Goal: Obtain resource: Obtain resource

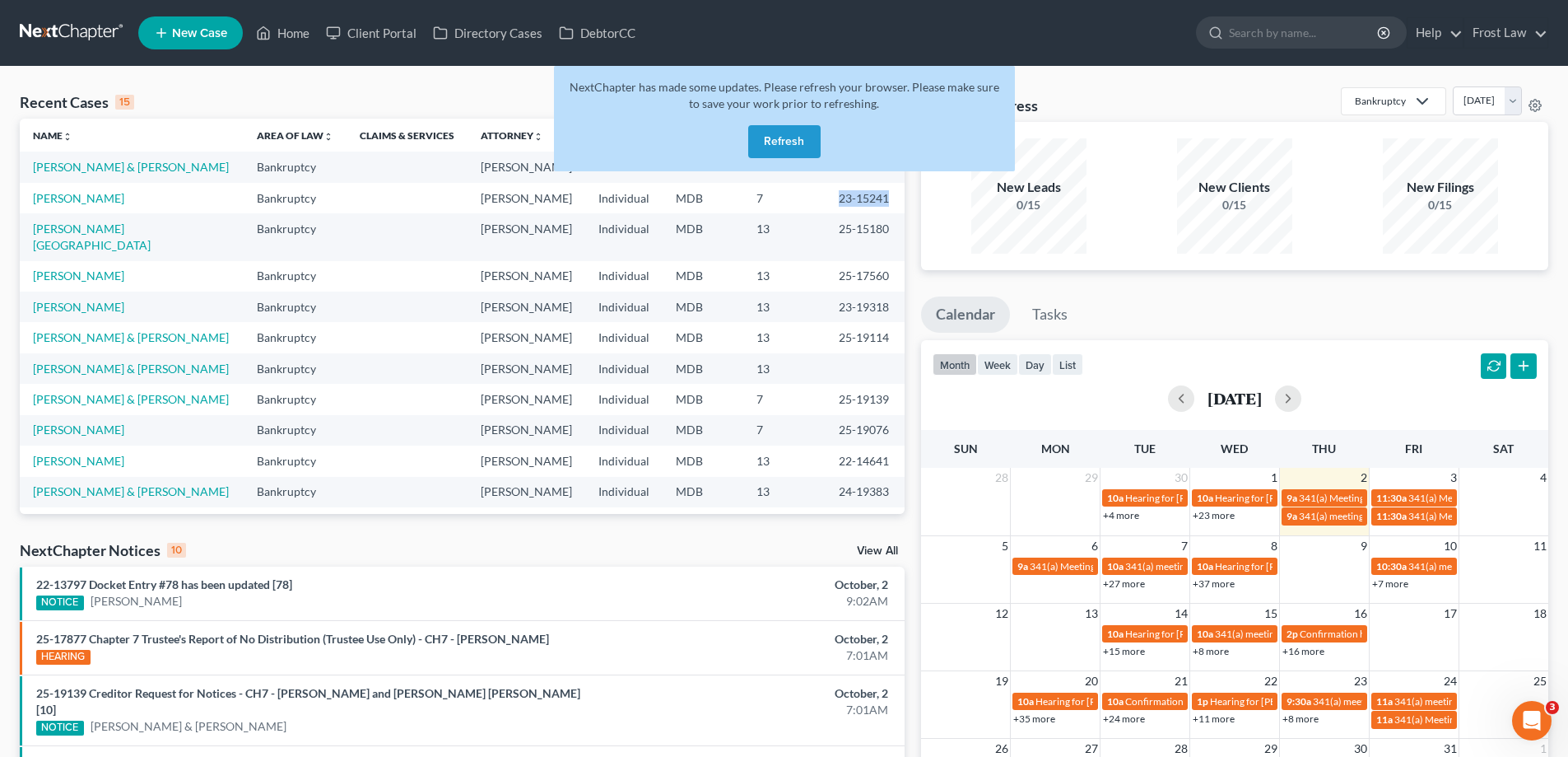
drag, startPoint x: 801, startPoint y: 145, endPoint x: 790, endPoint y: 148, distance: 11.4
click at [800, 145] on button "Refresh" at bounding box center [784, 141] width 73 height 33
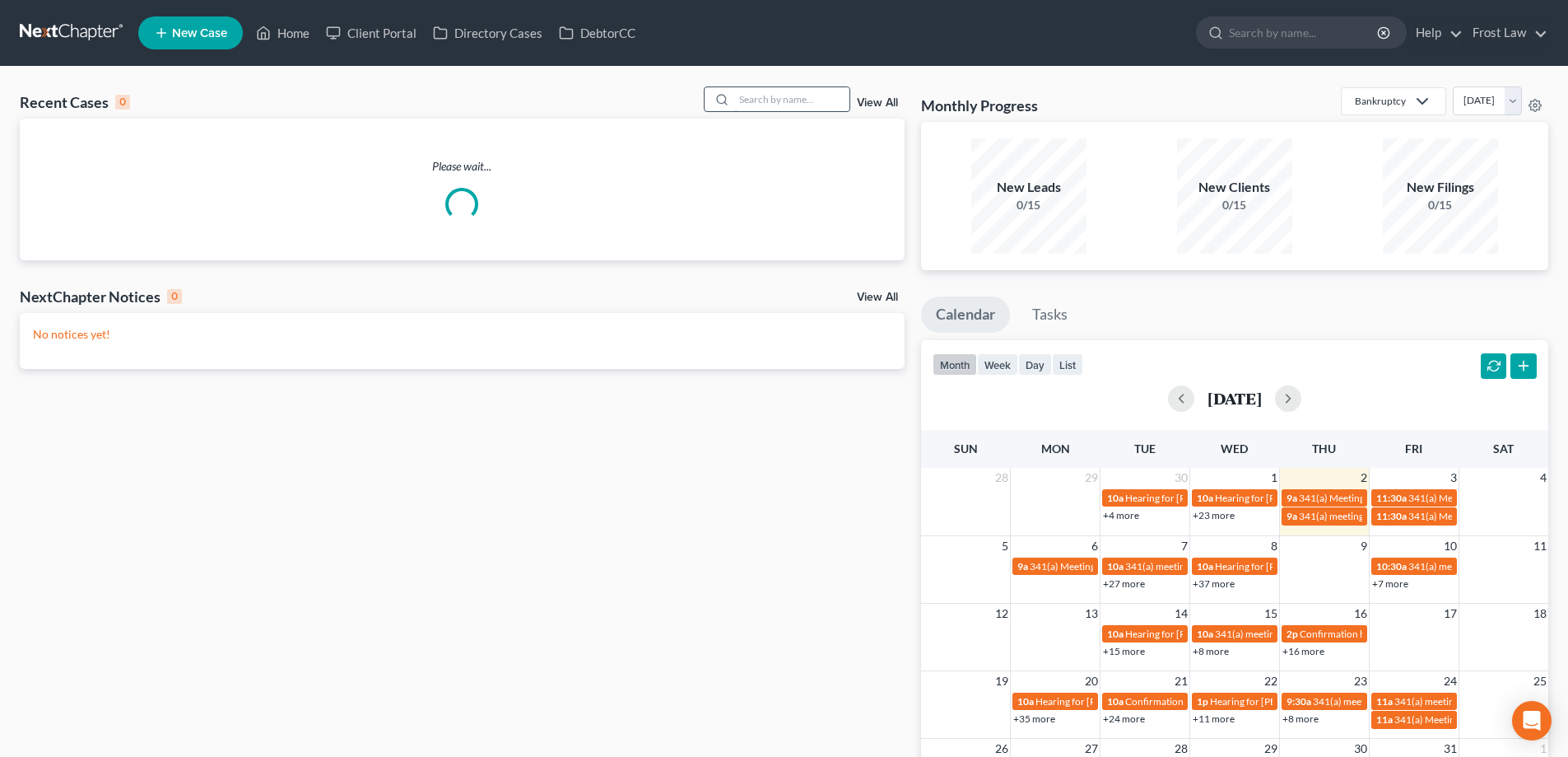
click at [765, 103] on input "search" at bounding box center [792, 99] width 115 height 24
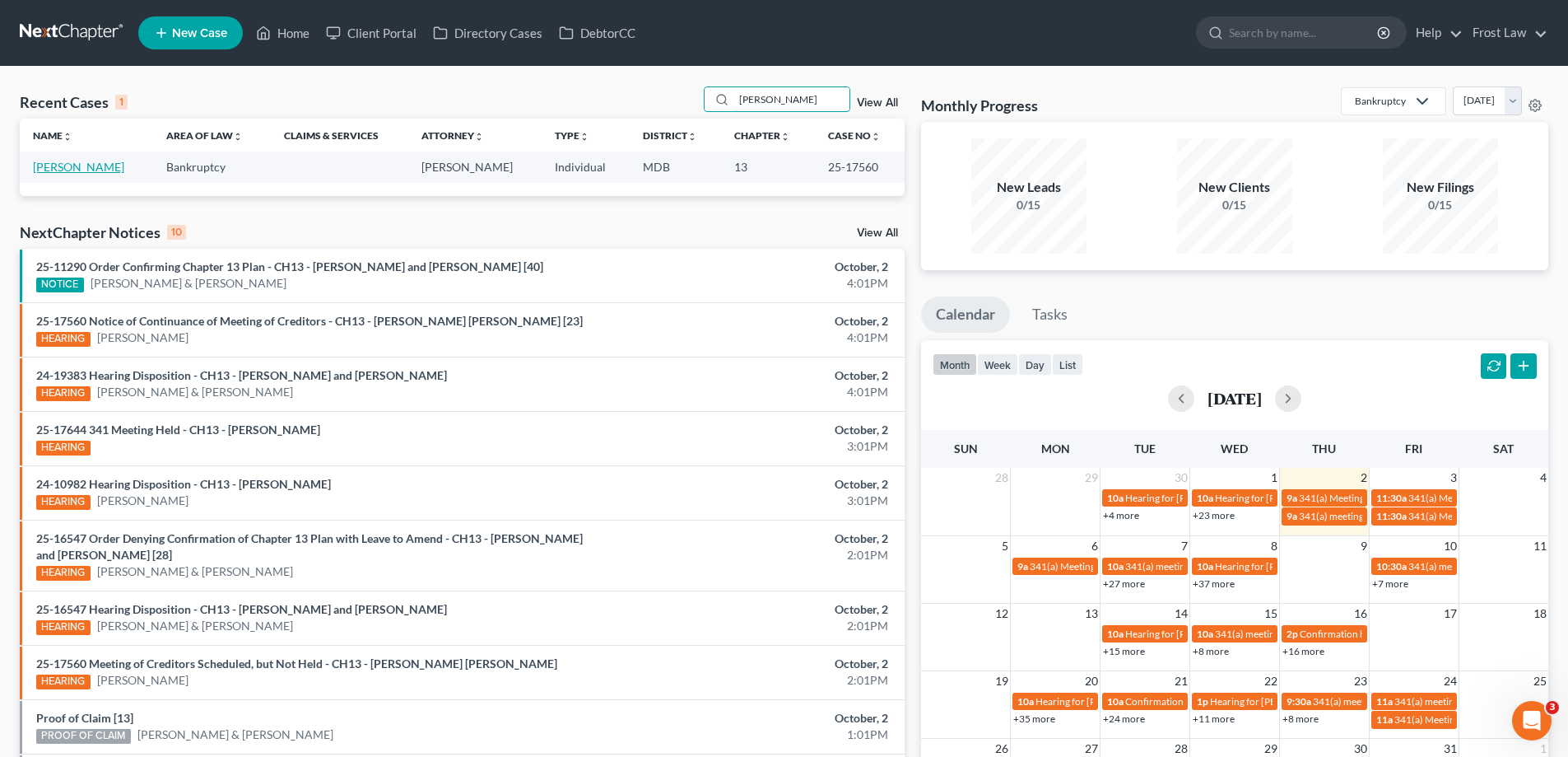
type input "Doyle"
click at [71, 172] on link "[PERSON_NAME]" at bounding box center [79, 167] width 92 height 14
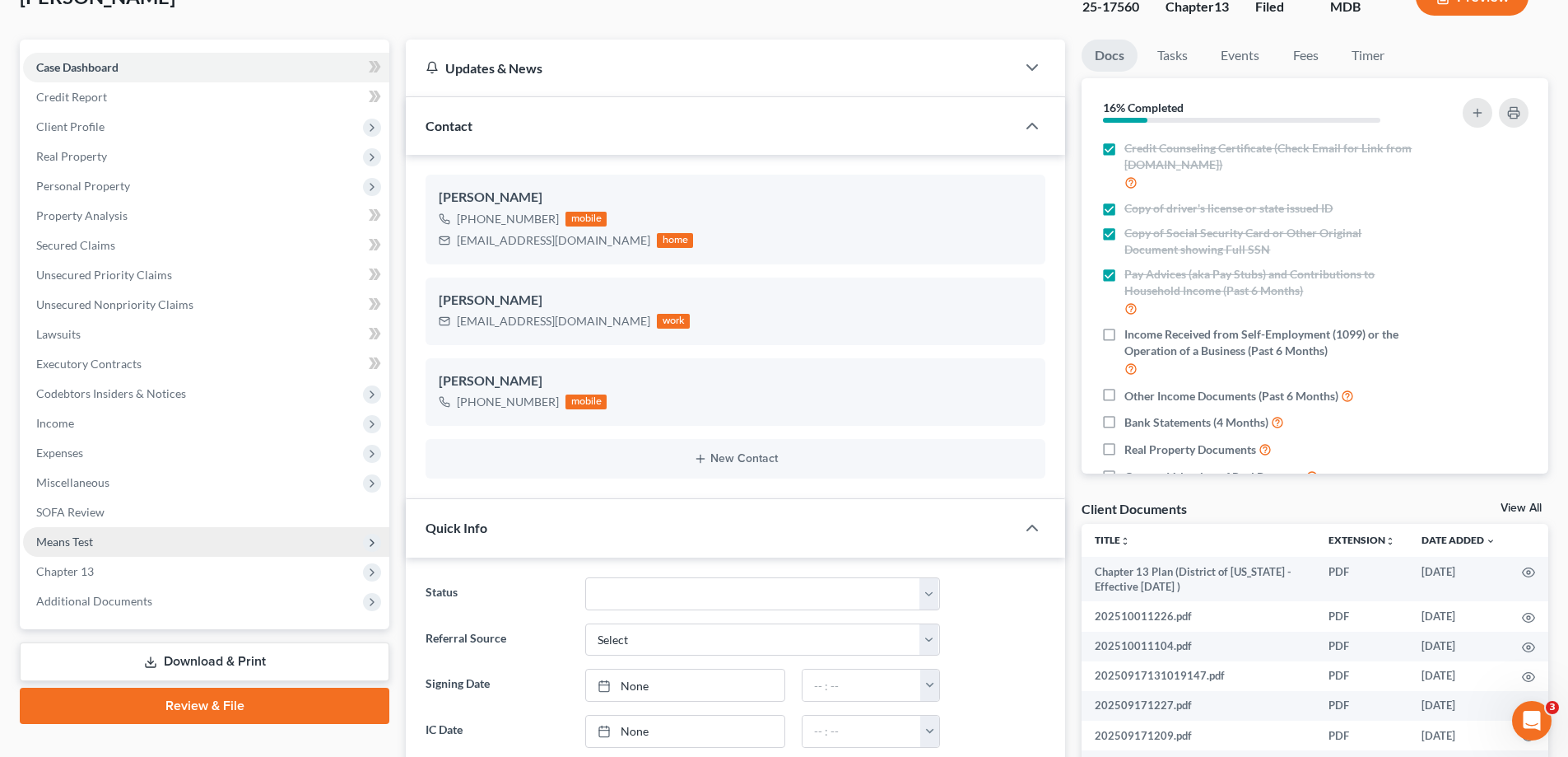
scroll to position [247, 0]
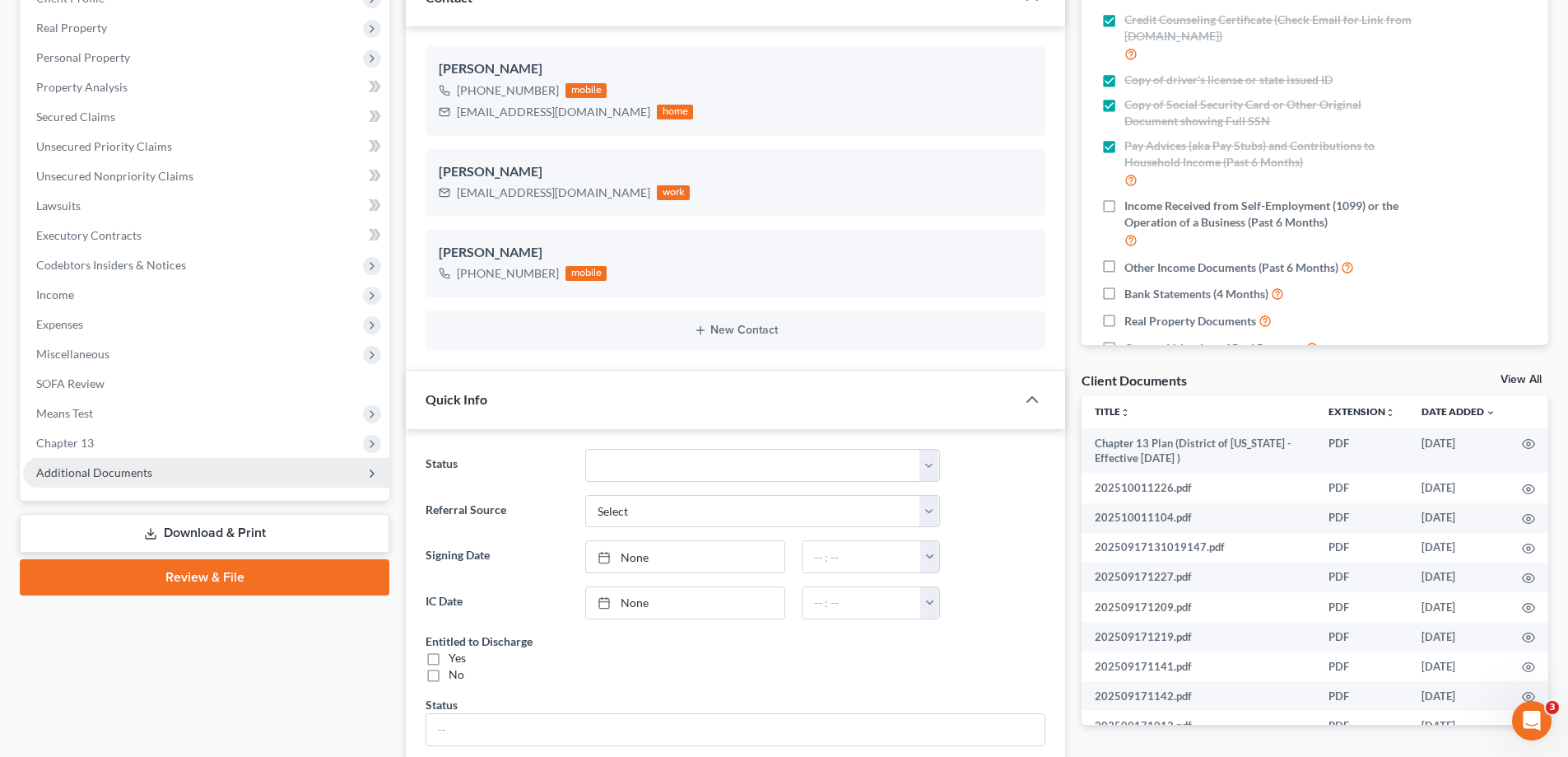
click at [158, 477] on span "Additional Documents" at bounding box center [206, 472] width 366 height 30
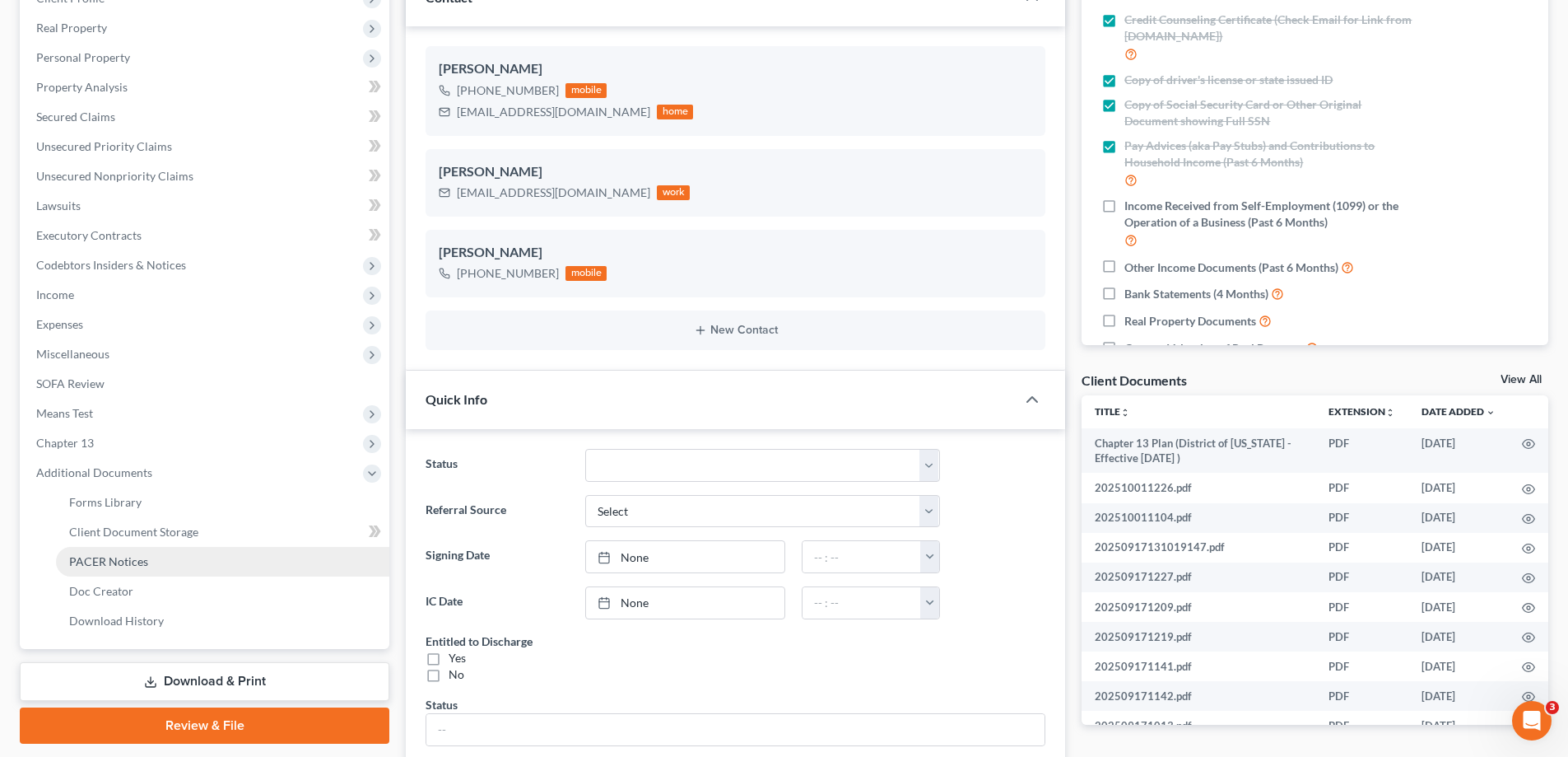
click at [204, 555] on link "PACER Notices" at bounding box center [222, 561] width 333 height 30
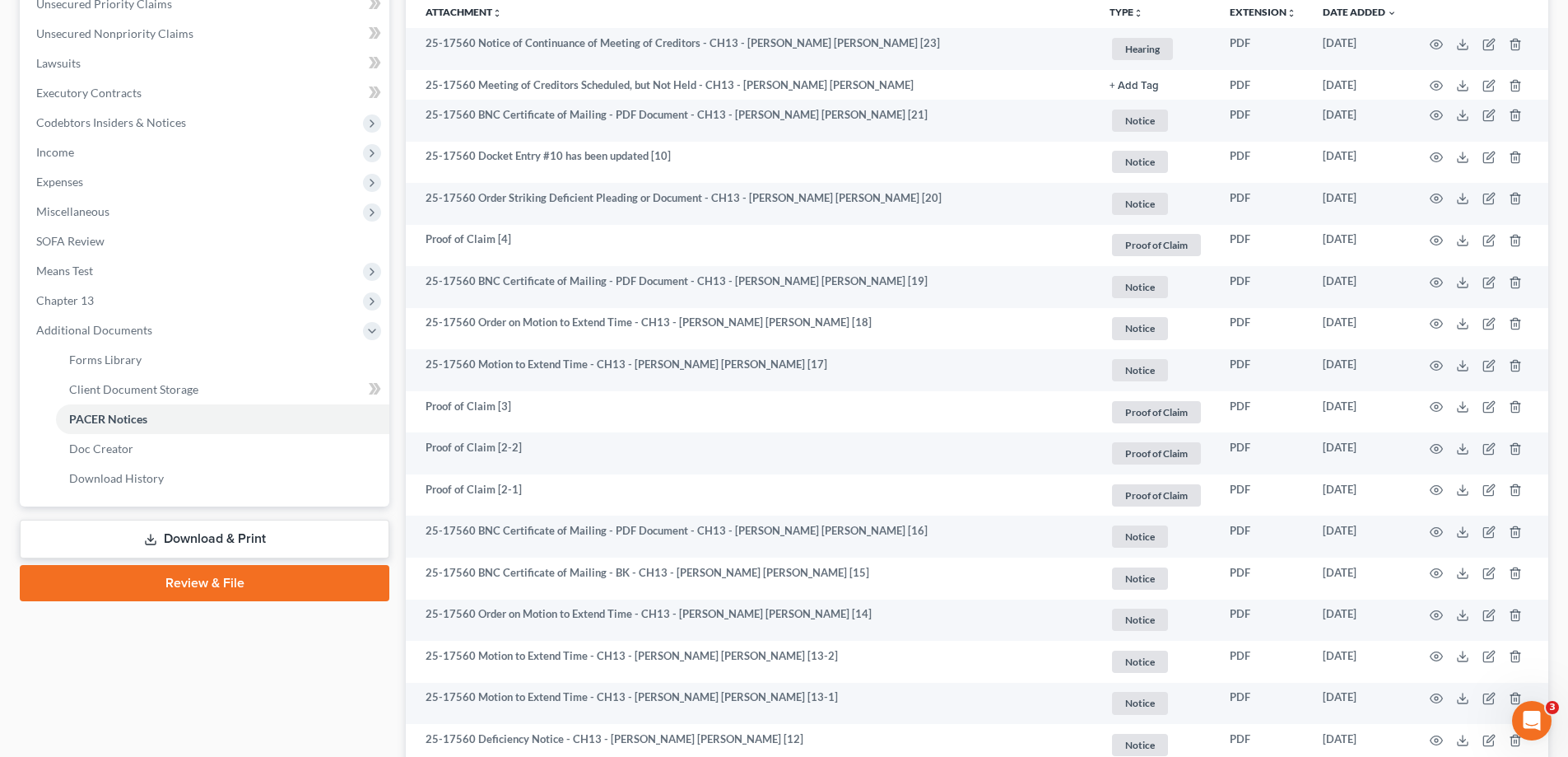
scroll to position [742, 0]
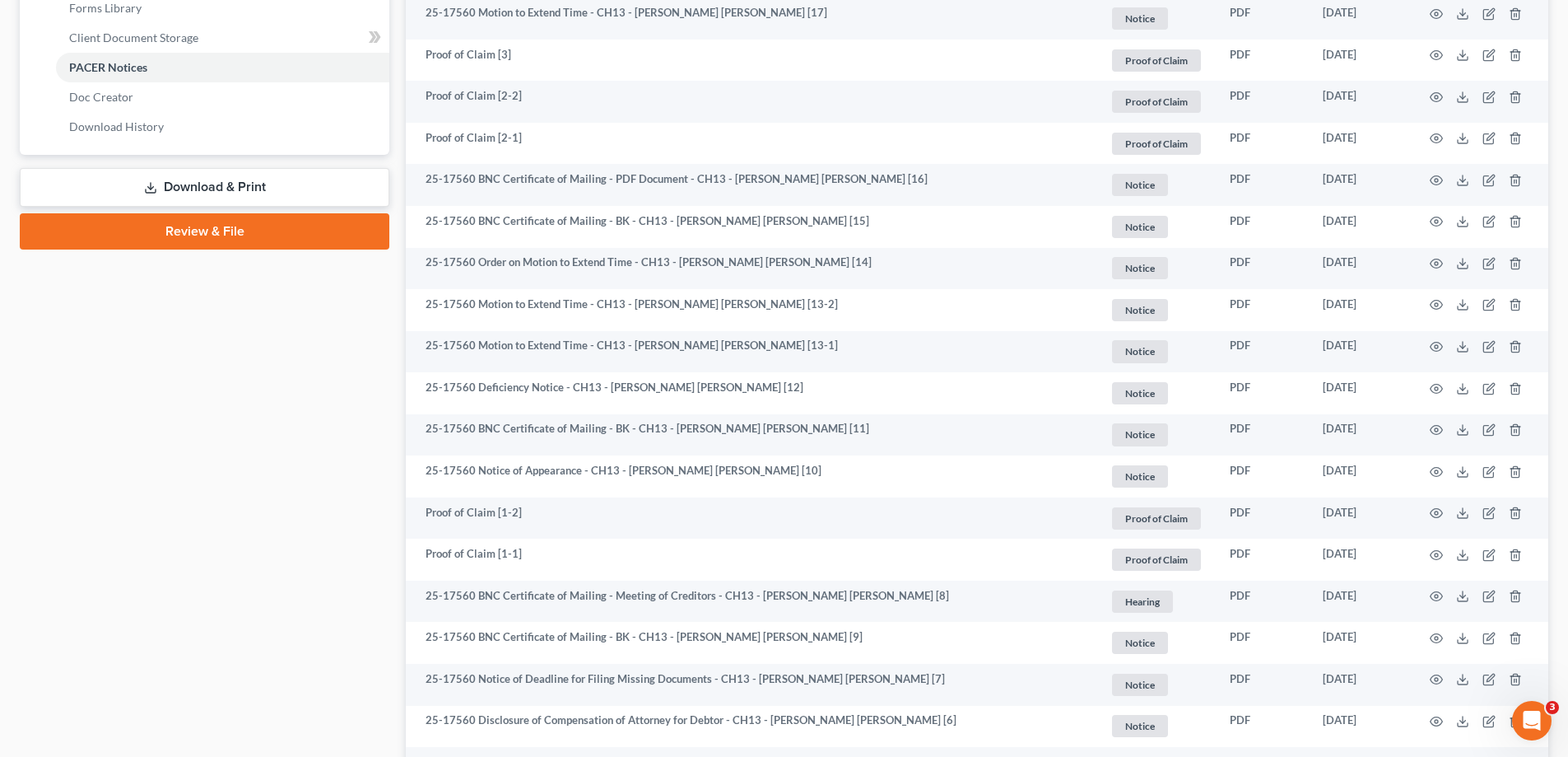
click at [256, 198] on link "Download & Print" at bounding box center [205, 187] width 370 height 39
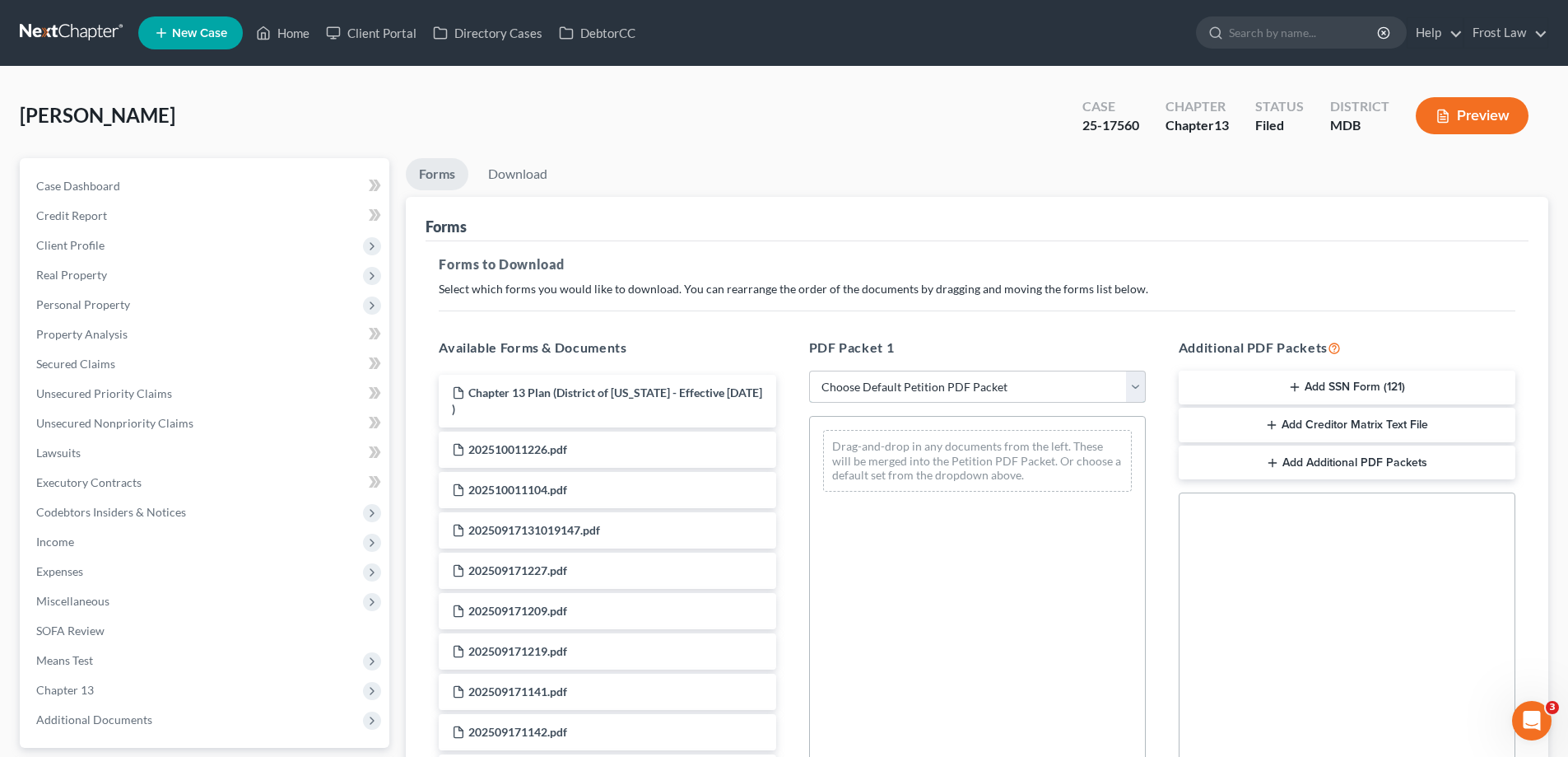
drag, startPoint x: 890, startPoint y: 377, endPoint x: 898, endPoint y: 384, distance: 10.6
click at [890, 377] on select "Choose Default Petition PDF Packet Complete Bankruptcy Petition (all forms and …" at bounding box center [977, 387] width 337 height 33
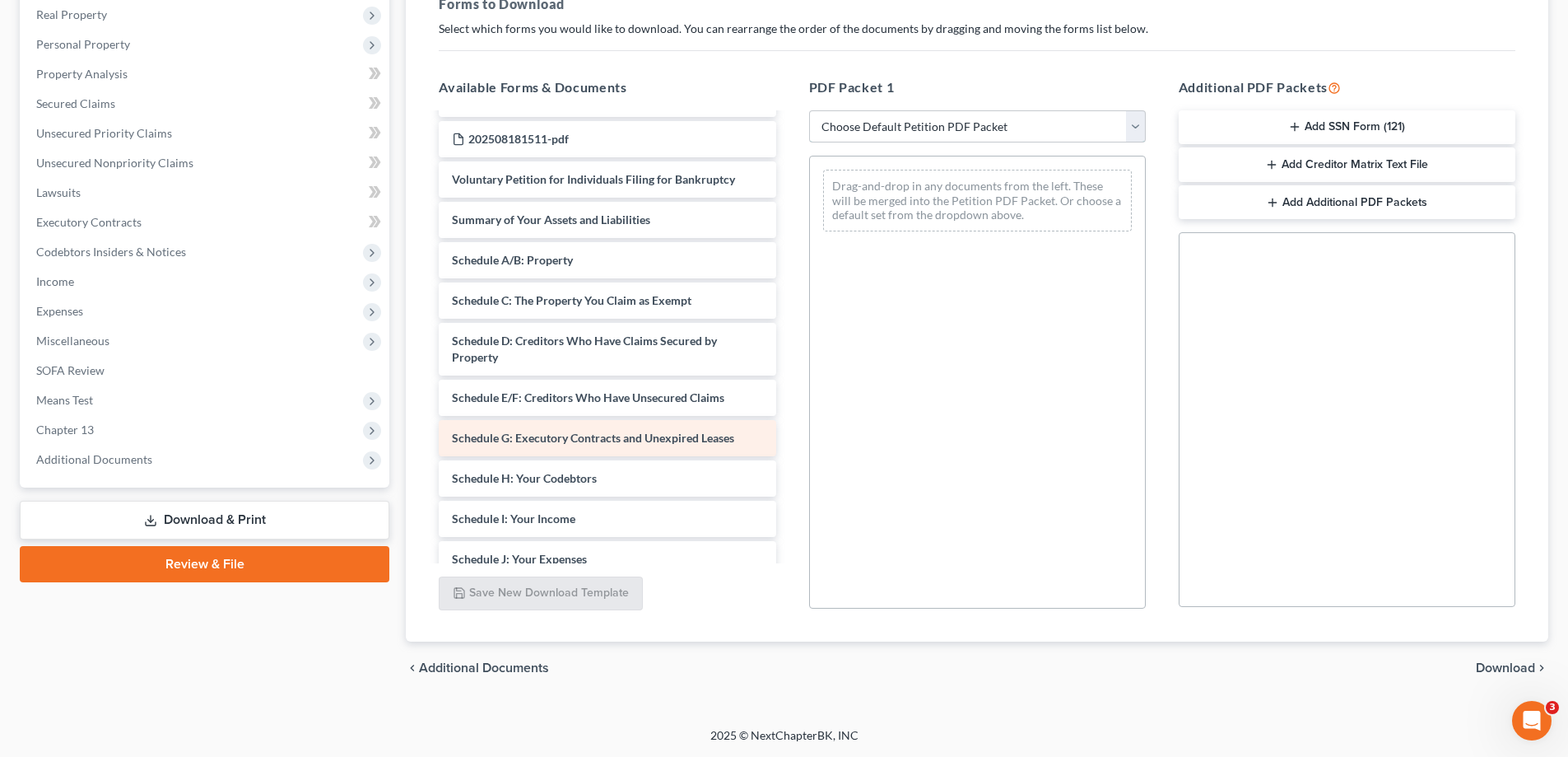
scroll to position [494, 0]
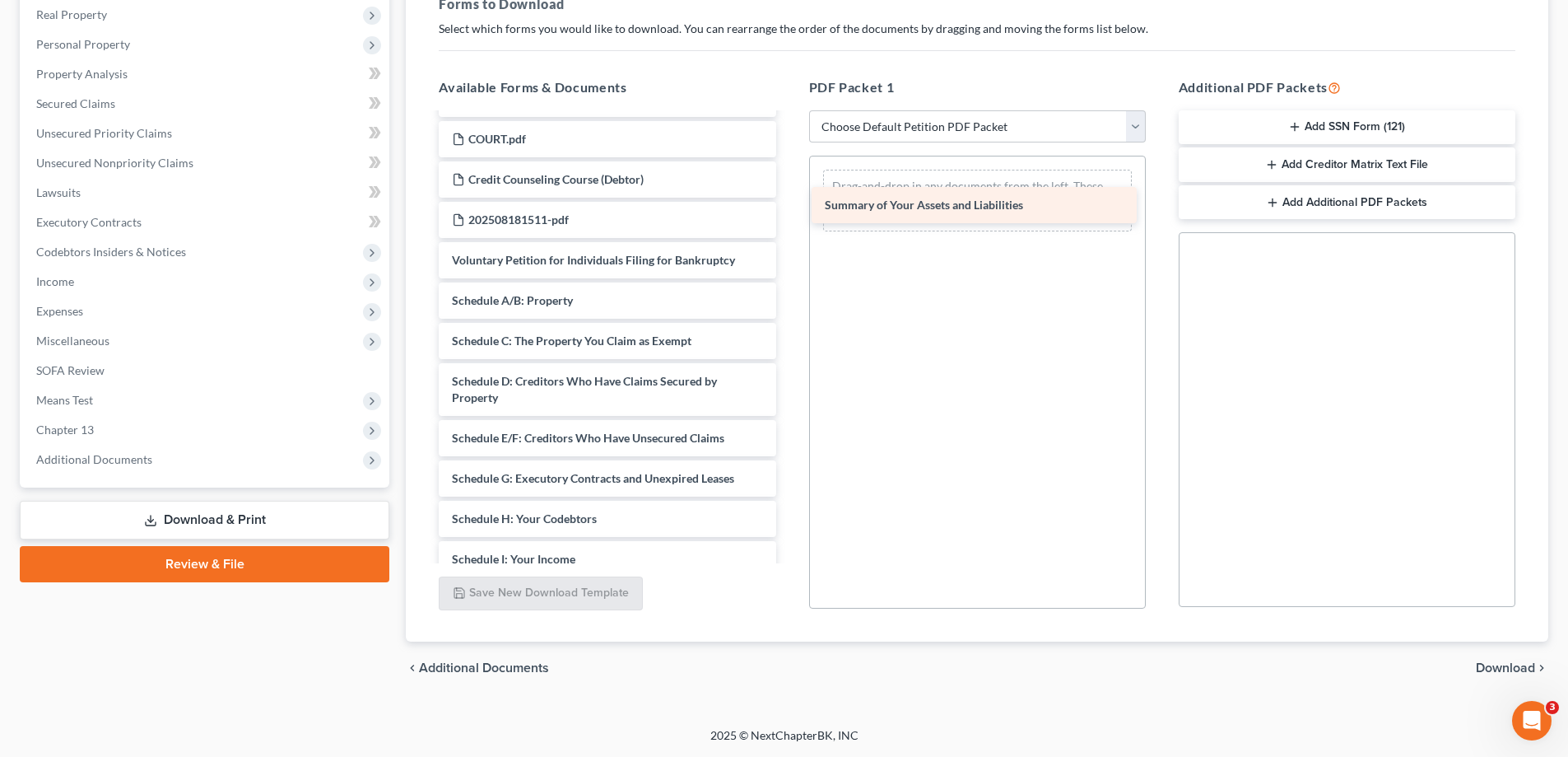
drag, startPoint x: 524, startPoint y: 313, endPoint x: 898, endPoint y: 217, distance: 386.1
click at [789, 217] on div "Summary of Your Assets and Liabilities Chapter 13 Plan (District of Maryland - …" at bounding box center [607, 296] width 363 height 1353
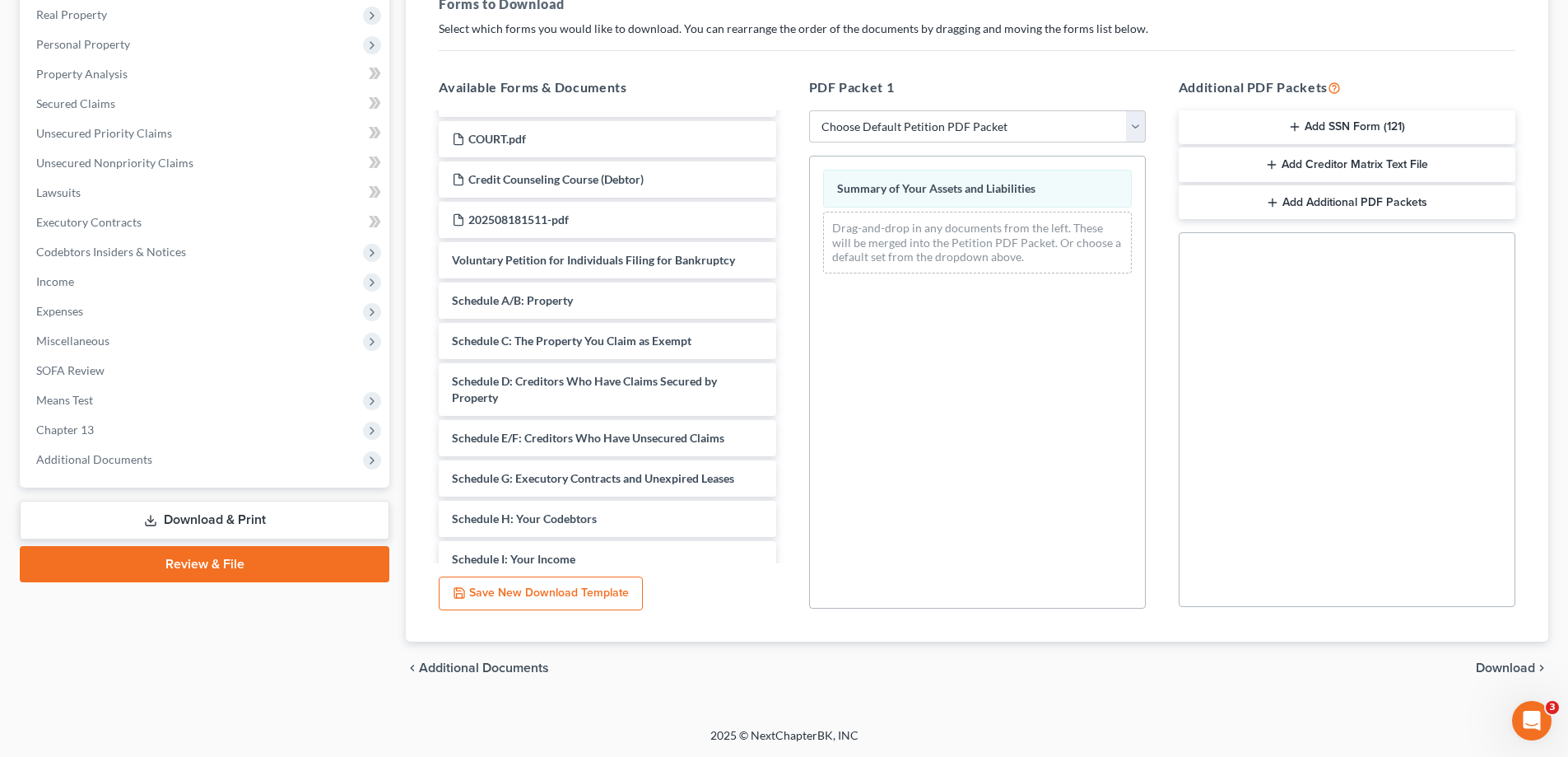
click at [1486, 669] on span "Download" at bounding box center [1506, 668] width 59 height 13
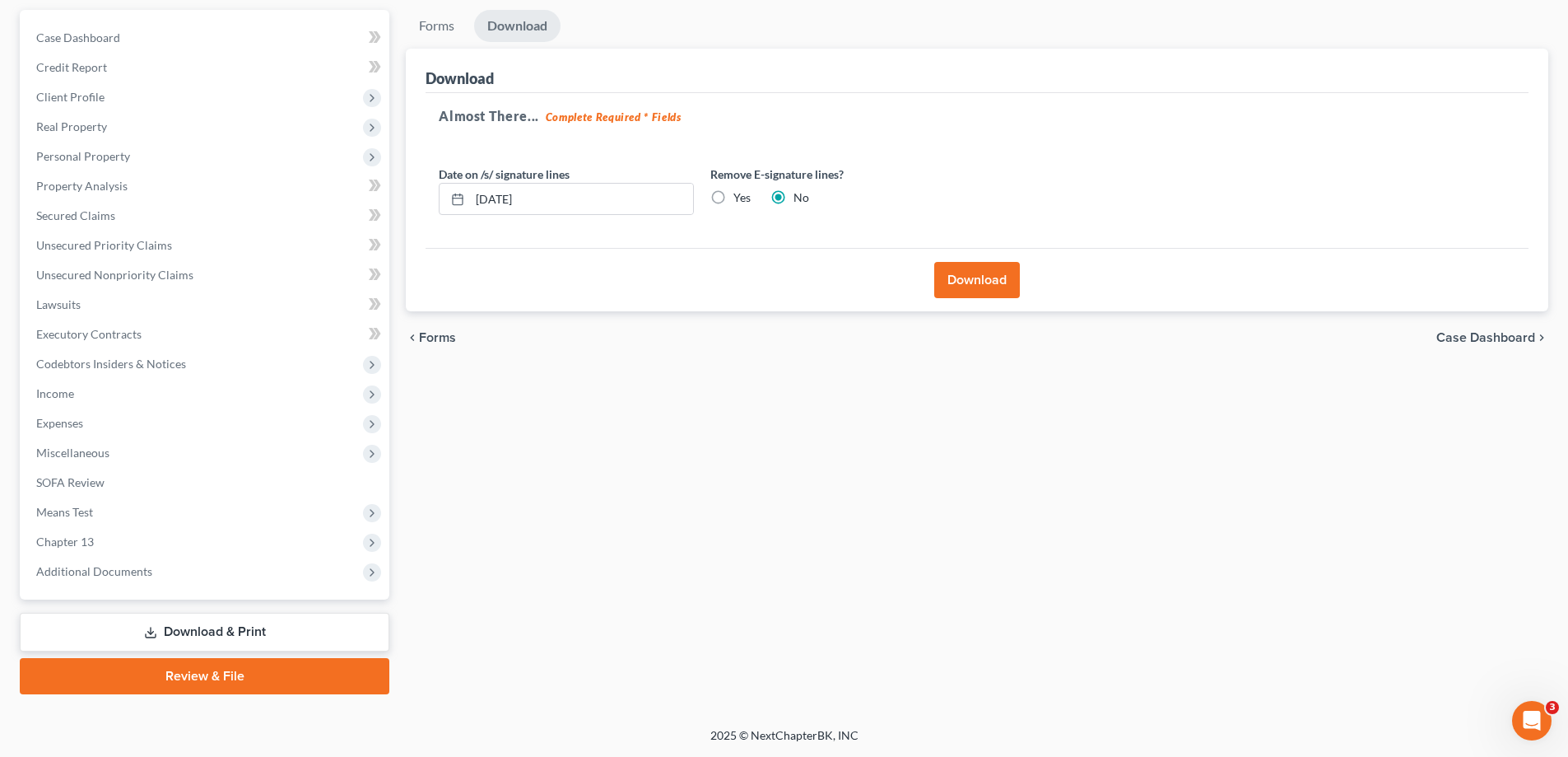
click at [962, 268] on button "Download" at bounding box center [977, 280] width 85 height 36
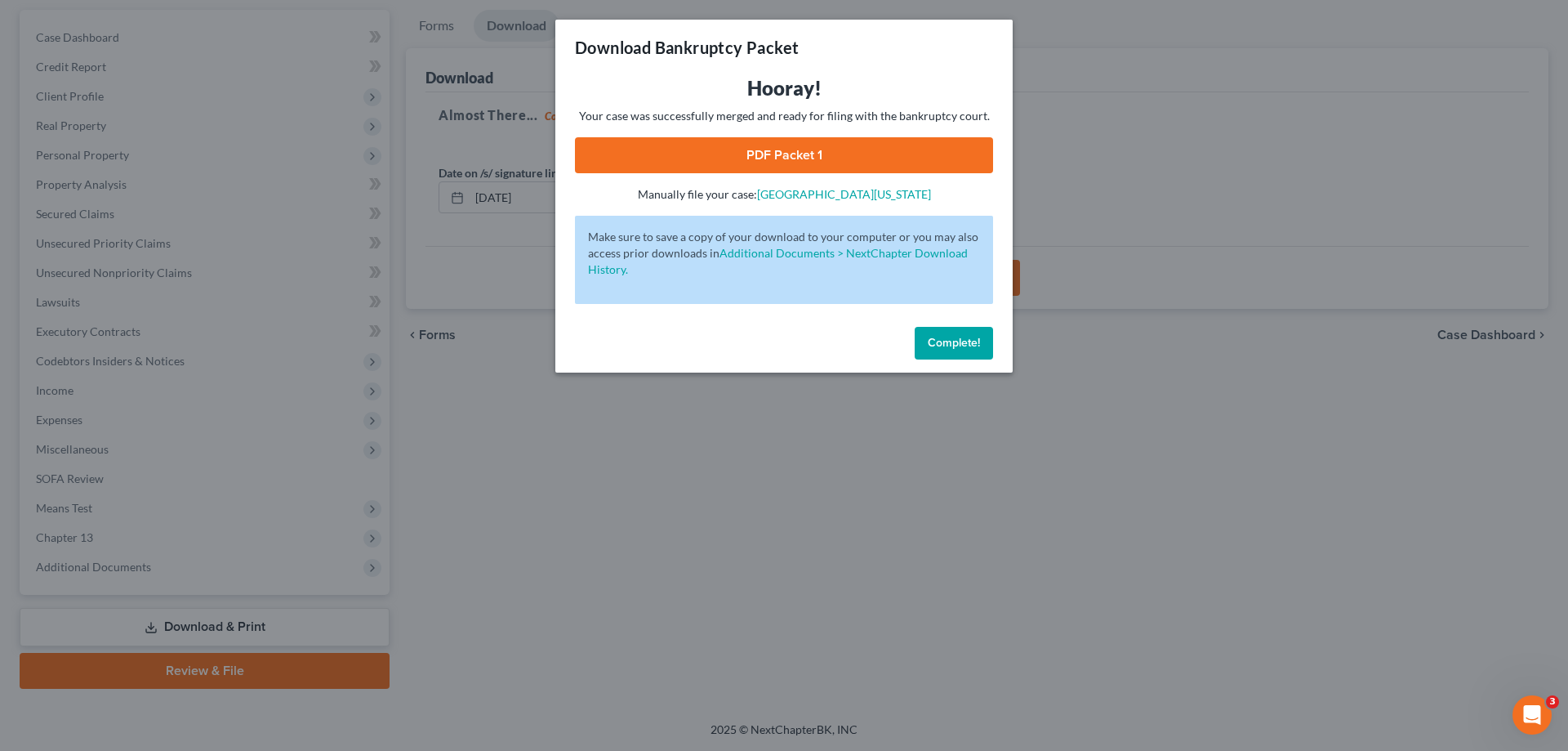
click at [850, 158] on link "PDF Packet 1" at bounding box center [784, 155] width 418 height 36
click at [964, 341] on span "Complete!" at bounding box center [954, 343] width 53 height 14
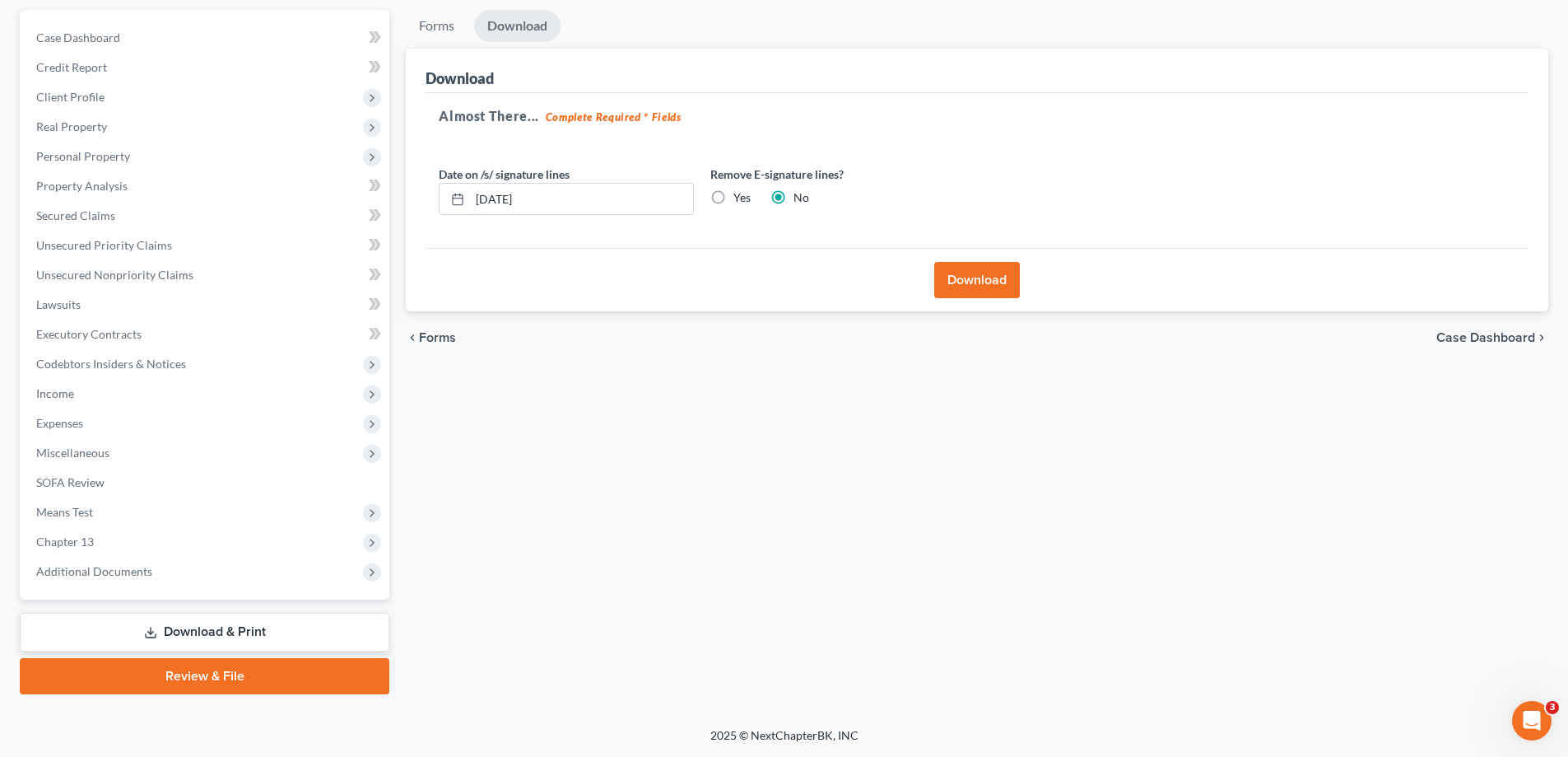
click at [443, 45] on li "Forms" at bounding box center [436, 29] width 62 height 39
click at [448, 26] on link "Forms" at bounding box center [436, 26] width 62 height 32
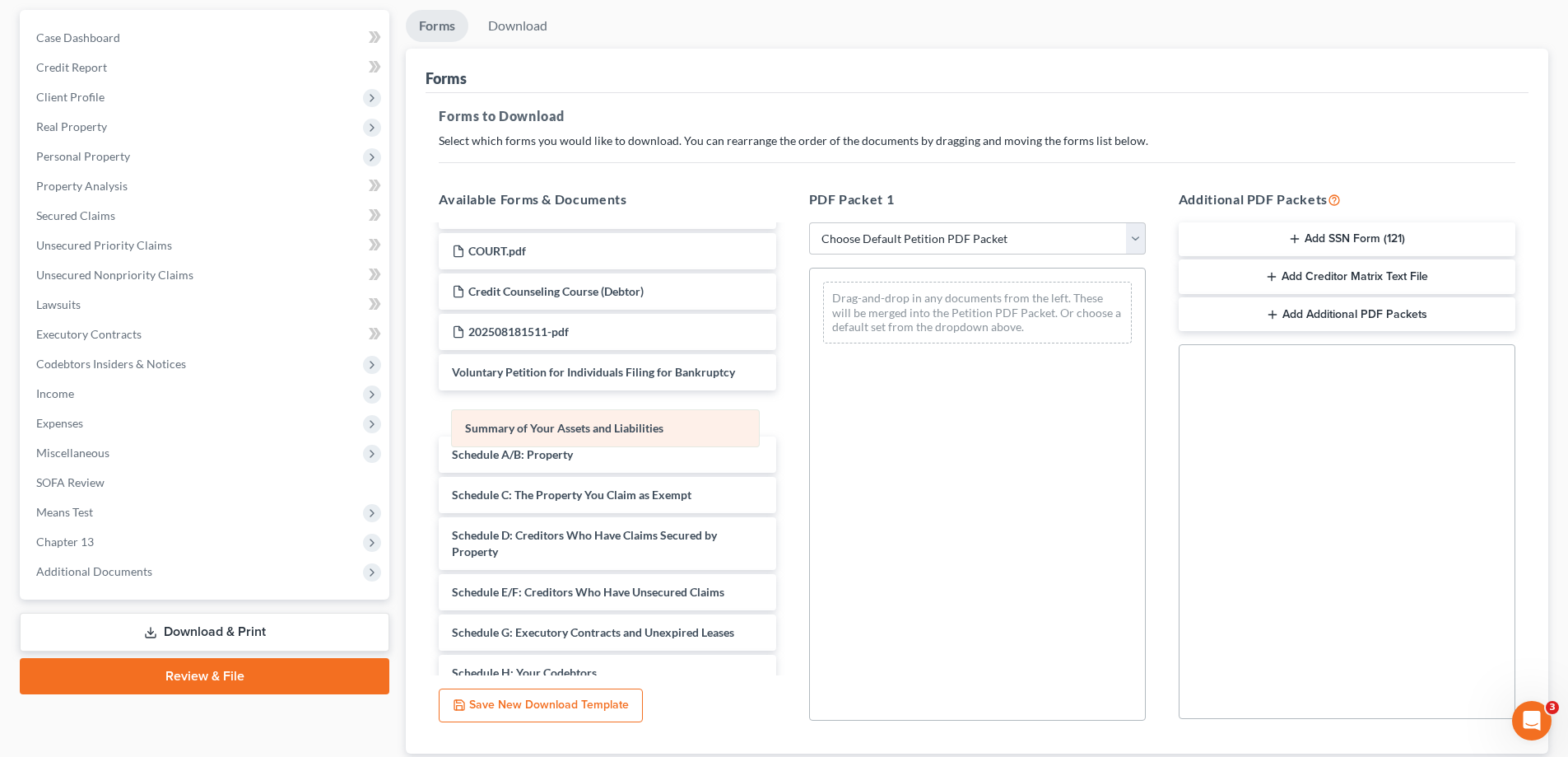
drag, startPoint x: 877, startPoint y: 295, endPoint x: 503, endPoint y: 418, distance: 393.7
click at [810, 356] on div "Summary of Your Assets and Liabilities Summary of Your Assets and Liabilities D…" at bounding box center [977, 312] width 335 height 88
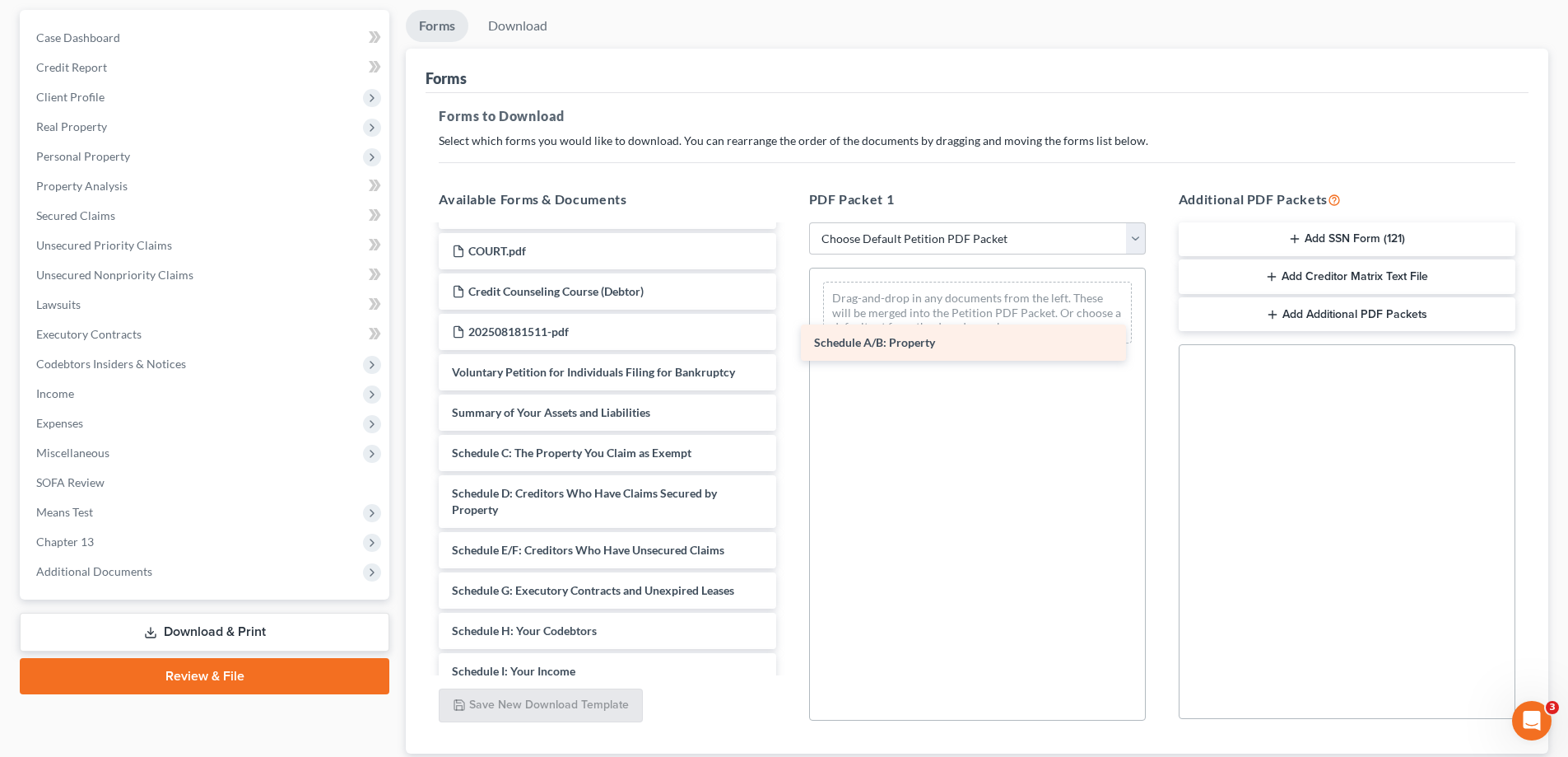
drag, startPoint x: 504, startPoint y: 446, endPoint x: 867, endPoint y: 336, distance: 379.3
click at [789, 336] on div "Schedule A/B: Property Chapter 13 Plan (District of Maryland - Effective 12/1/2…" at bounding box center [607, 409] width 363 height 1353
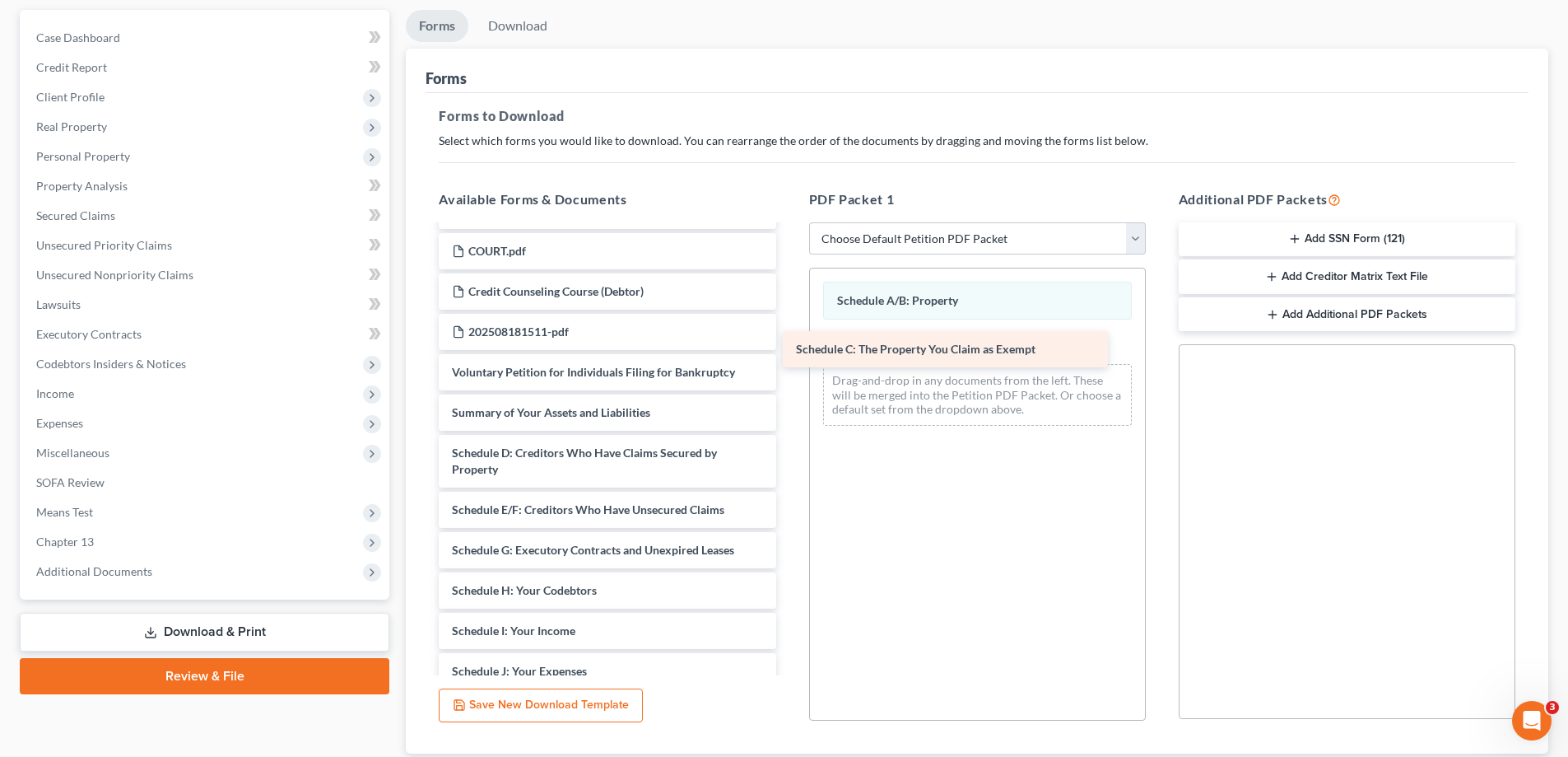
drag, startPoint x: 619, startPoint y: 453, endPoint x: 963, endPoint y: 348, distance: 359.7
click at [789, 348] on div "Schedule C: The Property You Claim as Exempt Chapter 13 Plan (District of Maryl…" at bounding box center [607, 389] width 363 height 1313
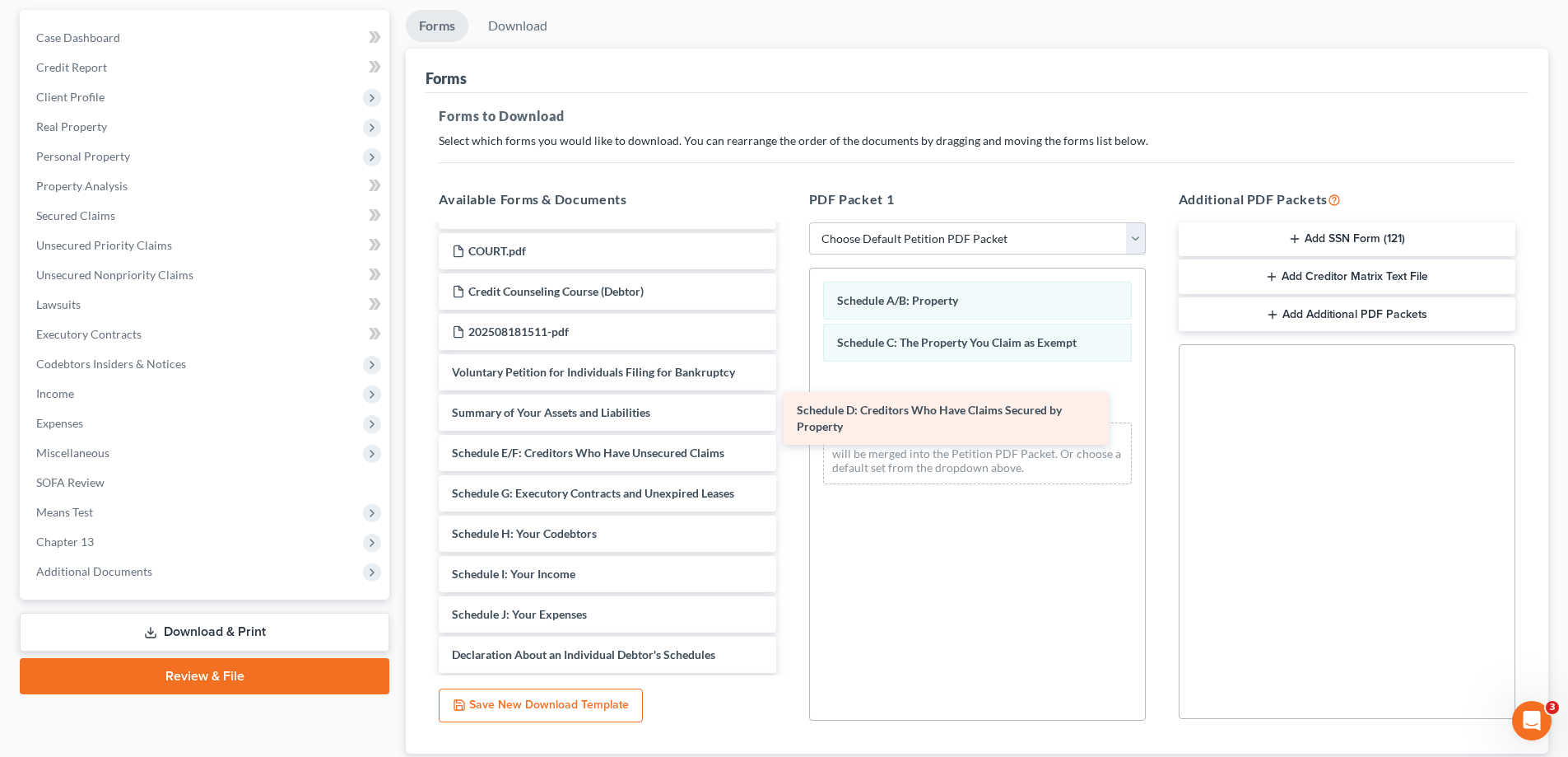
drag, startPoint x: 667, startPoint y: 457, endPoint x: 1007, endPoint y: 413, distance: 342.8
click at [789, 413] on div "Schedule D: Creditors Who Have Claims Secured by Property Chapter 13 Plan (Dist…" at bounding box center [607, 360] width 363 height 1256
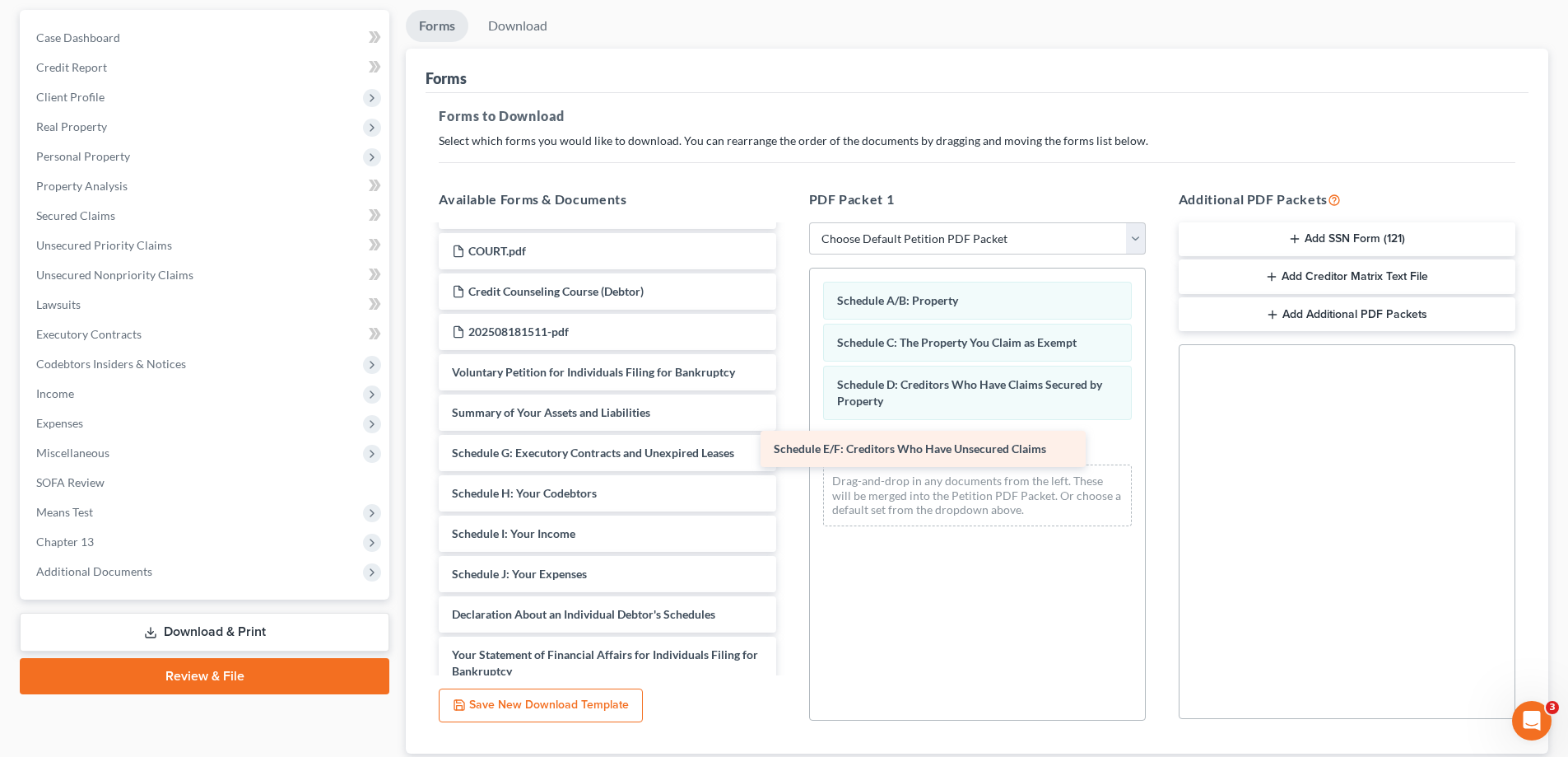
drag, startPoint x: 611, startPoint y: 456, endPoint x: 935, endPoint y: 451, distance: 324.0
click at [789, 451] on div "Schedule E/F: Creditors Who Have Unsecured Claims Chapter 13 Plan (District of …" at bounding box center [607, 340] width 363 height 1216
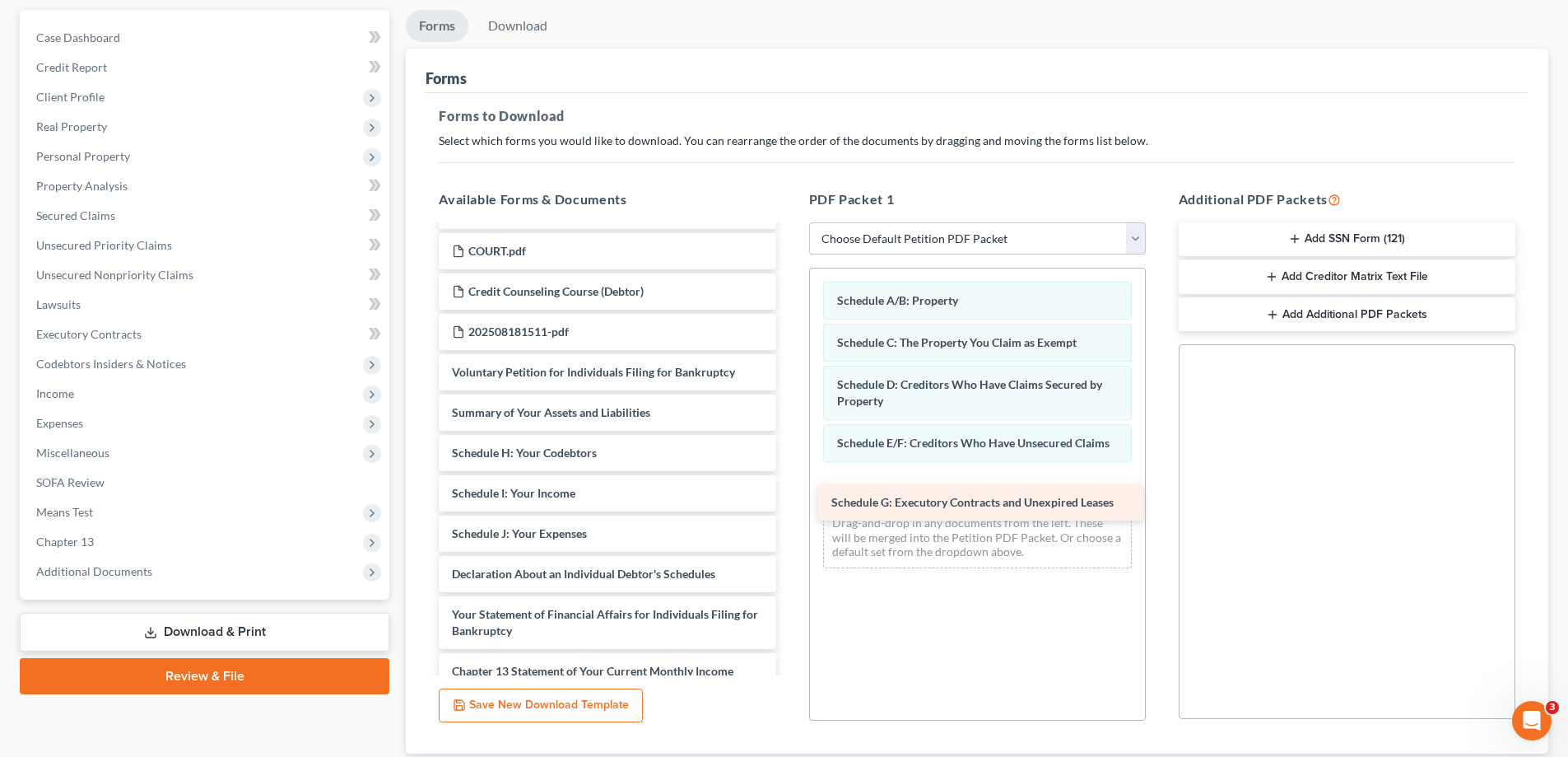
drag, startPoint x: 589, startPoint y: 464, endPoint x: 968, endPoint y: 514, distance: 382.3
click at [789, 514] on div "Schedule G: Executory Contracts and Unexpired Leases Chapter 13 Plan (District …" at bounding box center [607, 320] width 363 height 1175
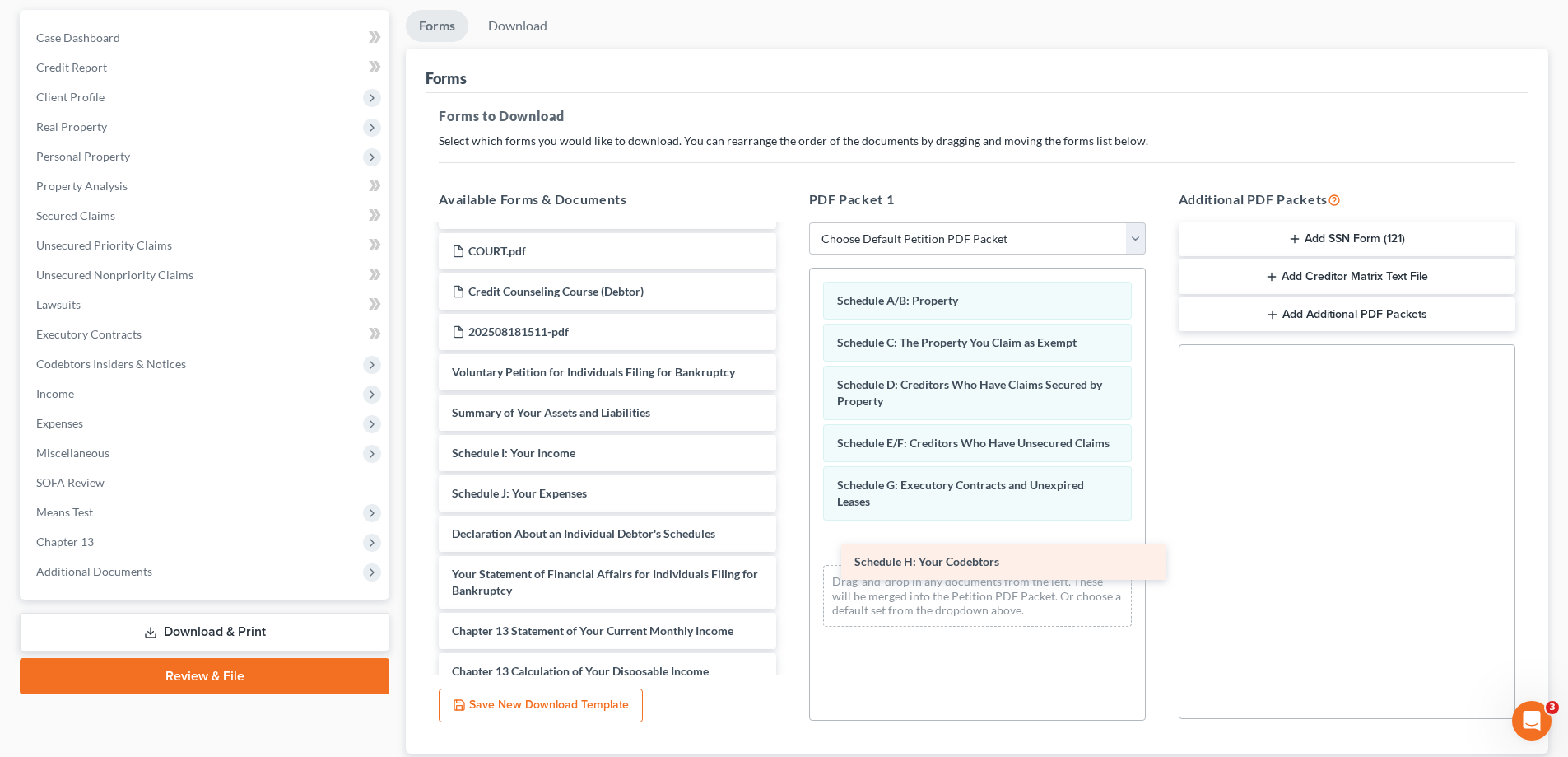
drag, startPoint x: 594, startPoint y: 461, endPoint x: 994, endPoint y: 563, distance: 412.8
click at [789, 563] on div "Schedule H: Your Codebtors Chapter 13 Plan (District of Maryland - Effective 12…" at bounding box center [607, 300] width 363 height 1135
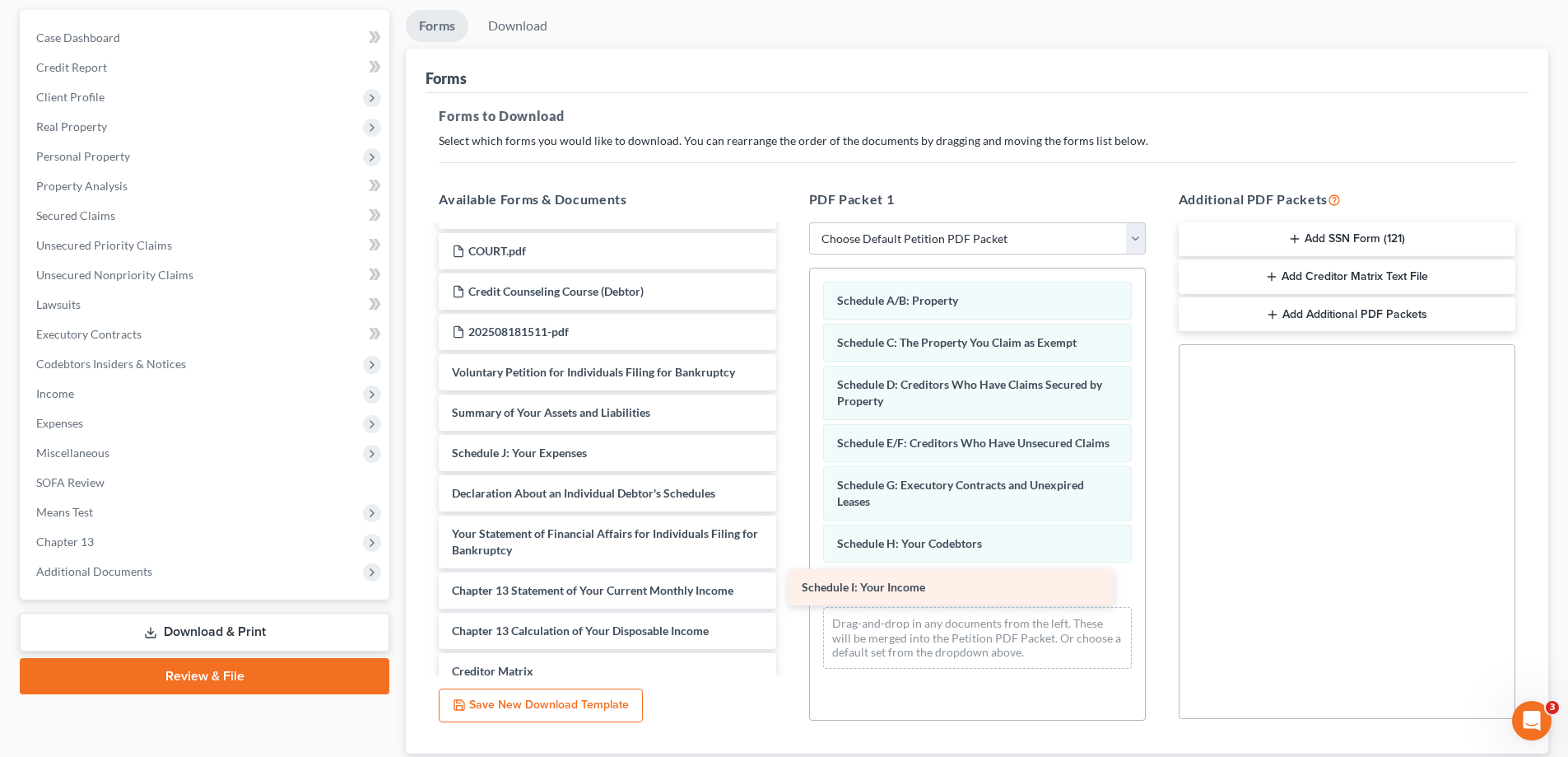
drag, startPoint x: 634, startPoint y: 462, endPoint x: 986, endPoint y: 598, distance: 377.4
click at [789, 598] on div "Schedule I: Your Income Chapter 13 Plan (District of Maryland - Effective 12/1/…" at bounding box center [607, 279] width 363 height 1095
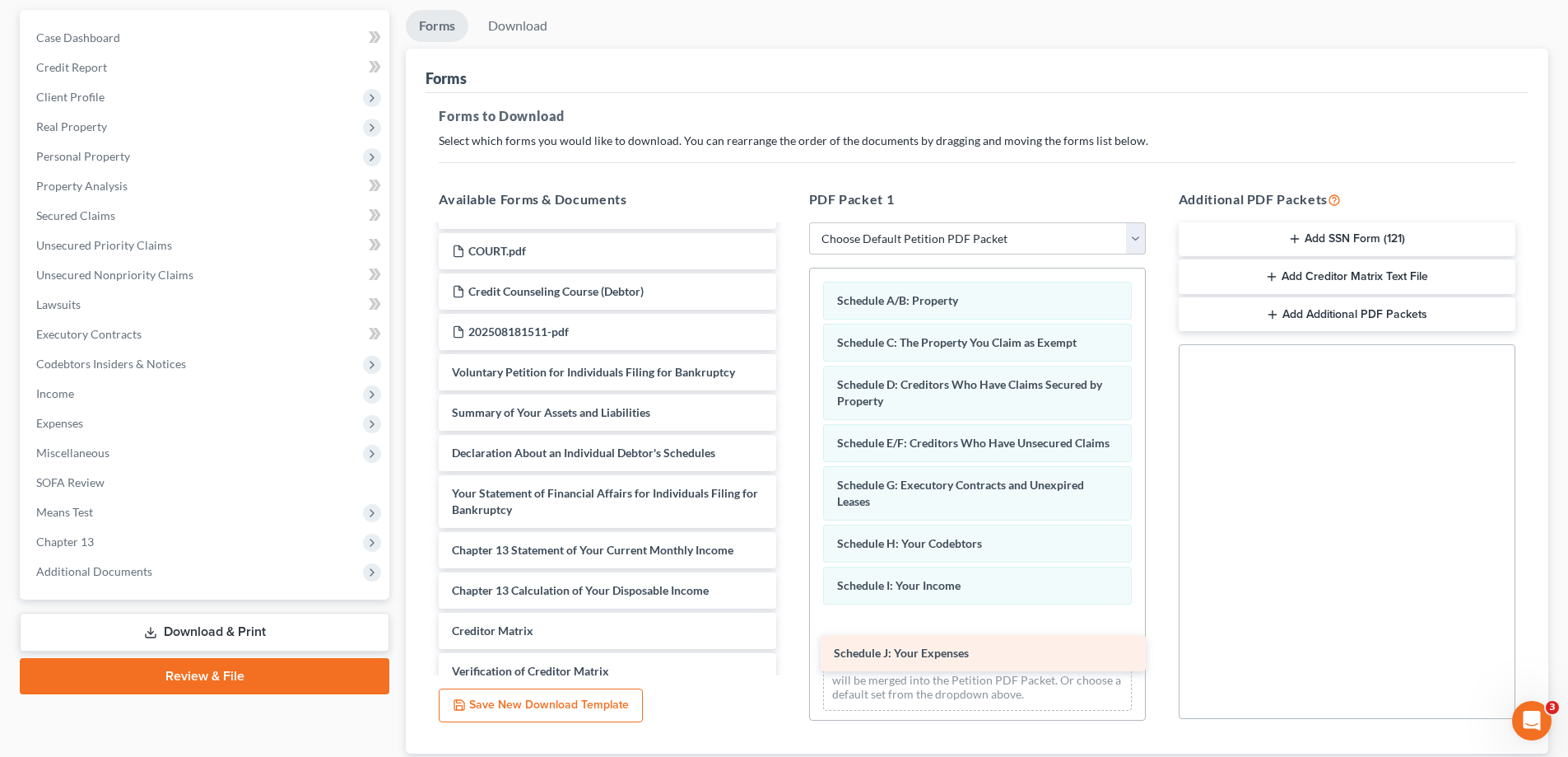
drag, startPoint x: 578, startPoint y: 457, endPoint x: 966, endPoint y: 656, distance: 436.1
click at [789, 662] on div "Schedule J: Your Expenses Chapter 13 Plan (District of Maryland - Effective 12/…" at bounding box center [607, 260] width 363 height 1054
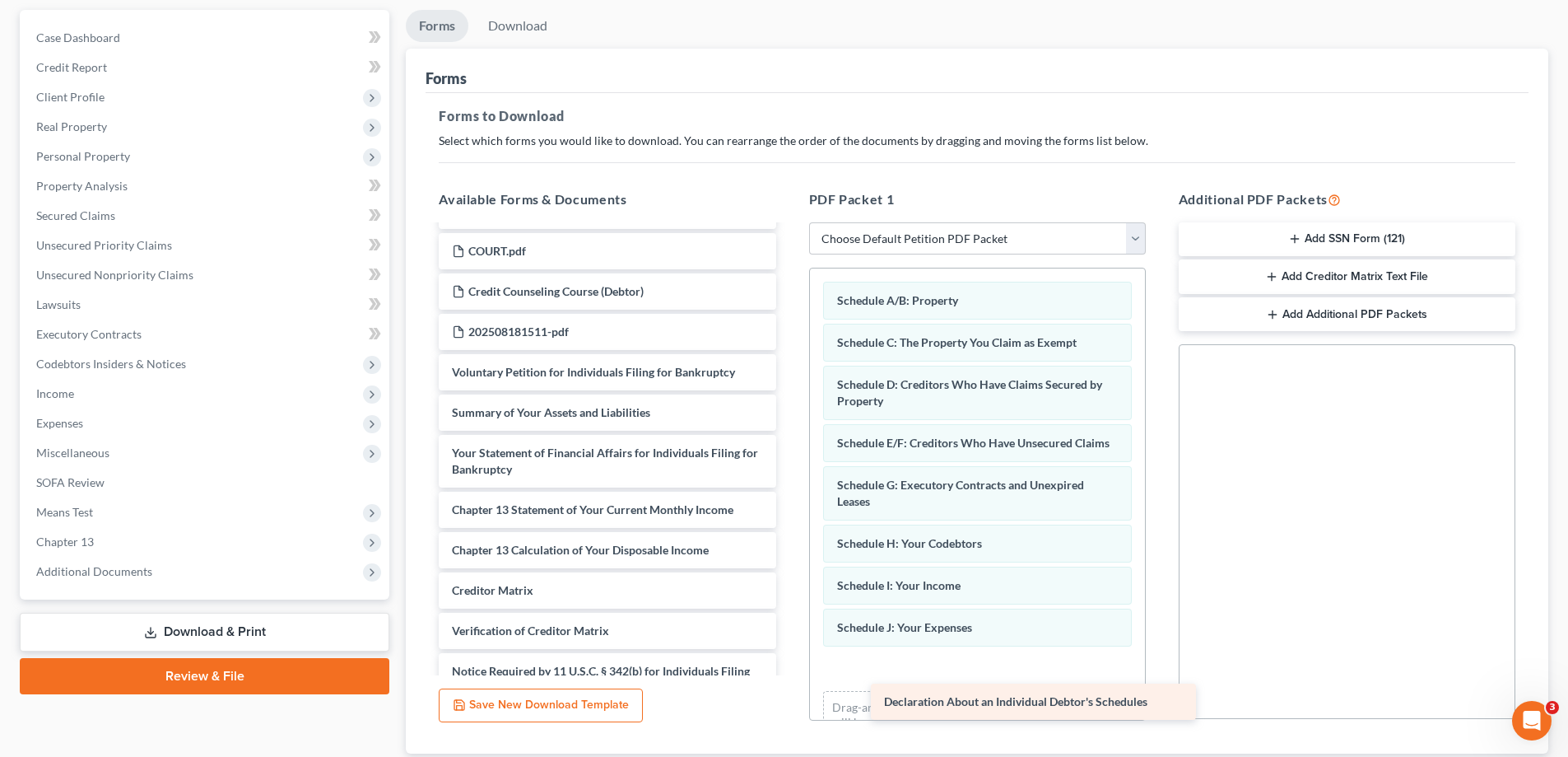
drag, startPoint x: 592, startPoint y: 454, endPoint x: 1000, endPoint y: 681, distance: 466.9
click at [789, 684] on div "Declaration About an Individual Debtor's Schedules Chapter 13 Plan (District of…" at bounding box center [607, 239] width 363 height 1014
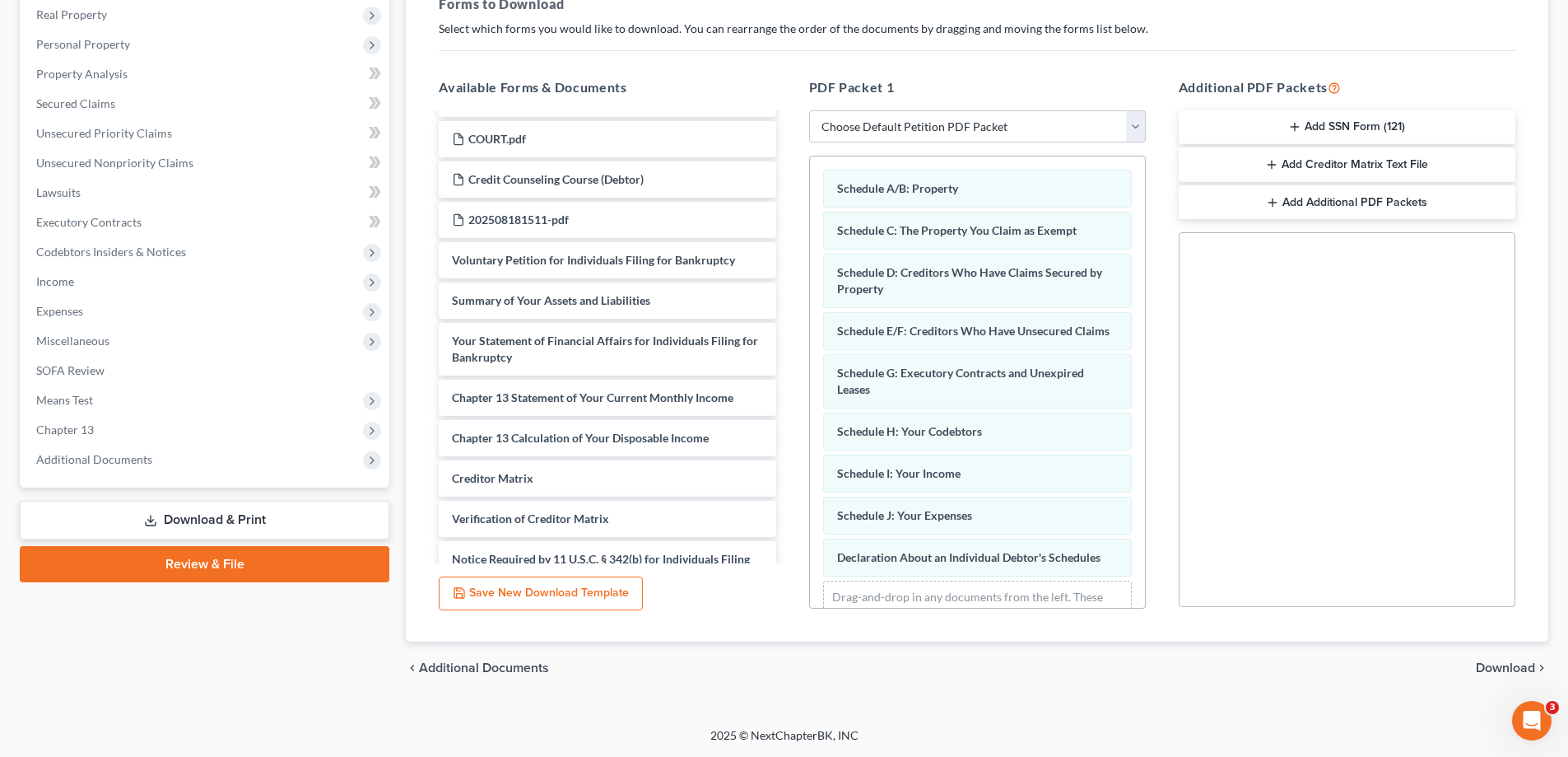
click at [1489, 671] on span "Download" at bounding box center [1506, 668] width 59 height 13
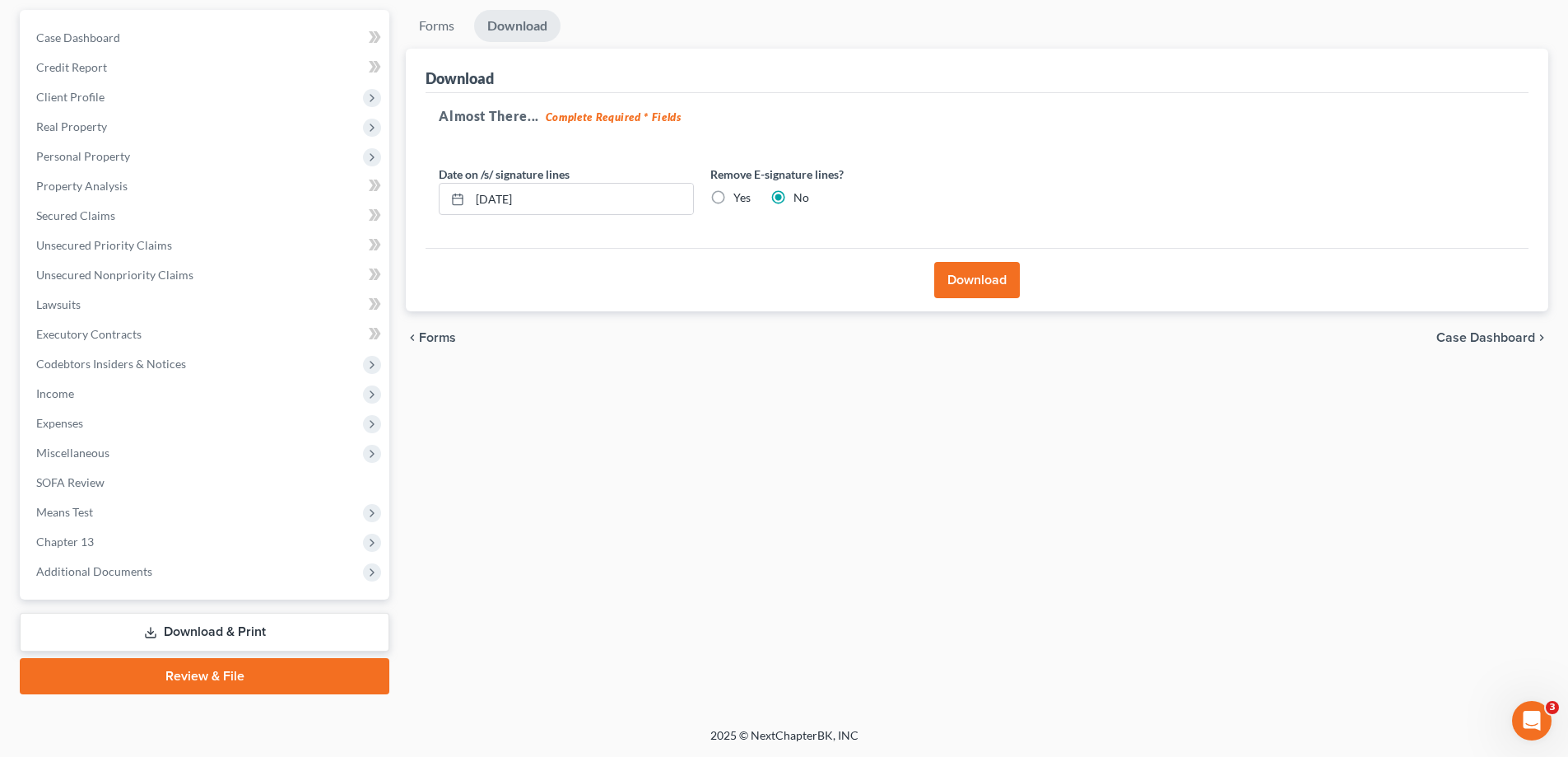
click at [974, 283] on button "Download" at bounding box center [977, 280] width 85 height 36
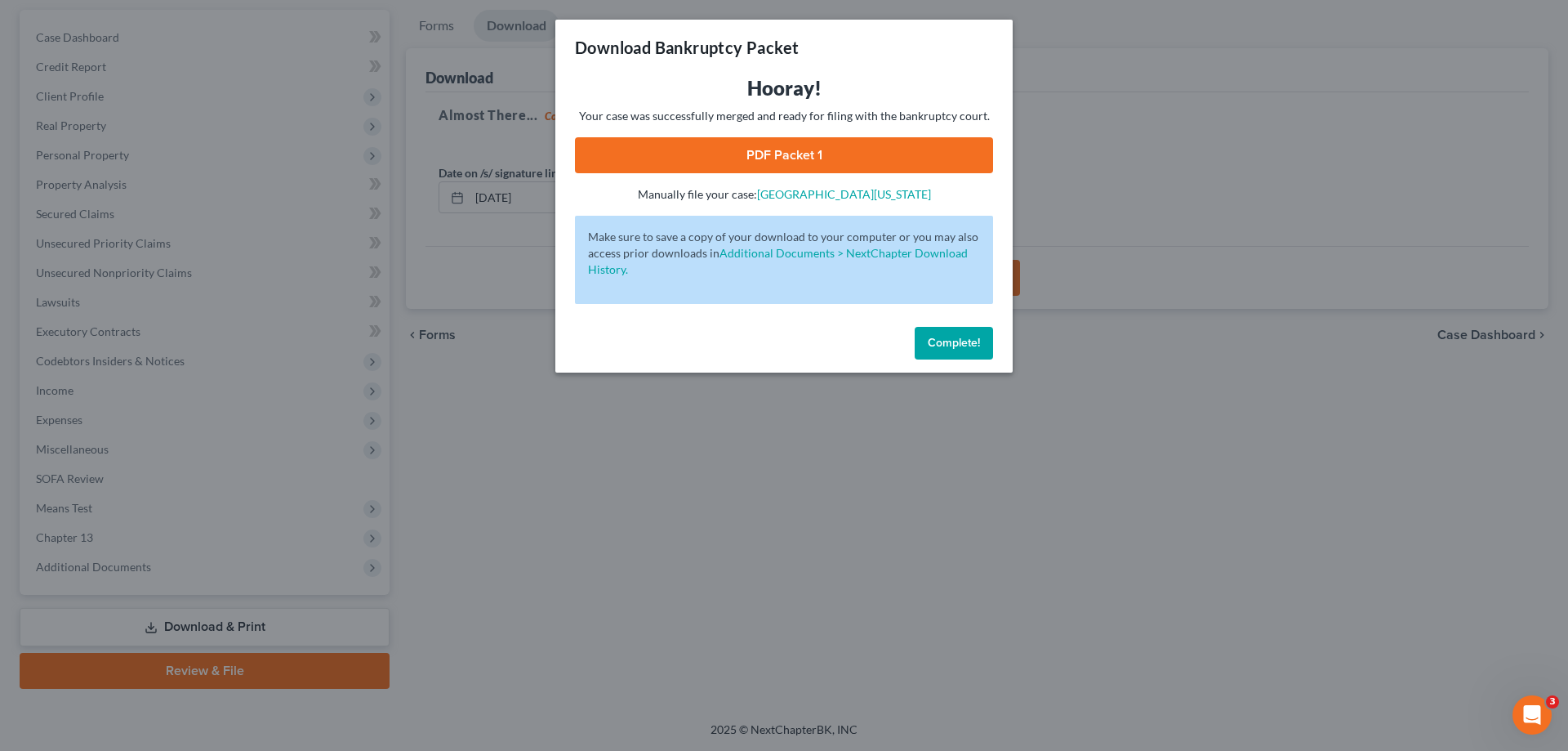
click at [760, 163] on link "PDF Packet 1" at bounding box center [784, 155] width 418 height 36
click at [960, 341] on span "Complete!" at bounding box center [954, 343] width 53 height 14
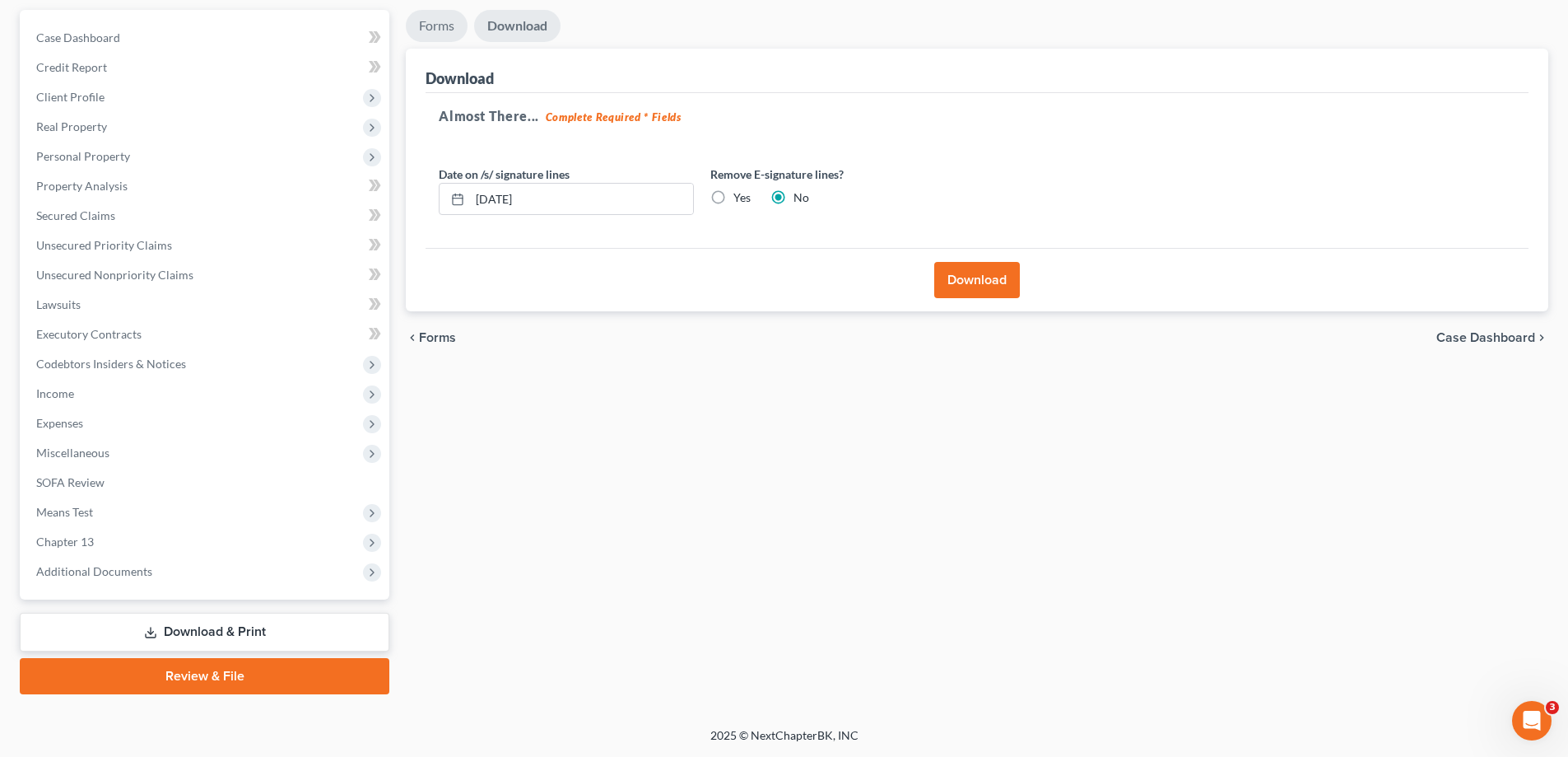
click at [464, 31] on link "Forms" at bounding box center [436, 26] width 62 height 32
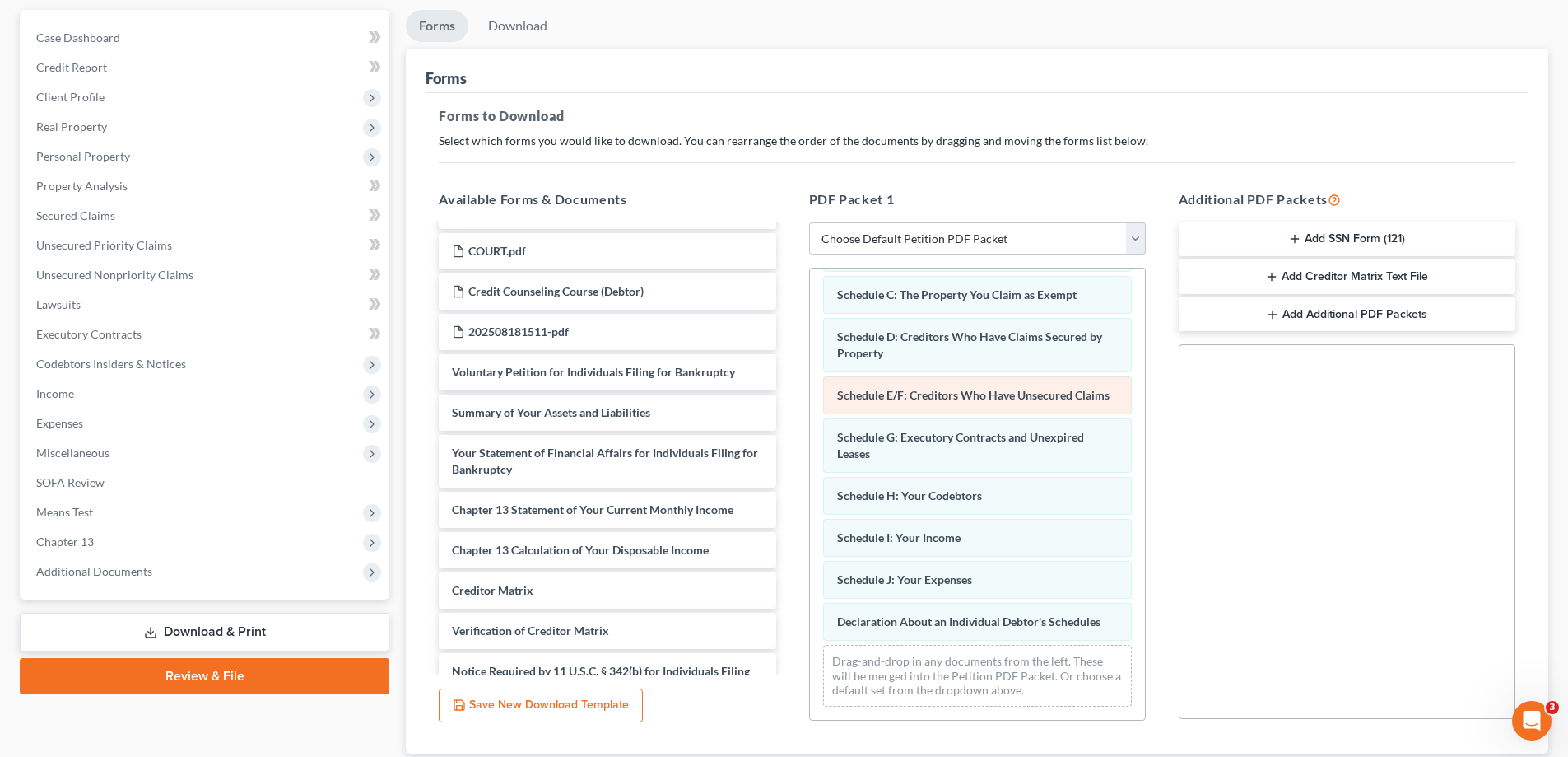
scroll to position [65, 0]
click at [899, 245] on select "Choose Default Petition PDF Packet Complete Bankruptcy Petition (all forms and …" at bounding box center [977, 239] width 337 height 33
select select "0"
click at [810, 223] on select "Choose Default Petition PDF Packet Complete Bankruptcy Petition (all forms and …" at bounding box center [977, 239] width 337 height 33
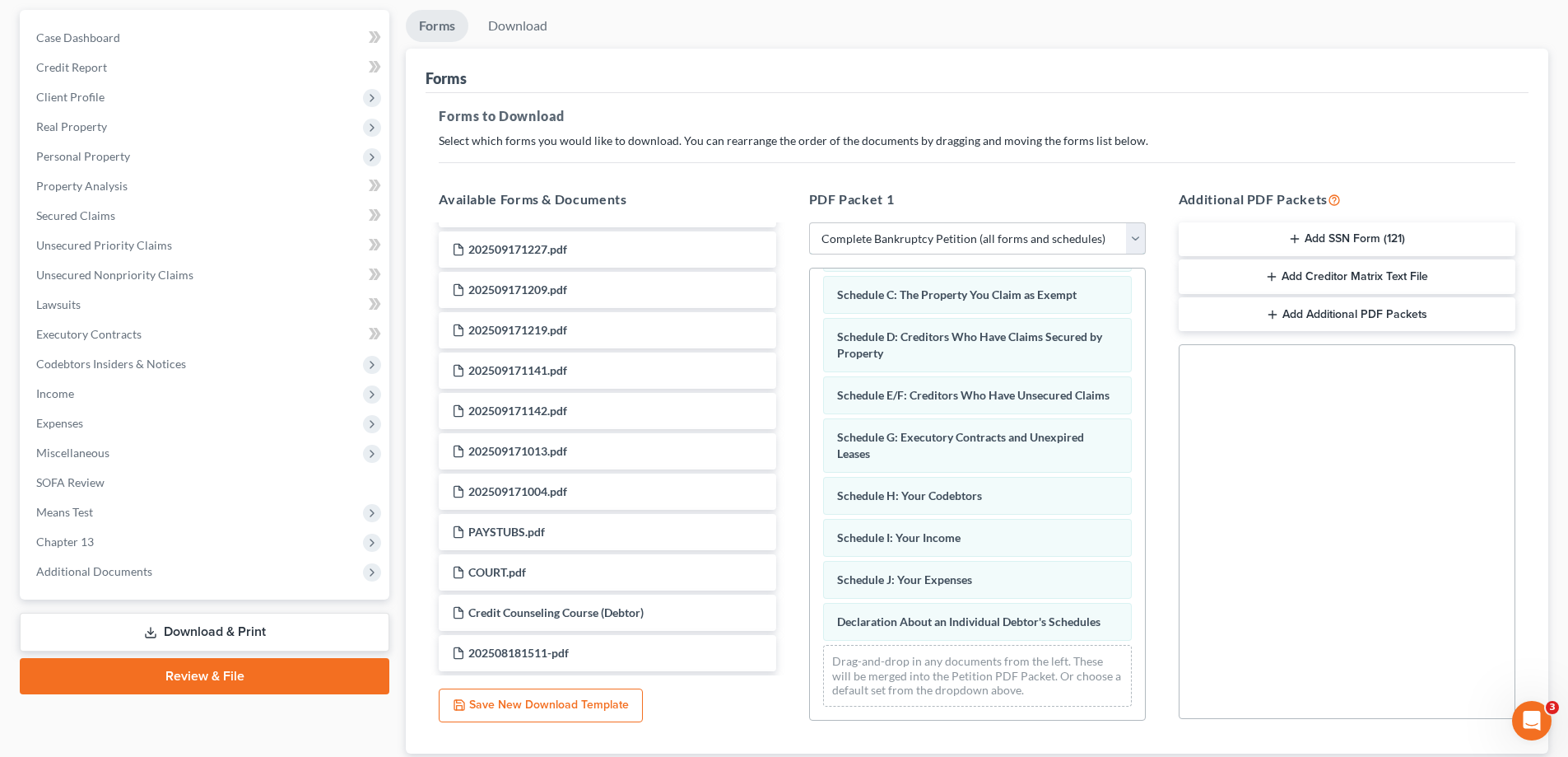
scroll to position [508, 0]
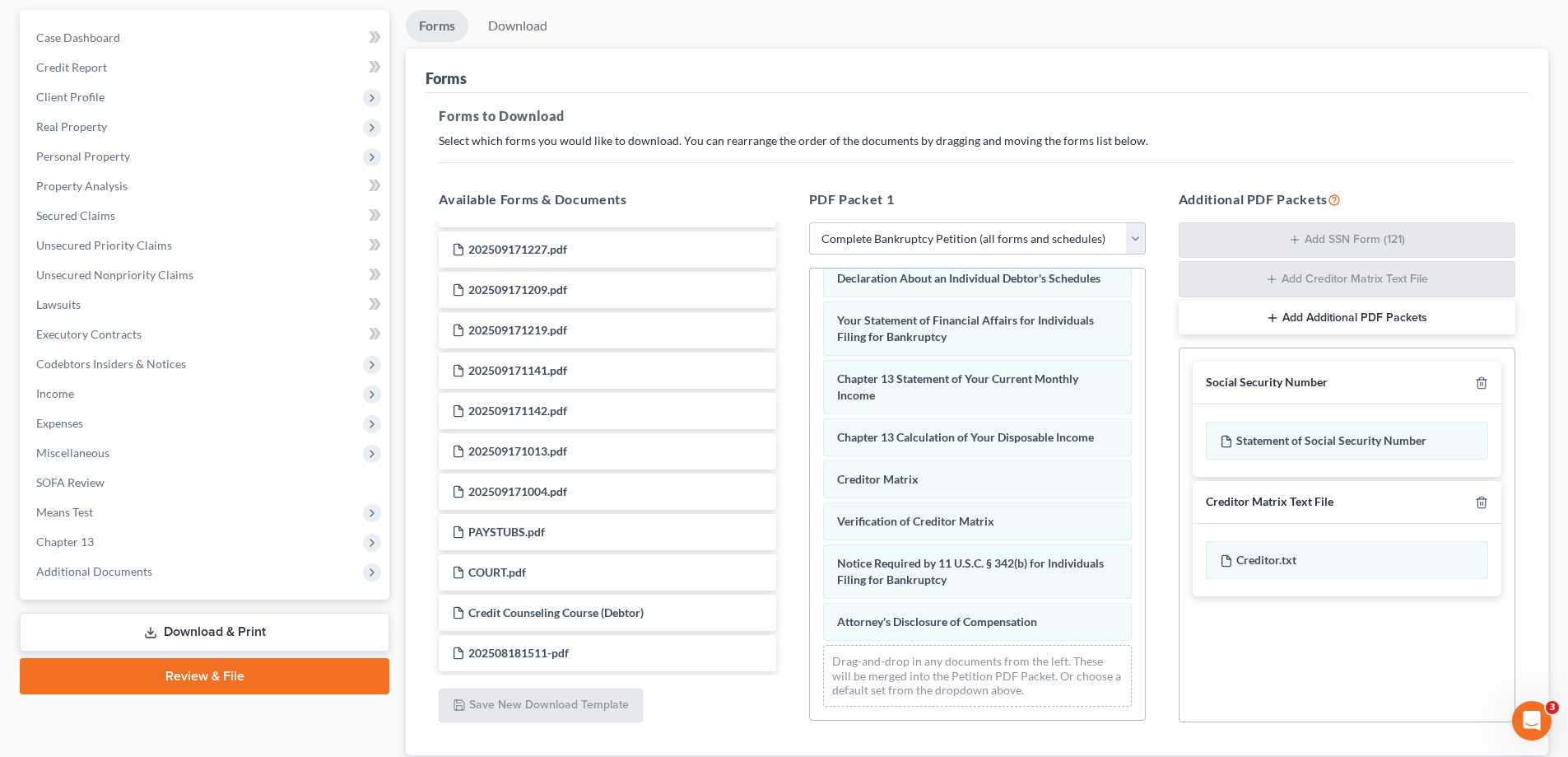
click at [898, 238] on select "Choose Default Petition PDF Packet Complete Bankruptcy Petition (all forms and …" at bounding box center [977, 239] width 337 height 33
select select
click at [810, 223] on select "Choose Default Petition PDF Packet Complete Bankruptcy Petition (all forms and …" at bounding box center [977, 239] width 337 height 33
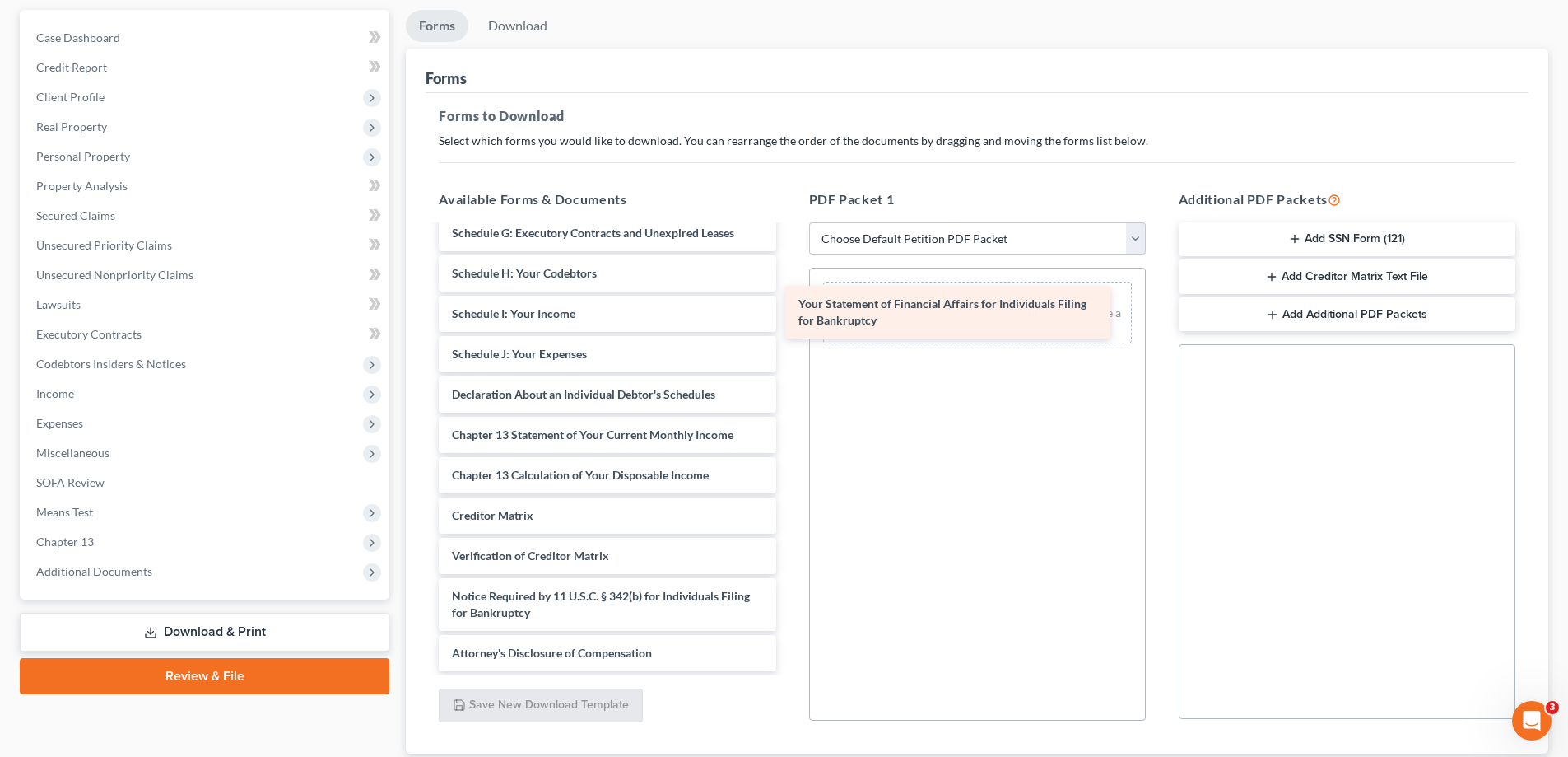
scroll to position [892, 0]
drag, startPoint x: 592, startPoint y: 400, endPoint x: 950, endPoint y: 317, distance: 367.5
click at [789, 317] on div "Your Statement of Financial Affairs for Individuals Filing for Bankruptcy Chapt…" at bounding box center [607, 3] width 363 height 1337
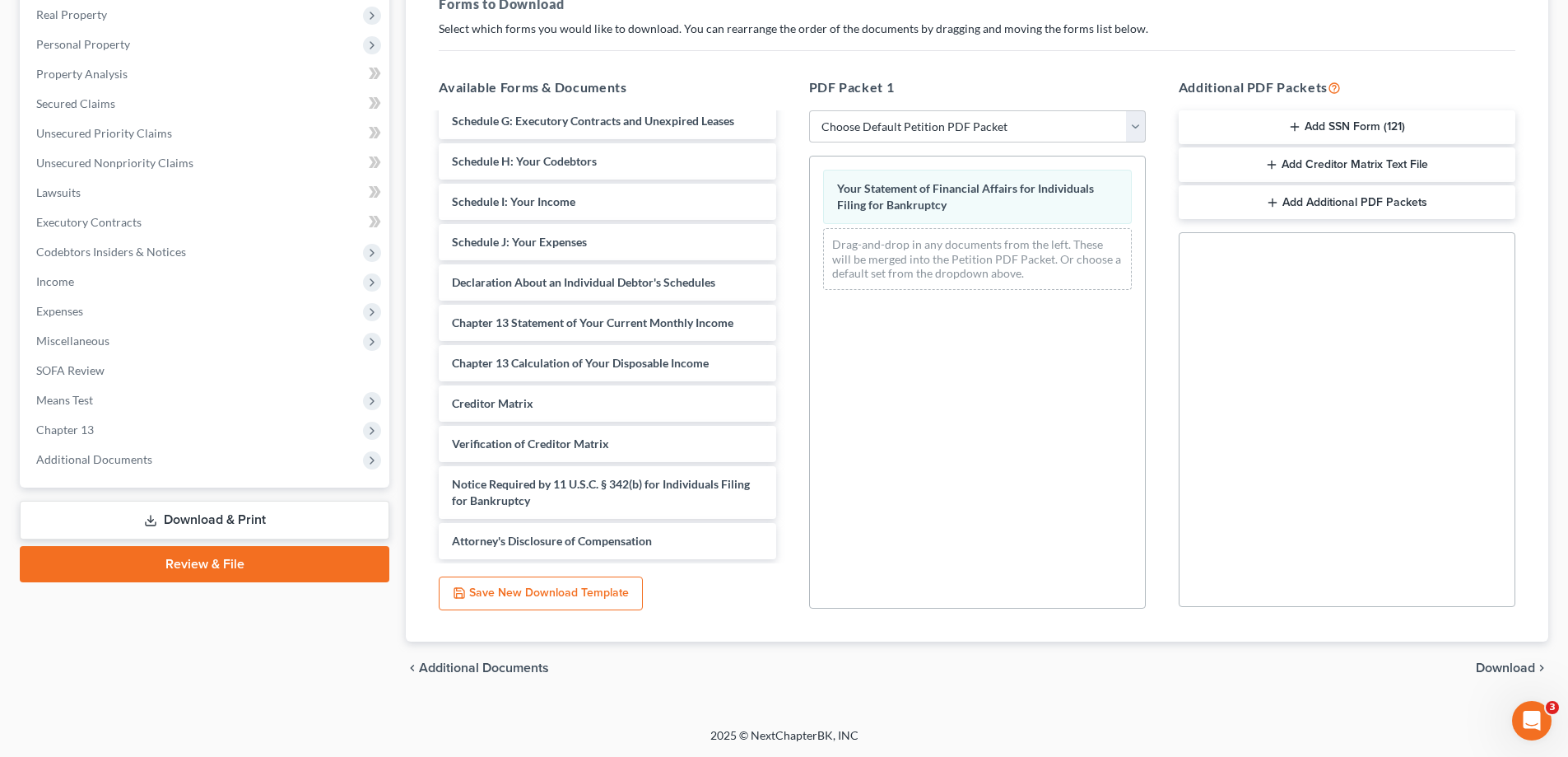
click at [1520, 669] on span "Download" at bounding box center [1506, 668] width 59 height 13
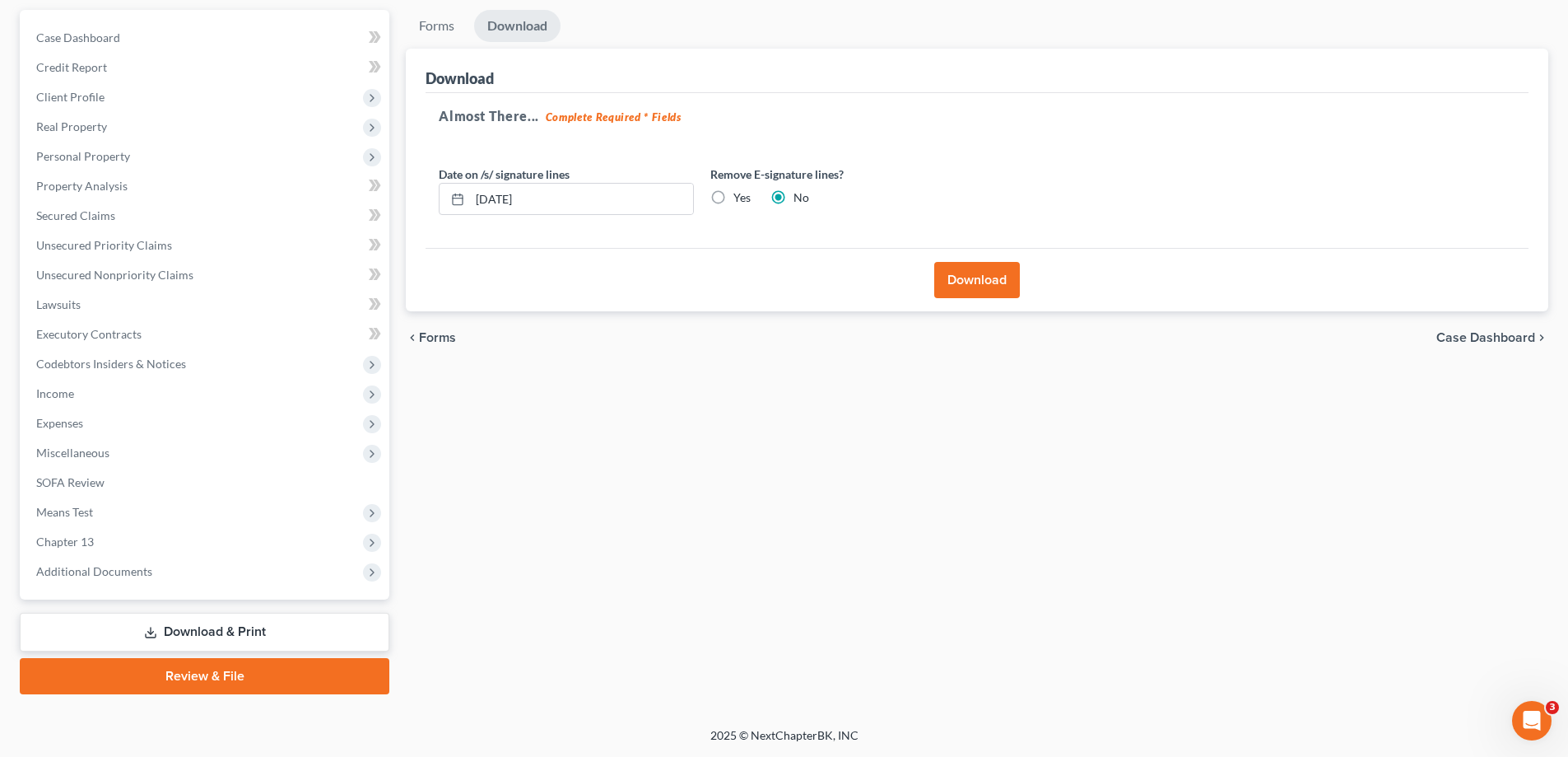
click at [989, 302] on div "Download" at bounding box center [977, 279] width 1103 height 64
click at [979, 280] on button "Download" at bounding box center [977, 280] width 85 height 36
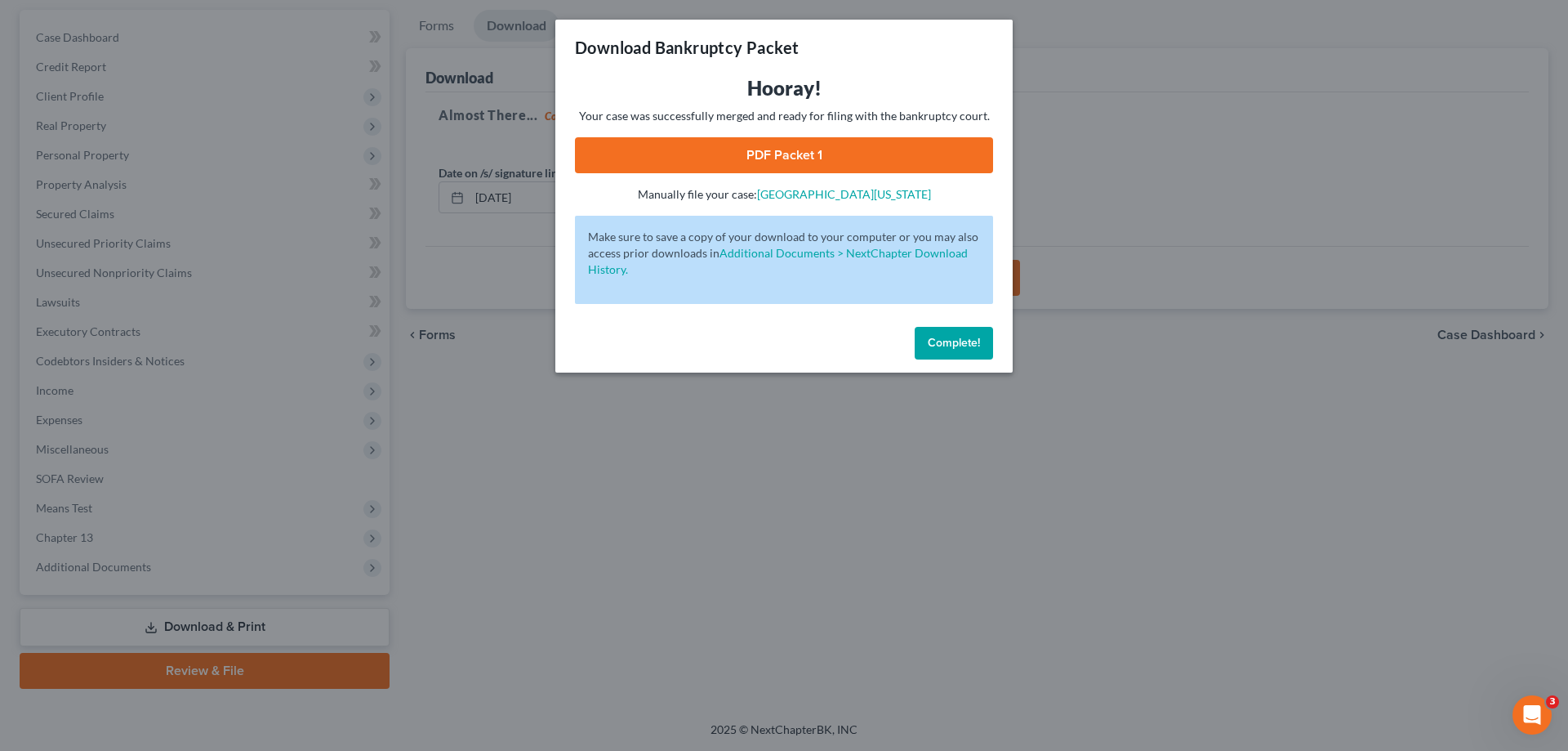
click at [817, 155] on link "PDF Packet 1" at bounding box center [784, 155] width 418 height 36
click at [962, 336] on span "Complete!" at bounding box center [954, 343] width 53 height 14
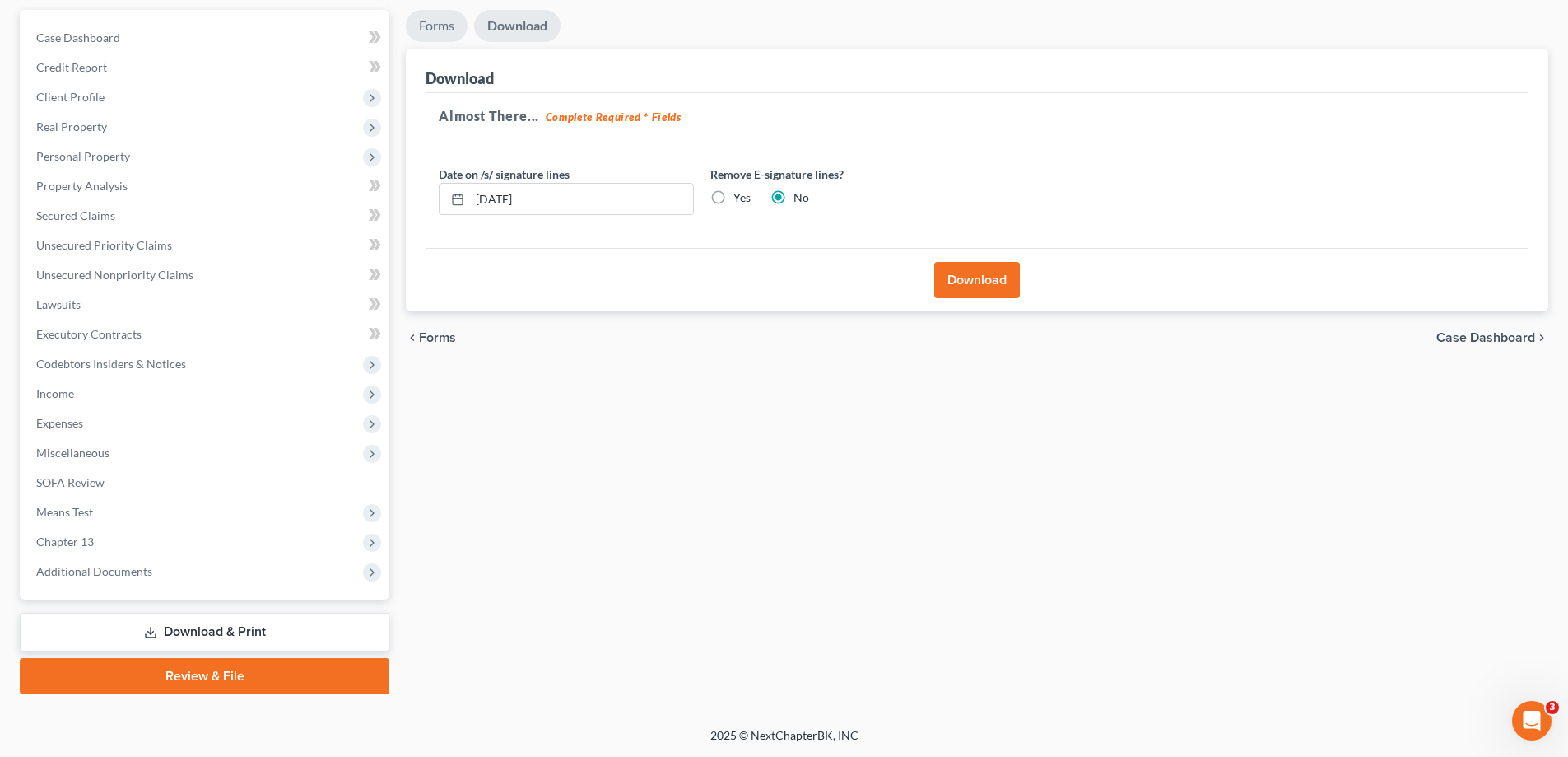
click at [454, 30] on link "Forms" at bounding box center [436, 26] width 62 height 32
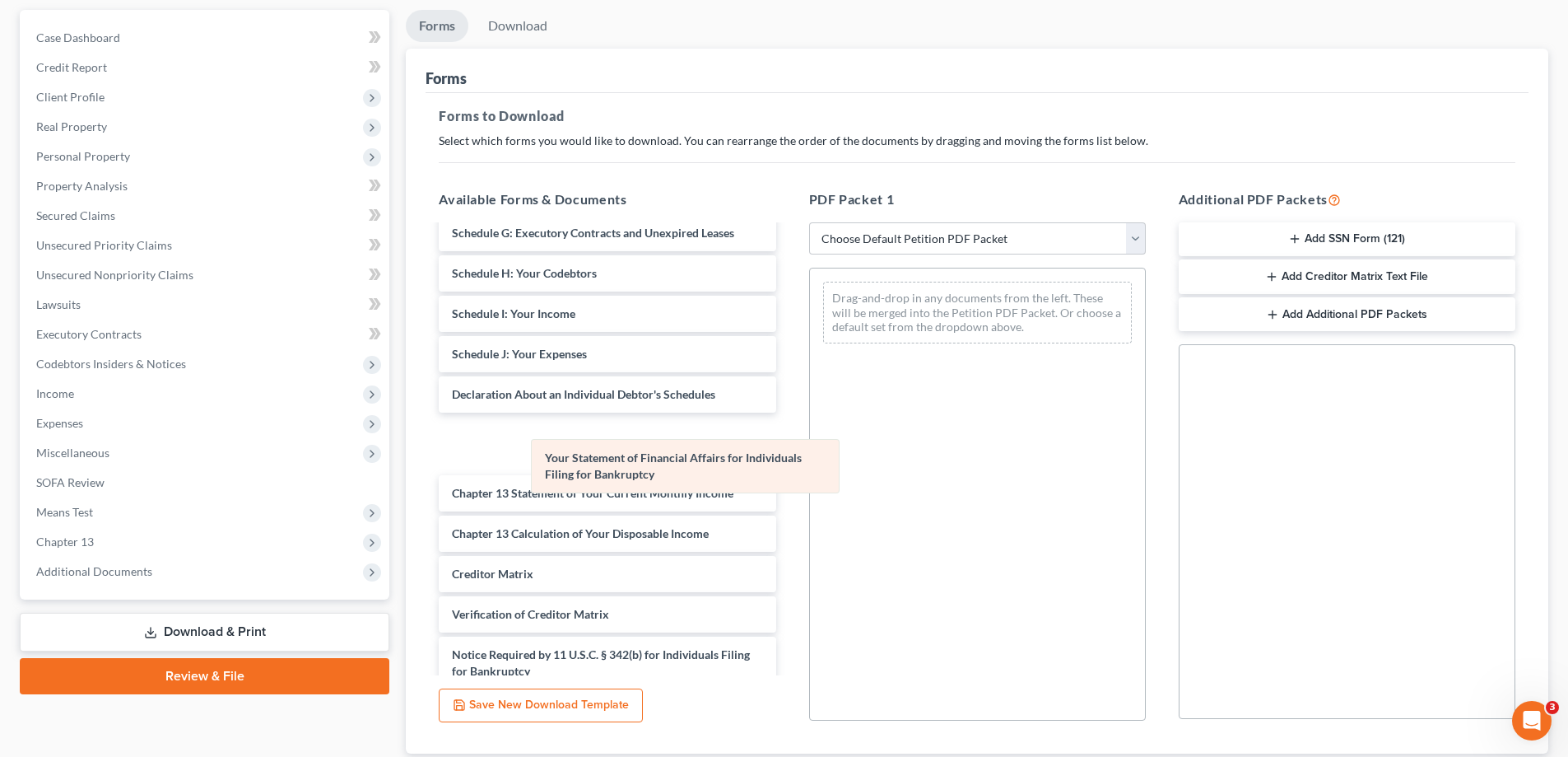
drag, startPoint x: 890, startPoint y: 292, endPoint x: 560, endPoint y: 440, distance: 361.7
click at [810, 356] on div "Your Statement of Financial Affairs for Individuals Filing for Bankruptcy Your …" at bounding box center [977, 312] width 335 height 88
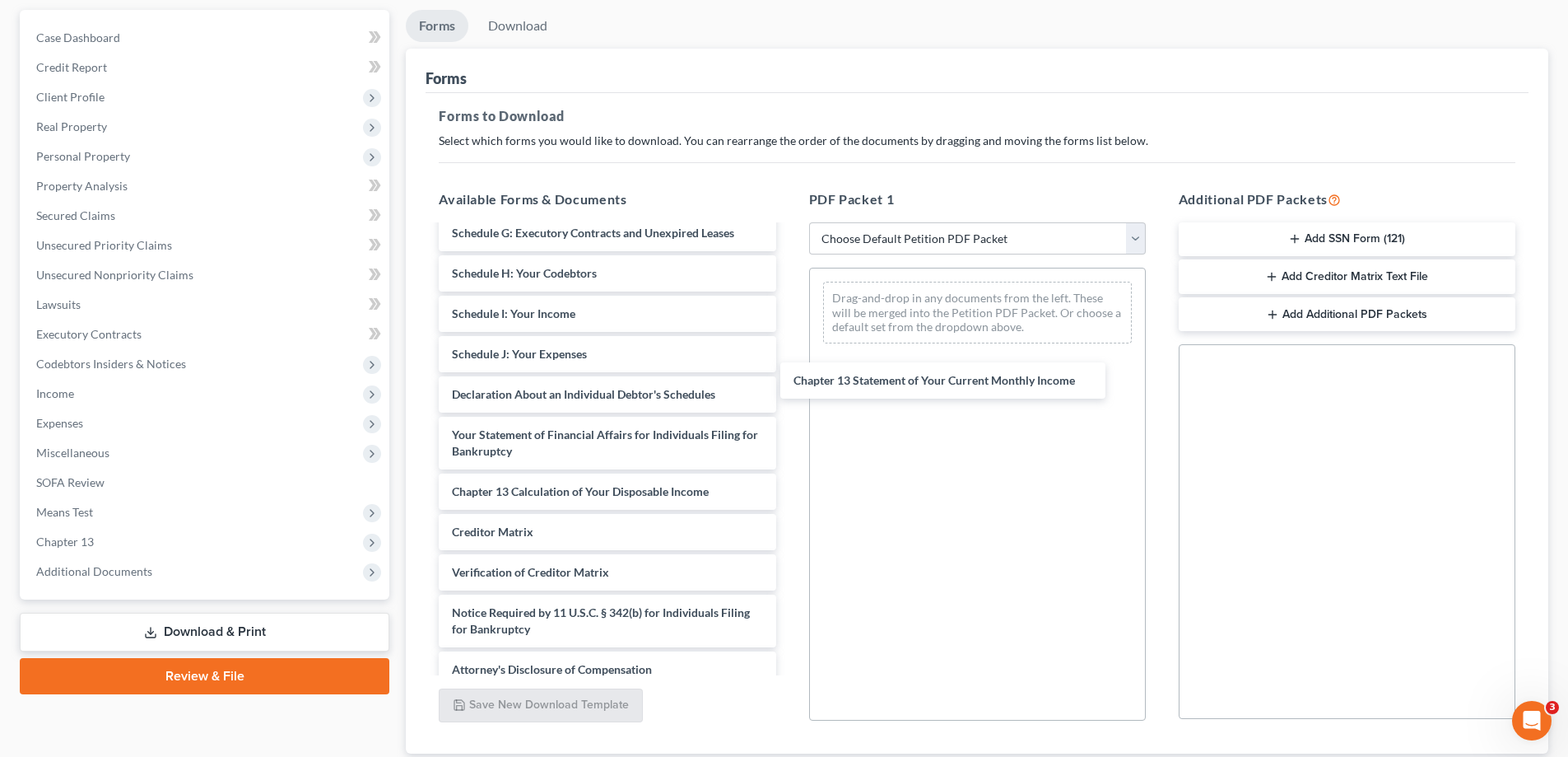
drag, startPoint x: 555, startPoint y: 485, endPoint x: 909, endPoint y: 344, distance: 381.0
click at [789, 346] on div "Chapter 13 Statement of Your Current Monthly Income Chapter 13 Plan (District o…" at bounding box center [607, 11] width 363 height 1353
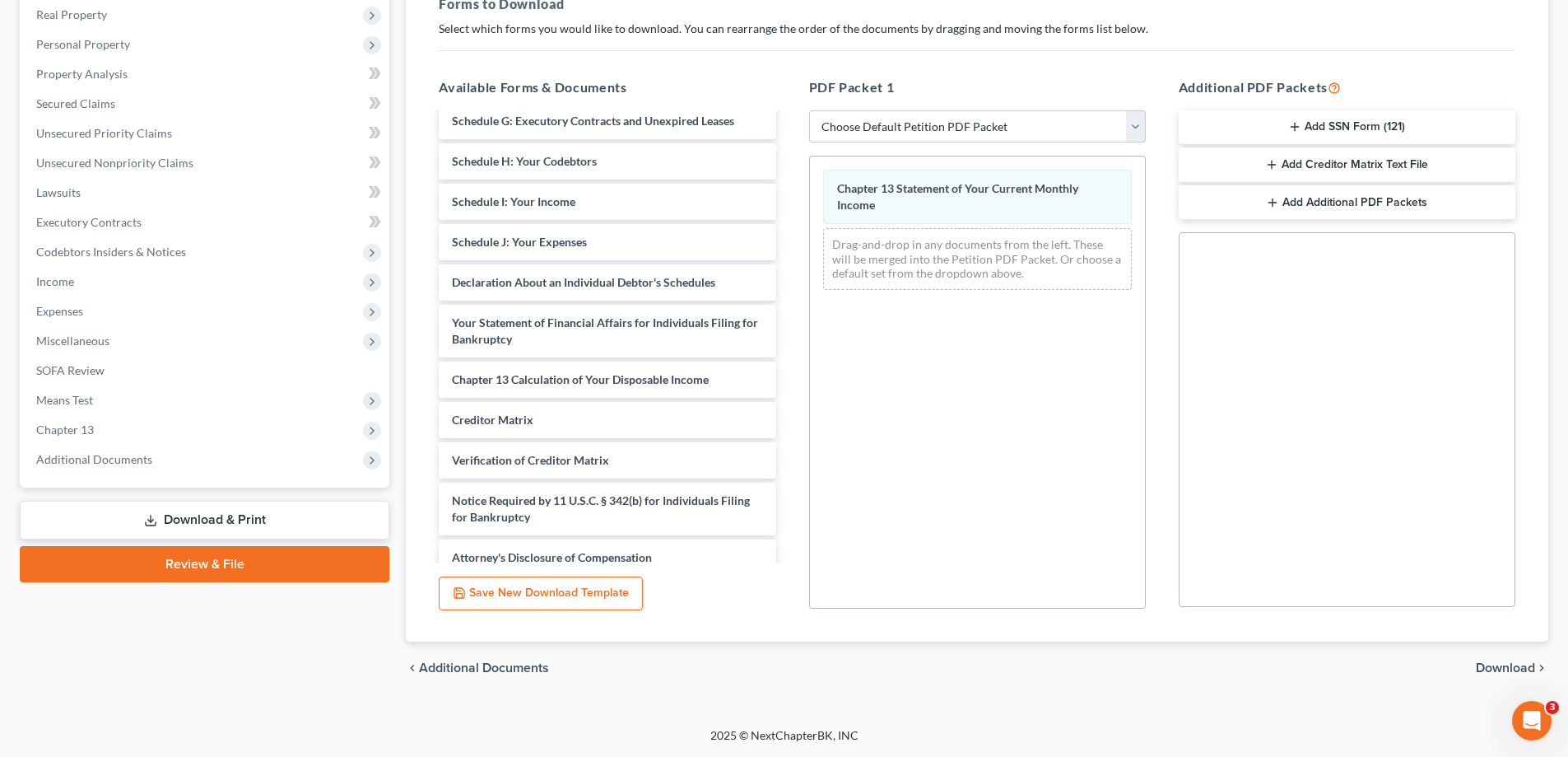
click at [1520, 667] on span "Download" at bounding box center [1506, 668] width 59 height 13
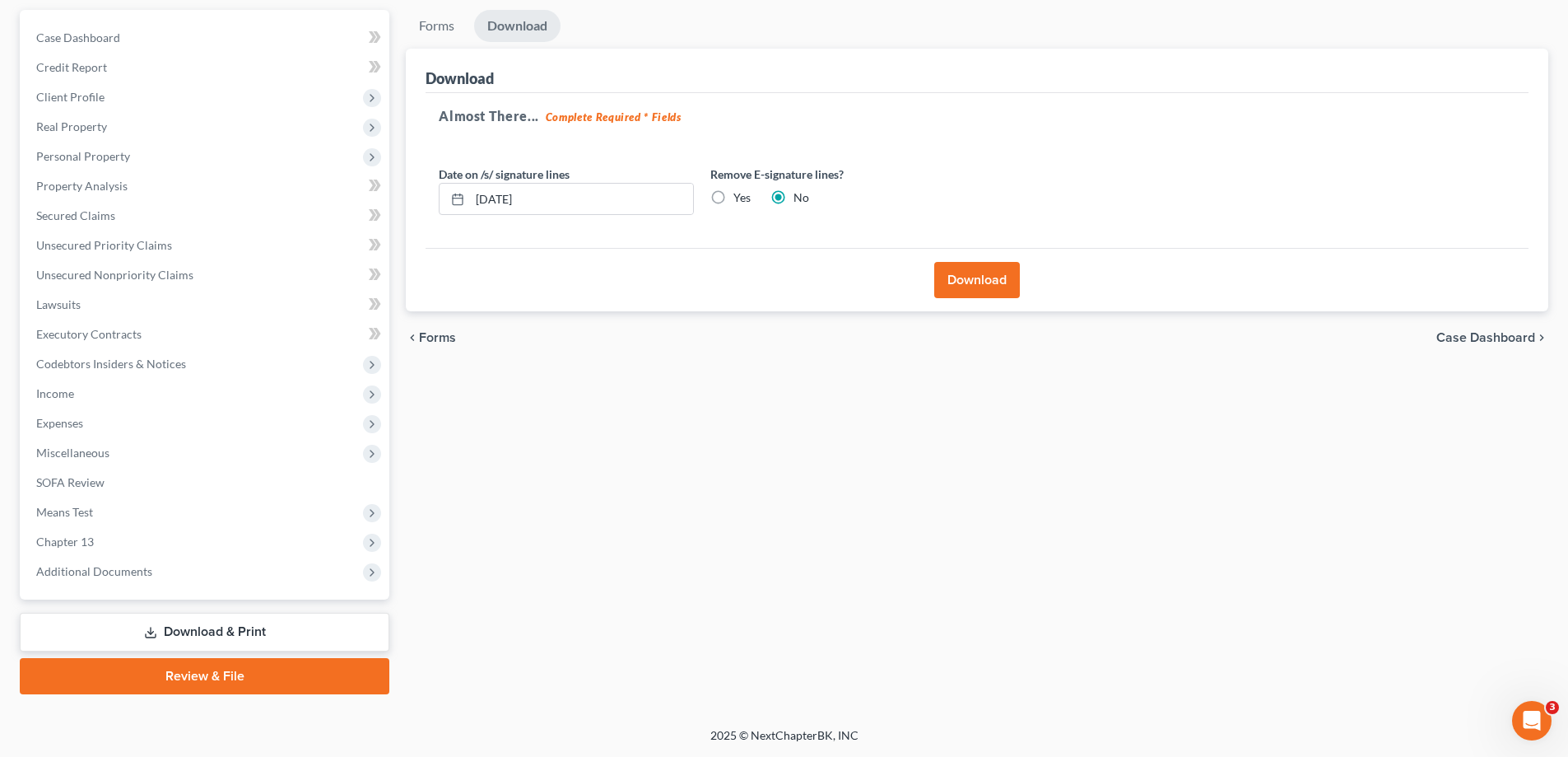
click at [973, 293] on button "Download" at bounding box center [977, 280] width 85 height 36
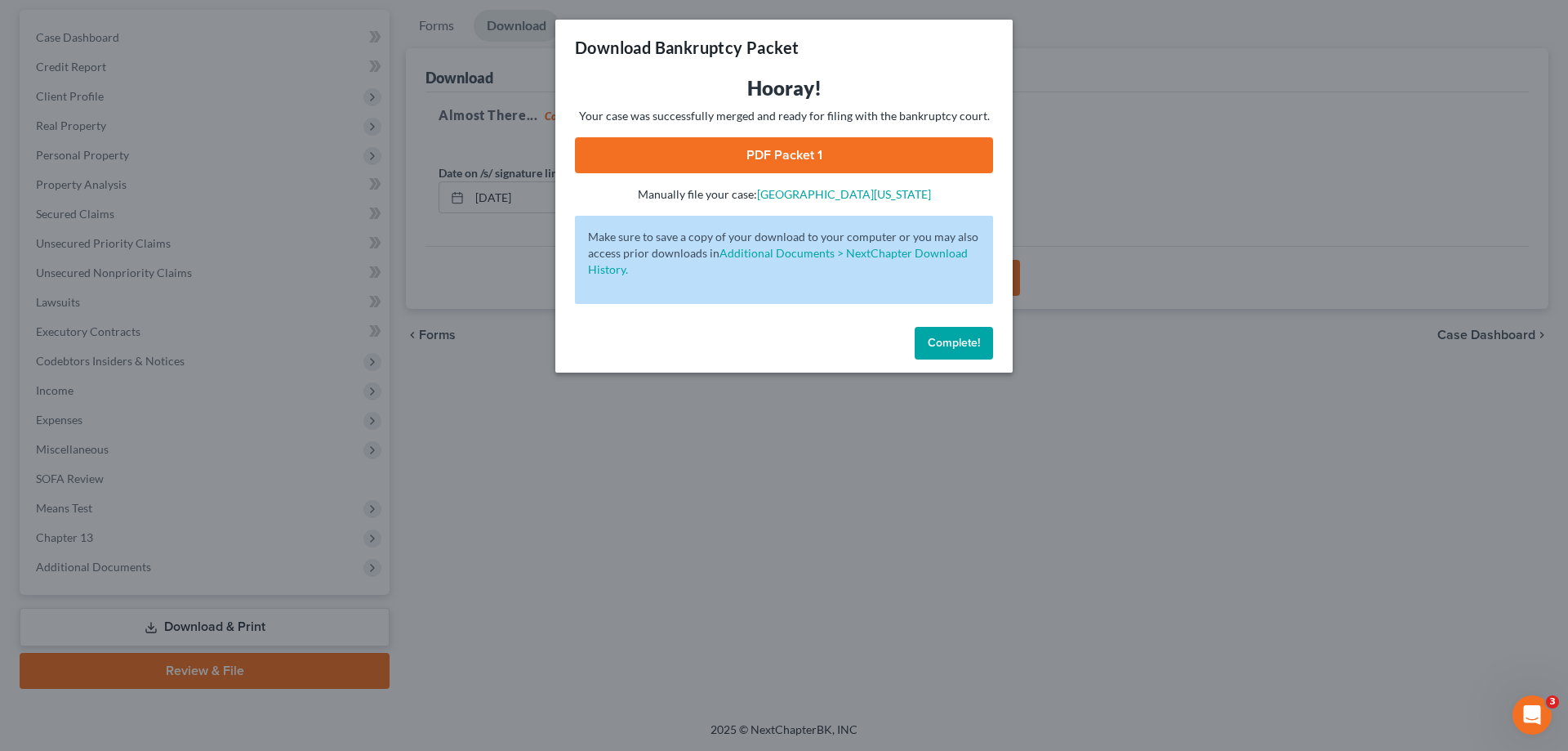
click at [859, 159] on link "PDF Packet 1" at bounding box center [784, 155] width 418 height 36
drag, startPoint x: 981, startPoint y: 334, endPoint x: 924, endPoint y: 346, distance: 58.2
click at [980, 335] on button "Complete!" at bounding box center [954, 343] width 78 height 33
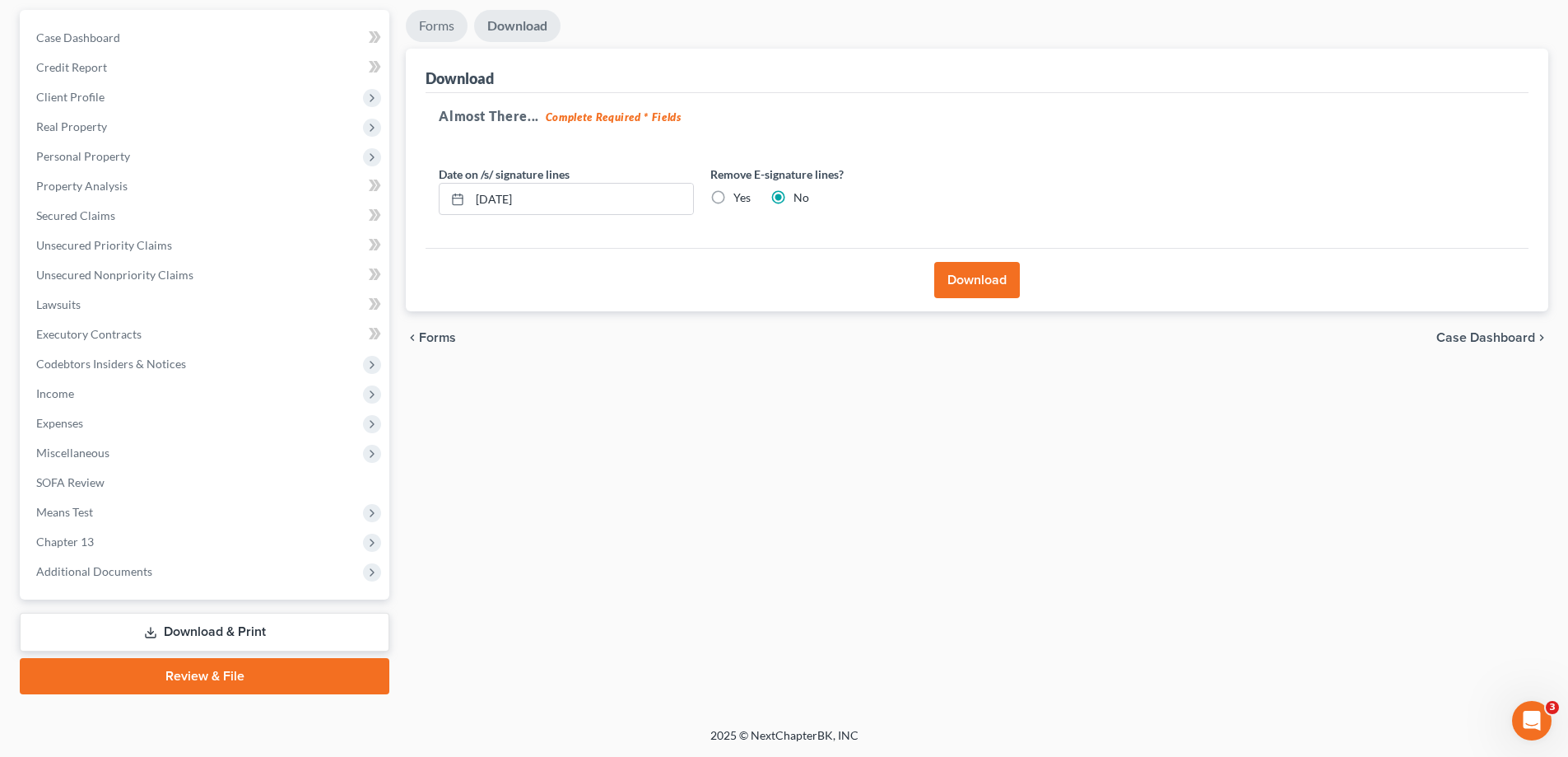
click at [430, 33] on link "Forms" at bounding box center [436, 26] width 62 height 32
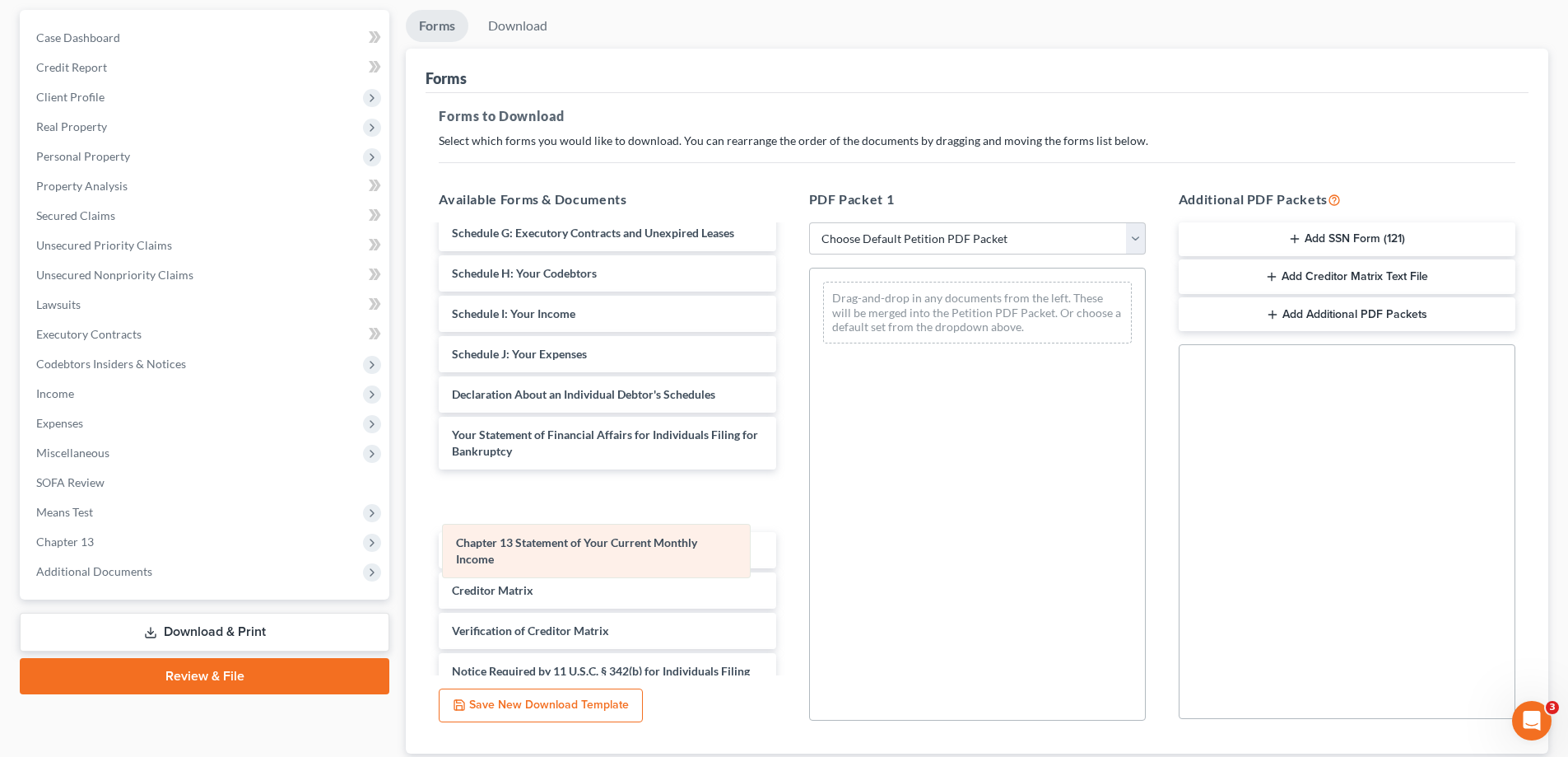
drag, startPoint x: 920, startPoint y: 292, endPoint x: 545, endPoint y: 500, distance: 428.8
click at [810, 356] on div "Chapter 13 Statement of Your Current Monthly Income Chapter 13 Statement of You…" at bounding box center [977, 312] width 335 height 88
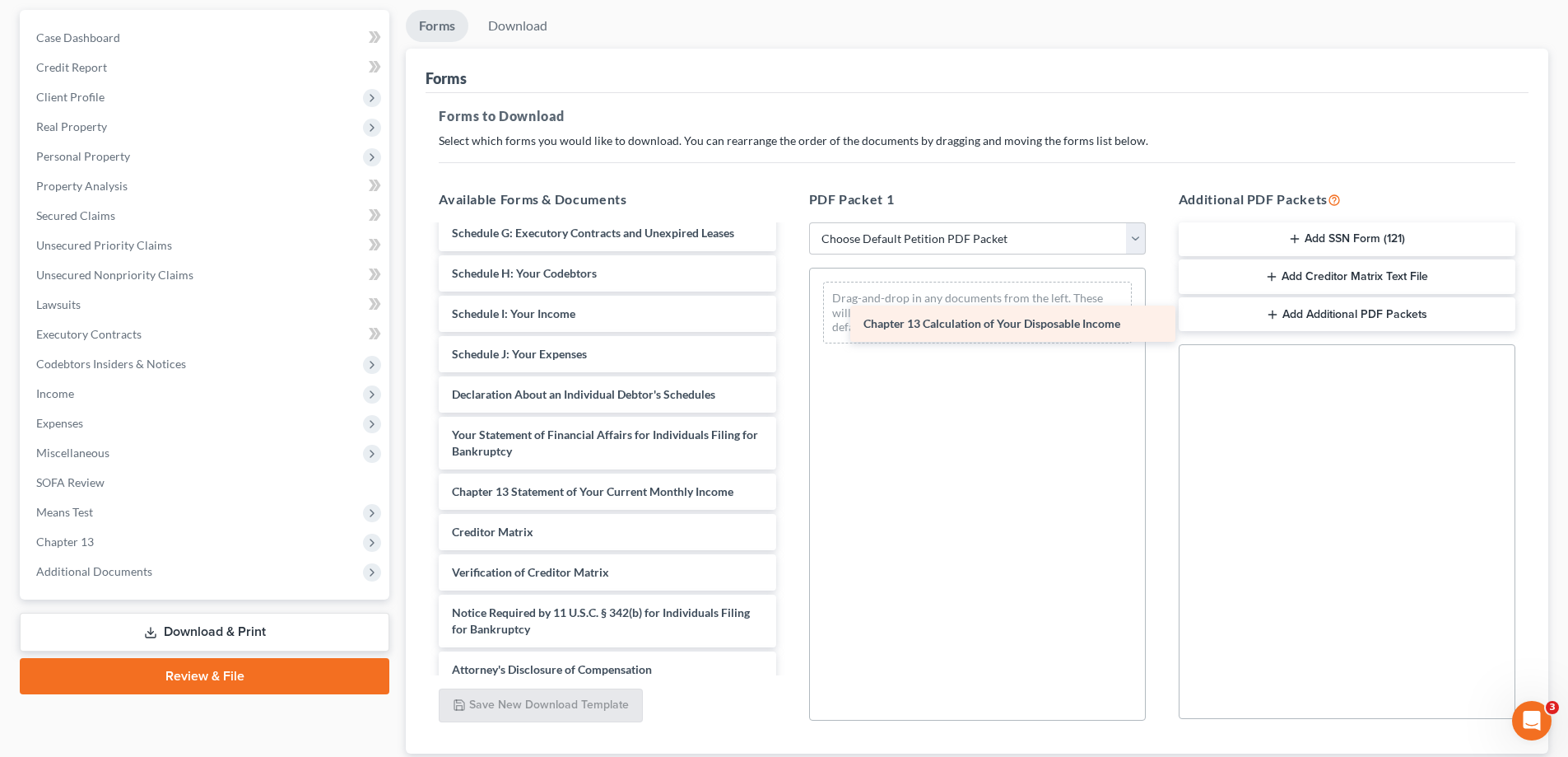
drag, startPoint x: 542, startPoint y: 535, endPoint x: 949, endPoint y: 321, distance: 459.8
click at [789, 321] on div "Chapter 13 Calculation of Your Disposable Income Chapter 13 Plan (District of M…" at bounding box center [607, 11] width 363 height 1353
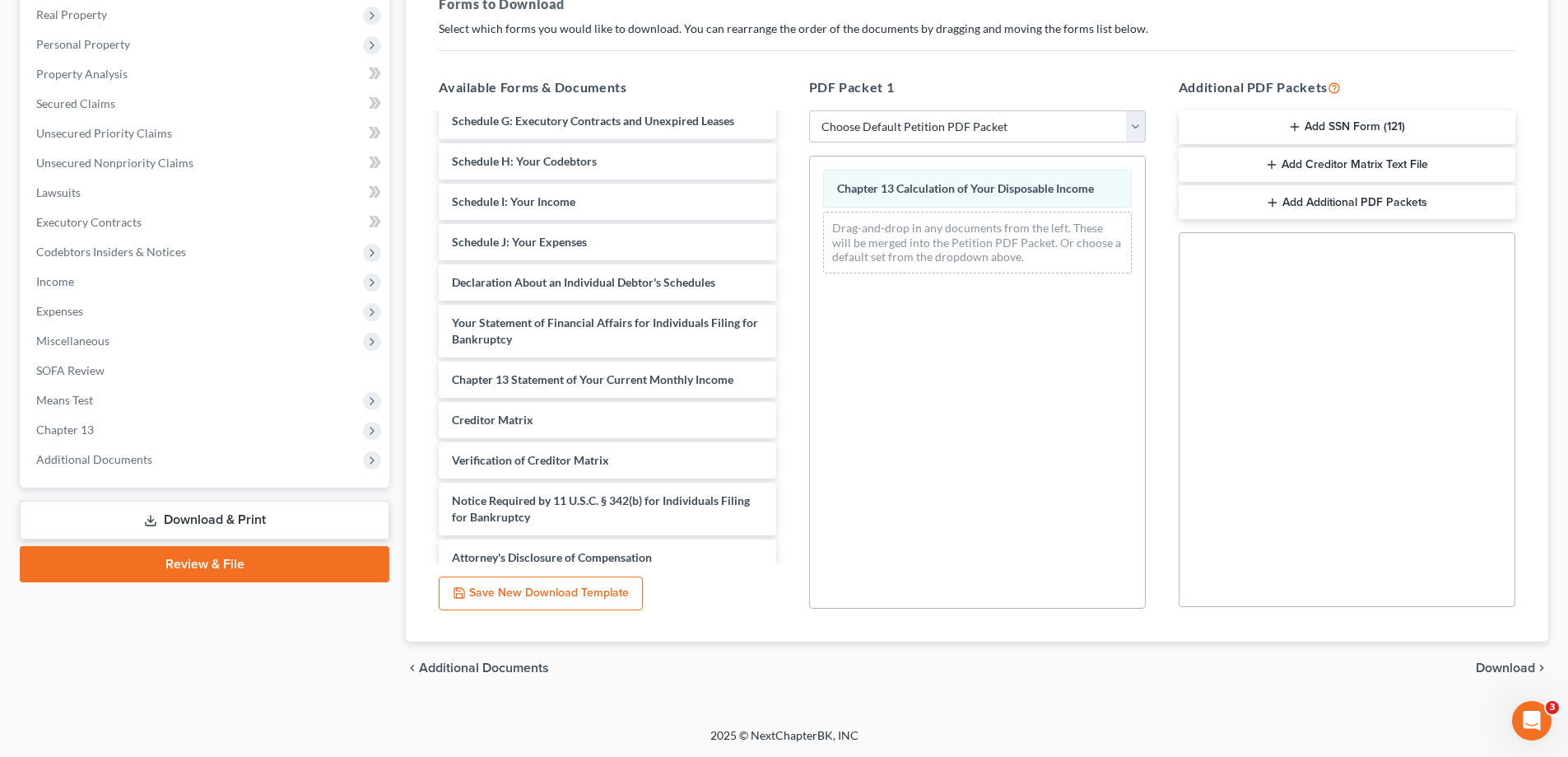
click at [1509, 667] on span "Download" at bounding box center [1506, 668] width 59 height 13
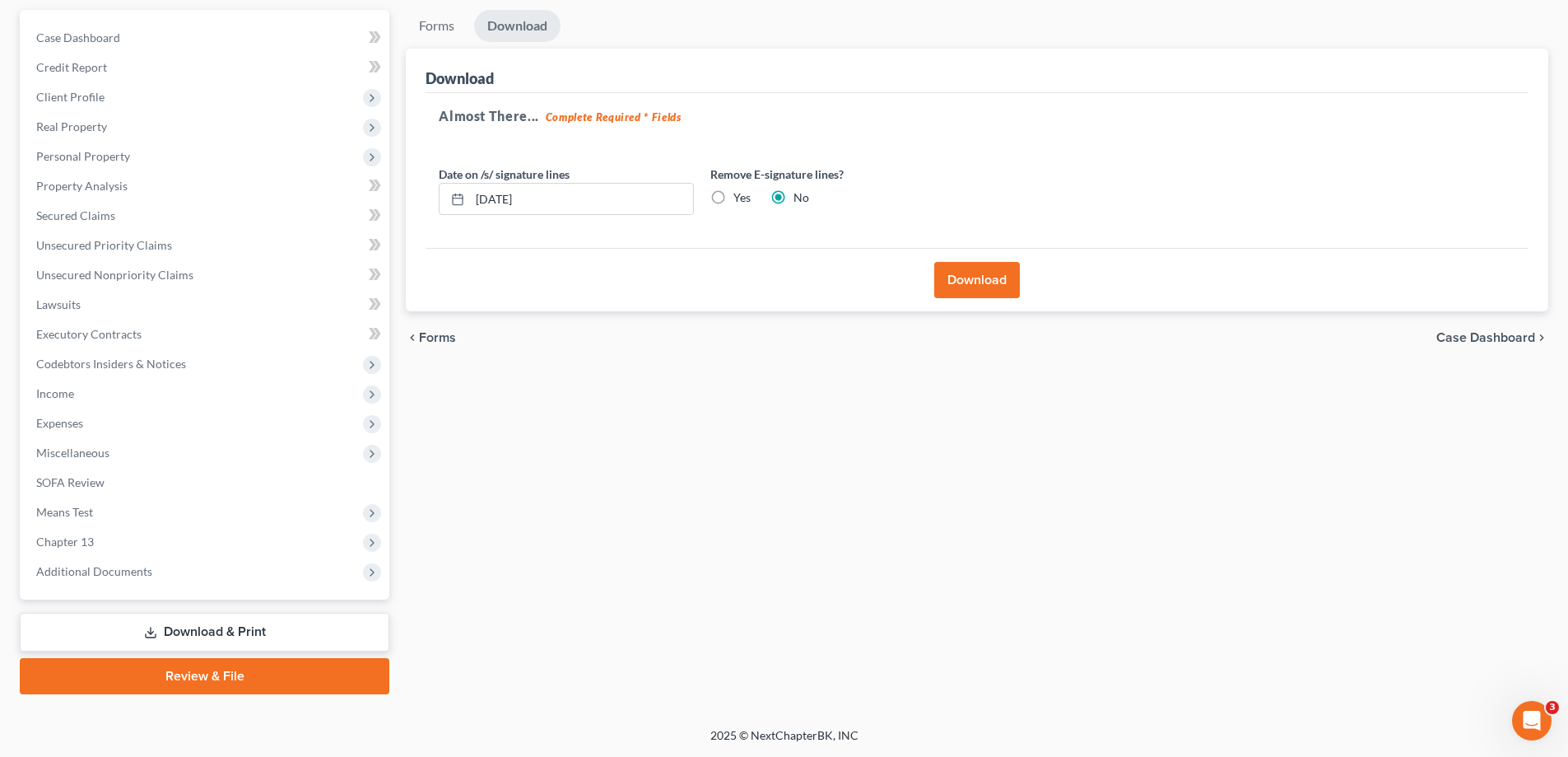
click at [999, 286] on button "Download" at bounding box center [977, 280] width 85 height 36
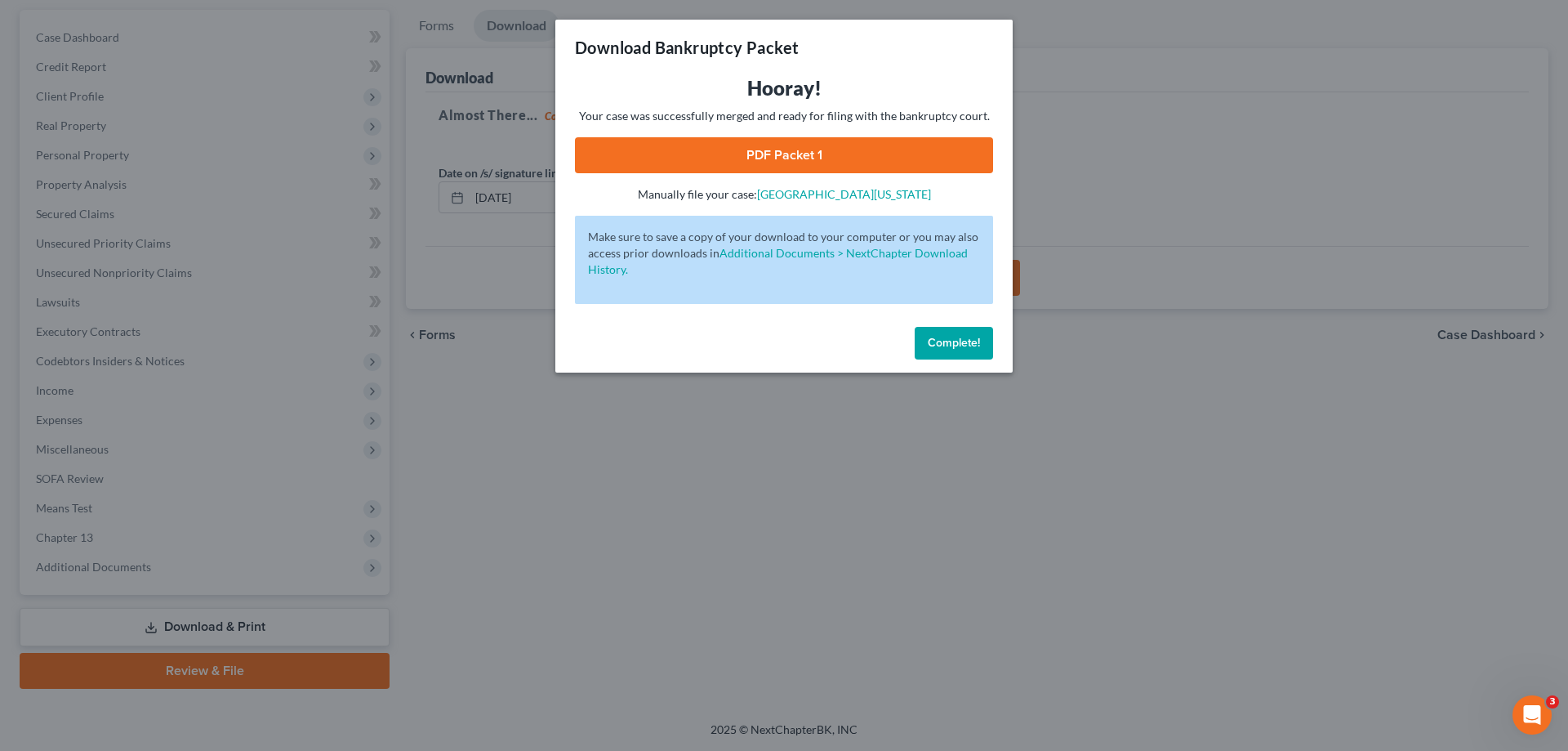
click at [922, 135] on div "Hooray! Your case was successfully merged and ready for filing with the bankrup…" at bounding box center [784, 138] width 418 height 127
click at [924, 158] on link "PDF Packet 1" at bounding box center [784, 155] width 418 height 36
click at [971, 339] on span "Complete!" at bounding box center [954, 343] width 53 height 14
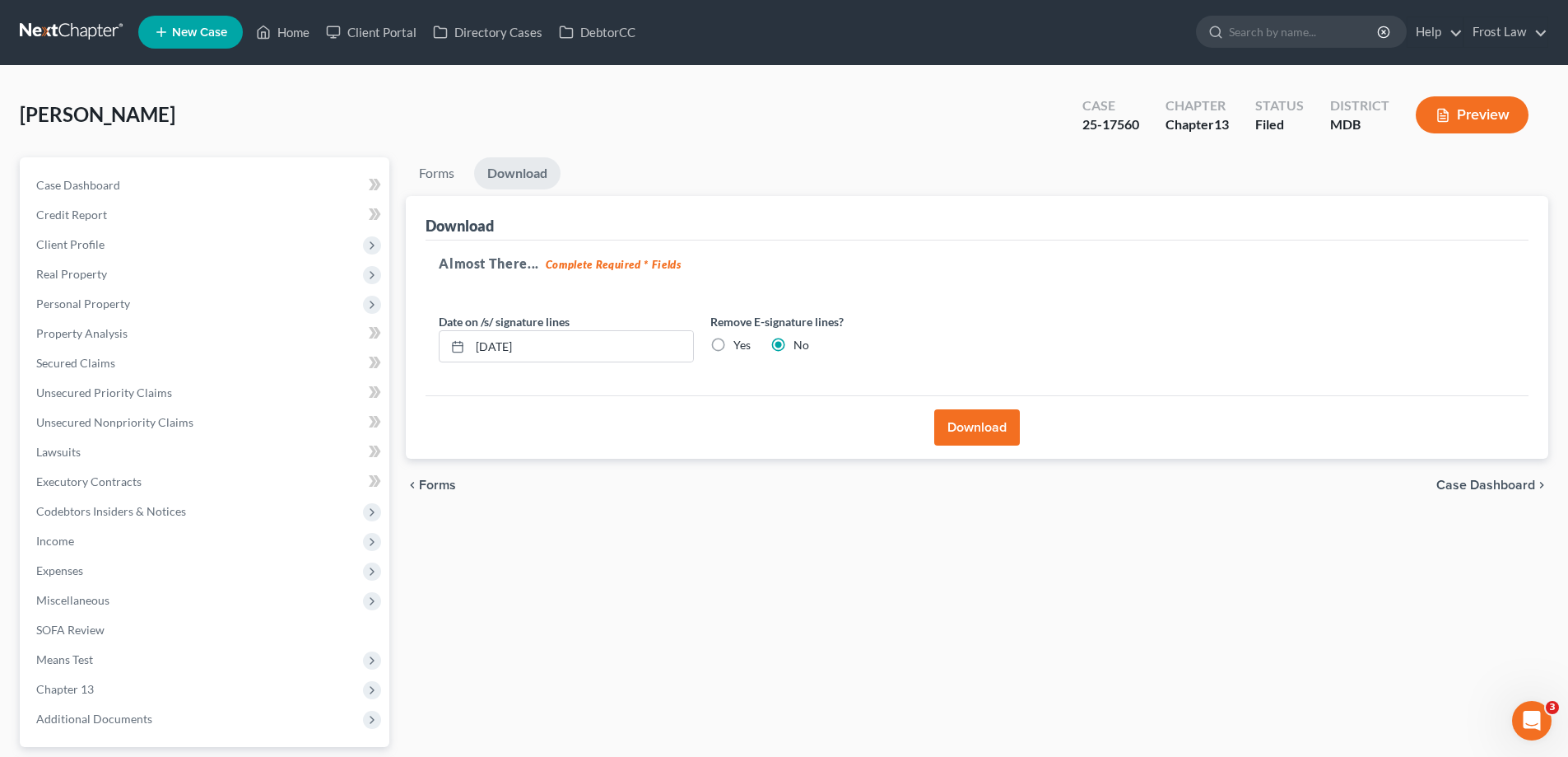
scroll to position [0, 0]
drag, startPoint x: 1139, startPoint y: 127, endPoint x: 1064, endPoint y: 121, distance: 75.2
click at [1064, 121] on div "Case 25-17560 Chapter Chapter 13 Status Filed District MDB Preview" at bounding box center [1305, 115] width 486 height 58
copy div "25-17560"
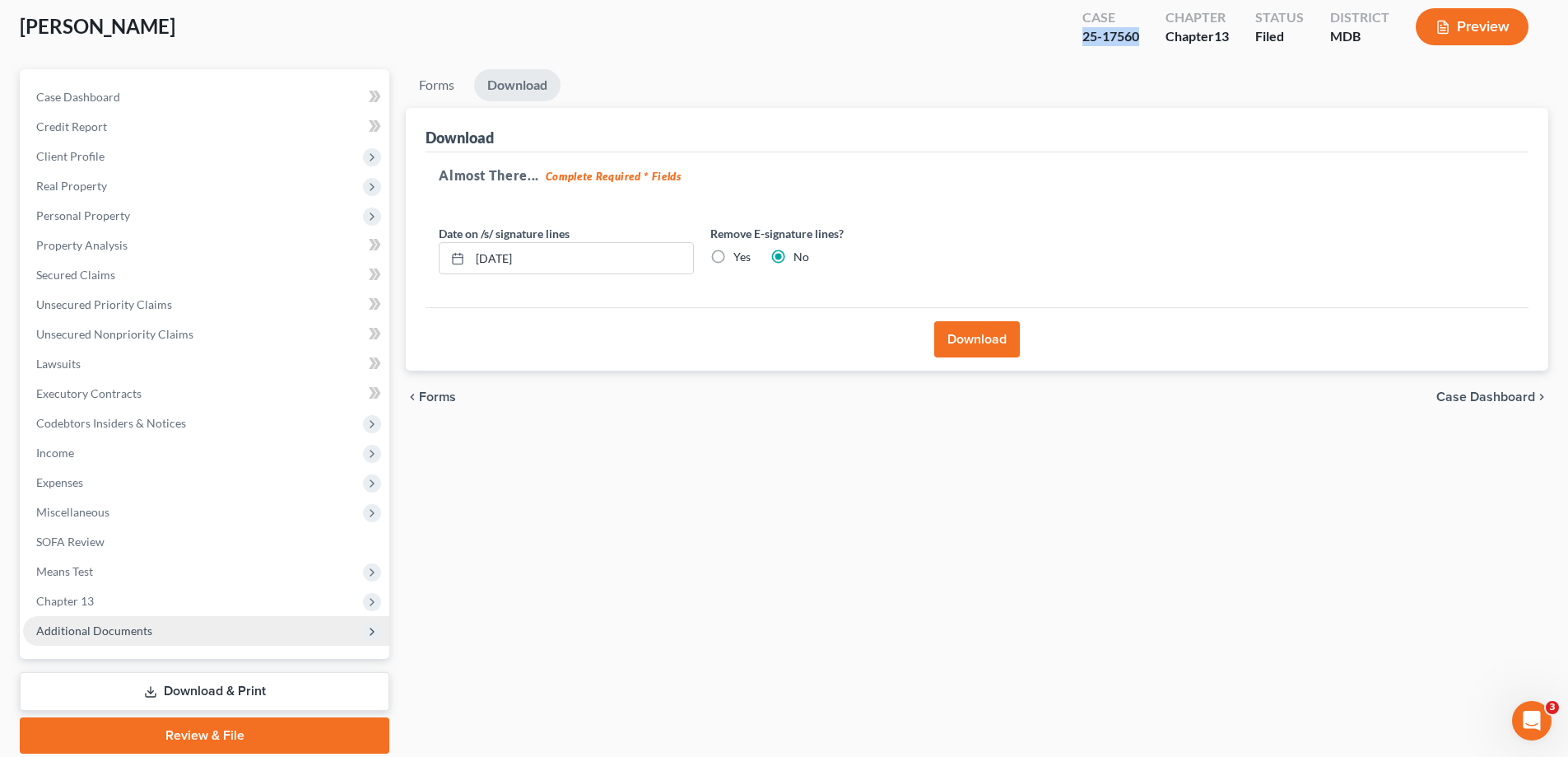
scroll to position [148, 0]
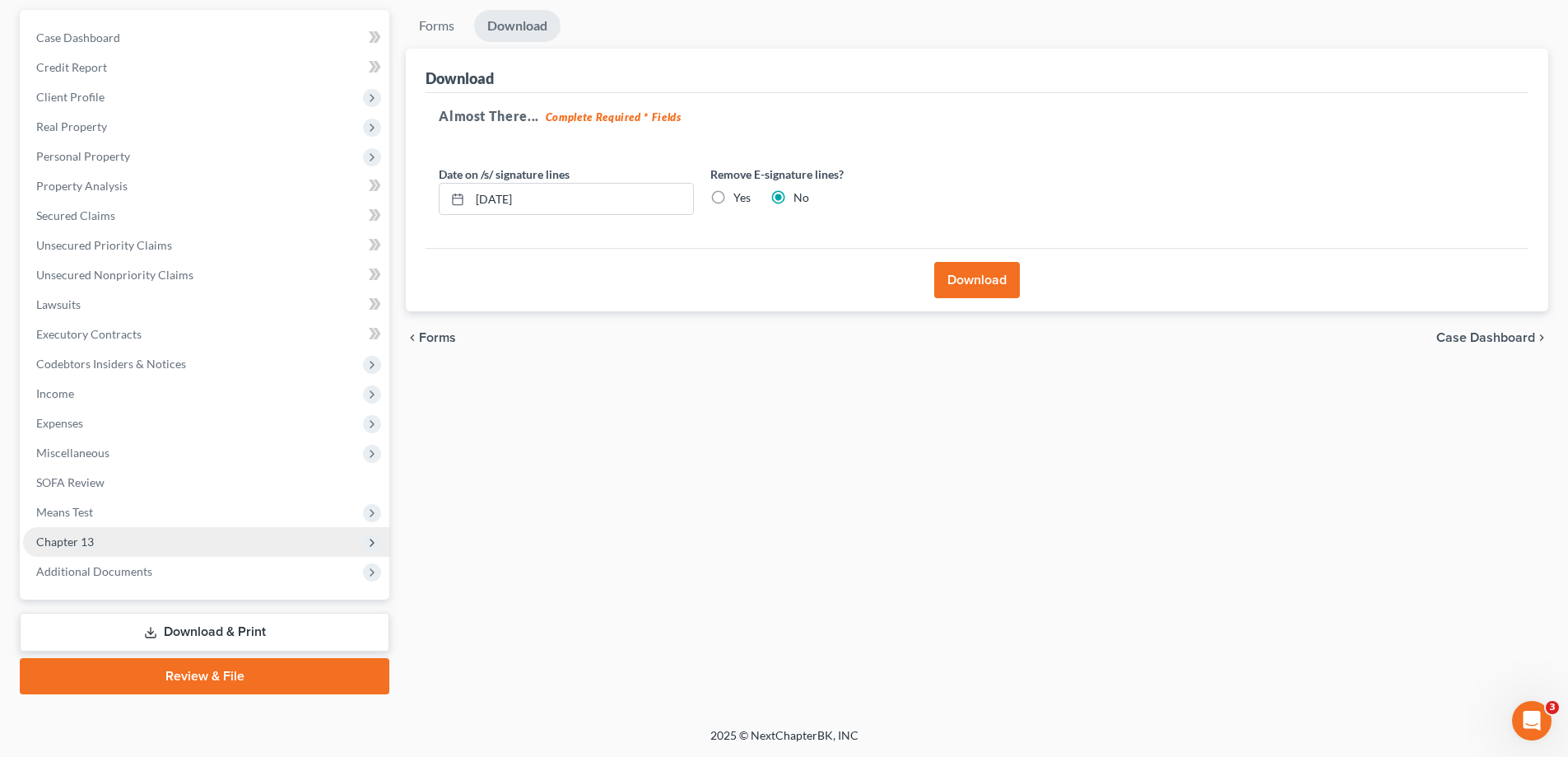
click at [127, 532] on span "Chapter 13" at bounding box center [206, 541] width 366 height 30
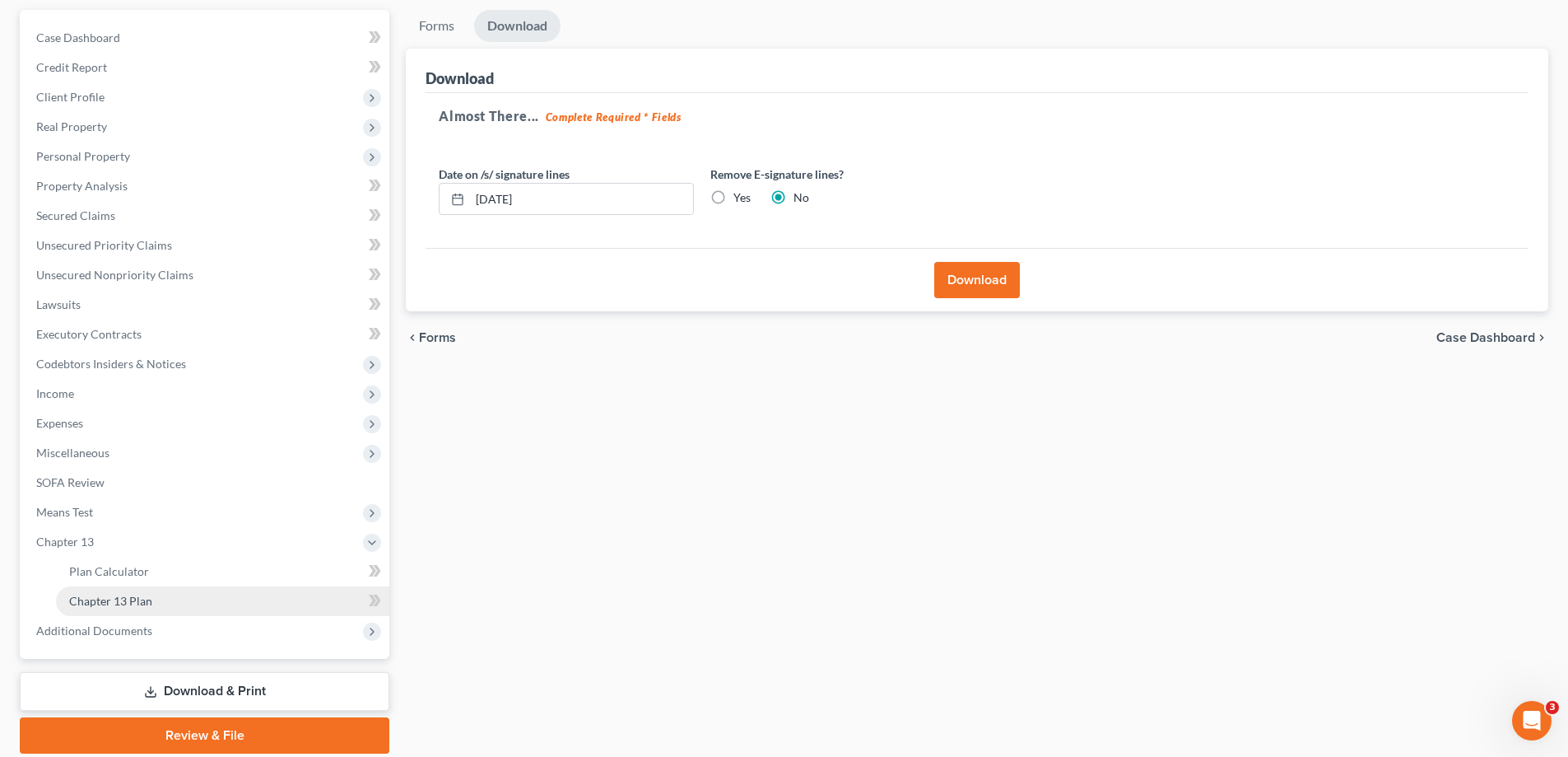
click at [174, 602] on link "Chapter 13 Plan" at bounding box center [222, 601] width 333 height 30
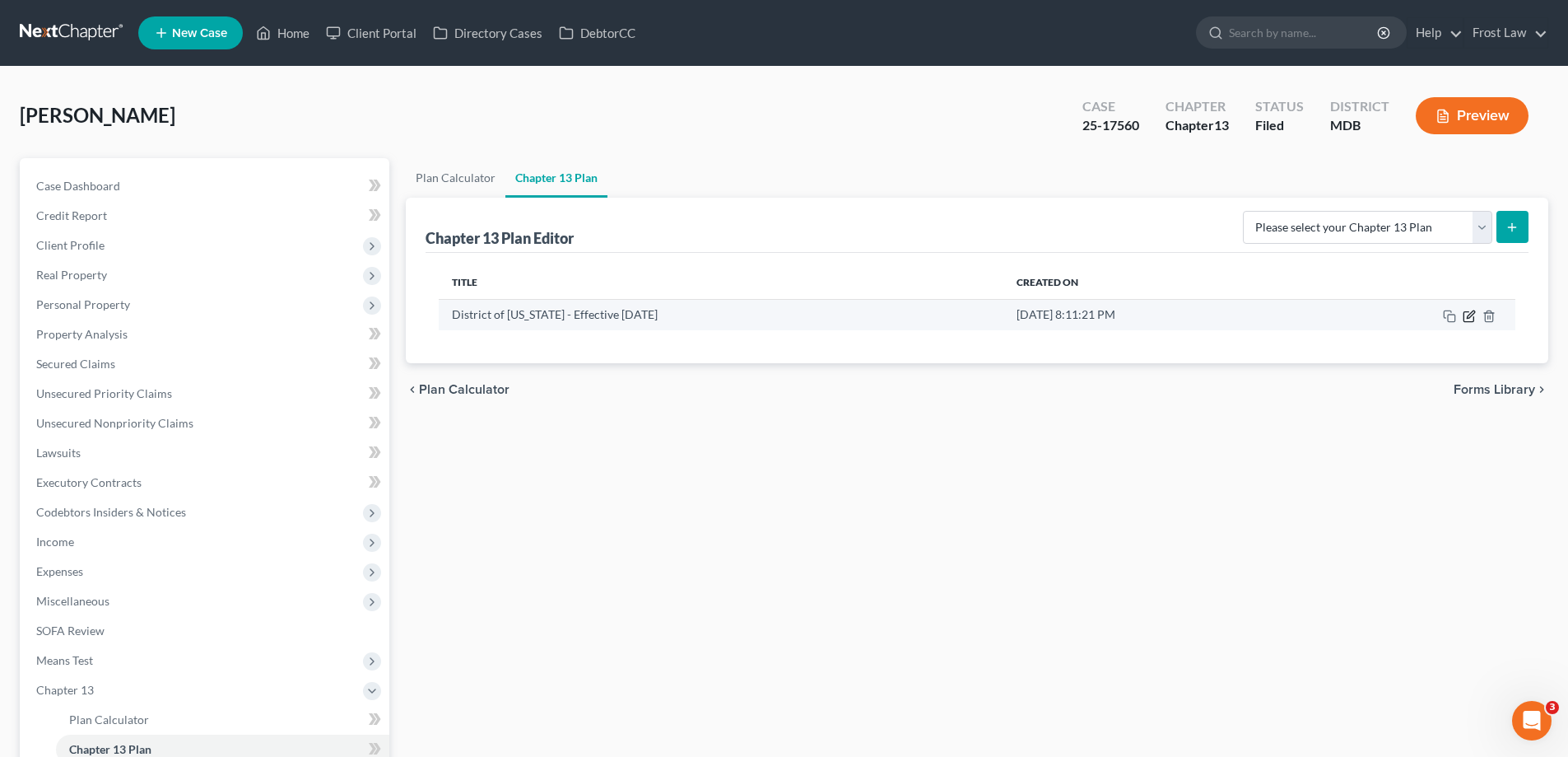
click at [1467, 316] on icon "button" at bounding box center [1469, 316] width 13 height 13
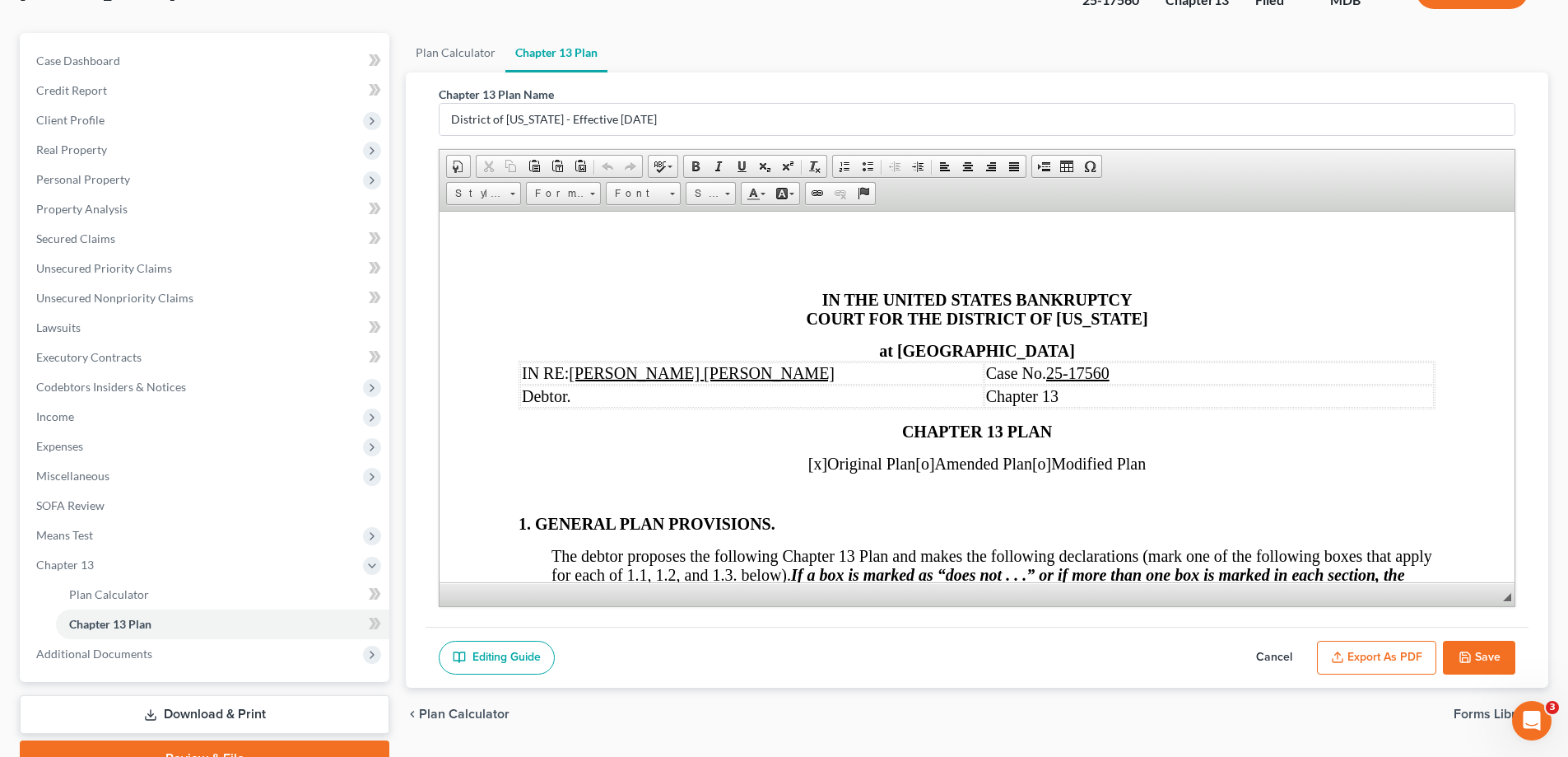
scroll to position [207, 0]
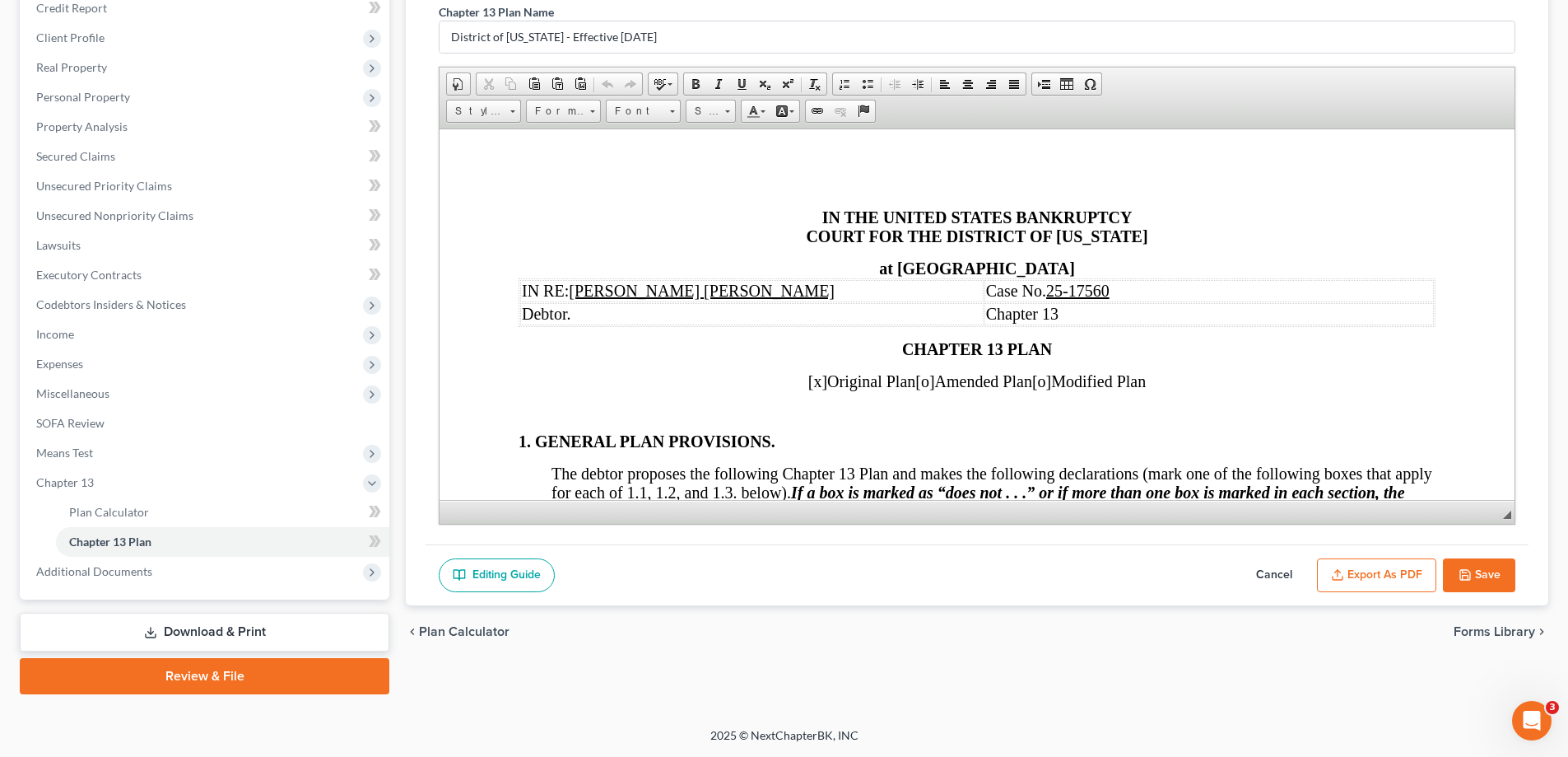
drag, startPoint x: 1375, startPoint y: 578, endPoint x: 1394, endPoint y: 579, distance: 19.0
click at [1377, 578] on button "Export as PDF" at bounding box center [1377, 576] width 119 height 35
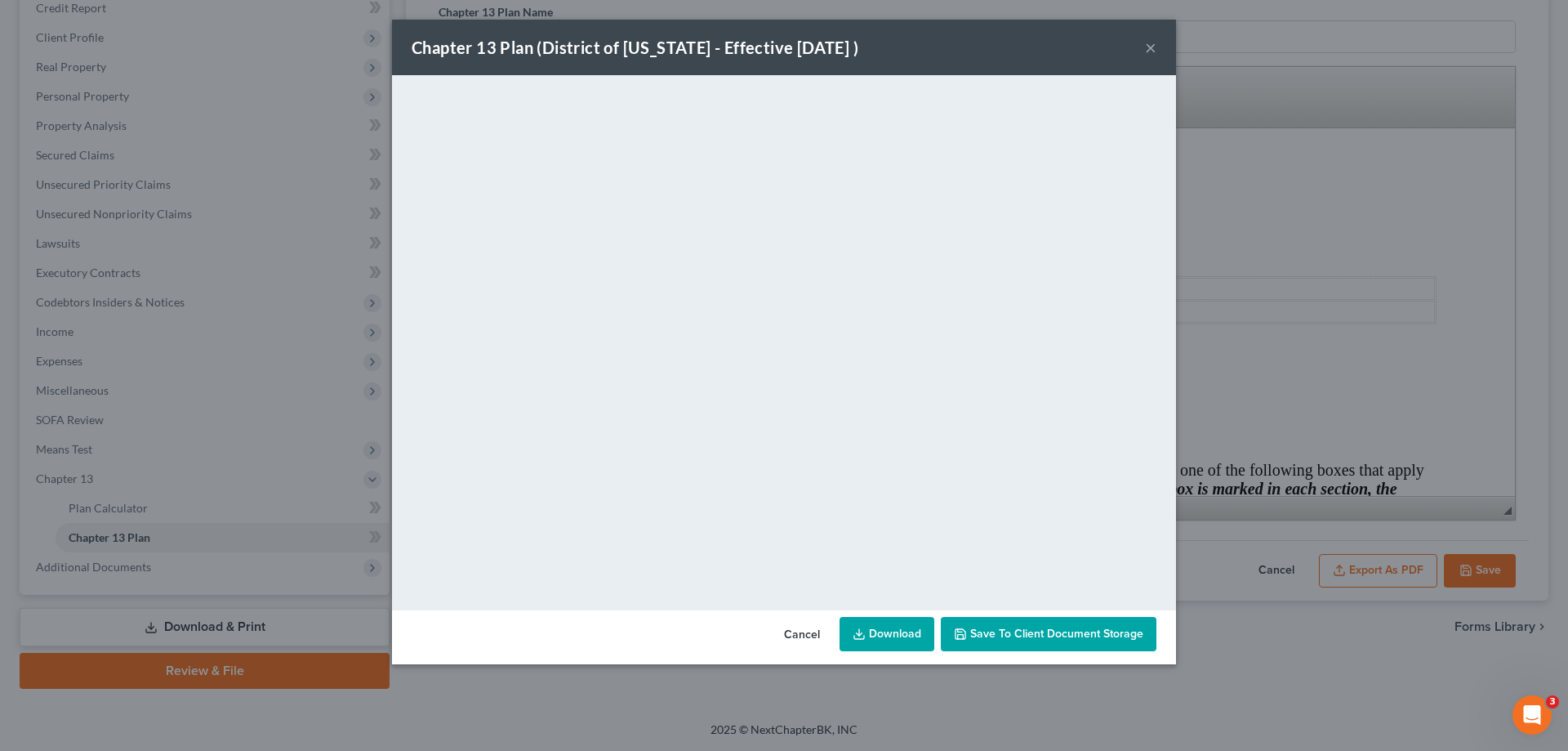
click at [1153, 46] on button "×" at bounding box center [1150, 47] width 12 height 20
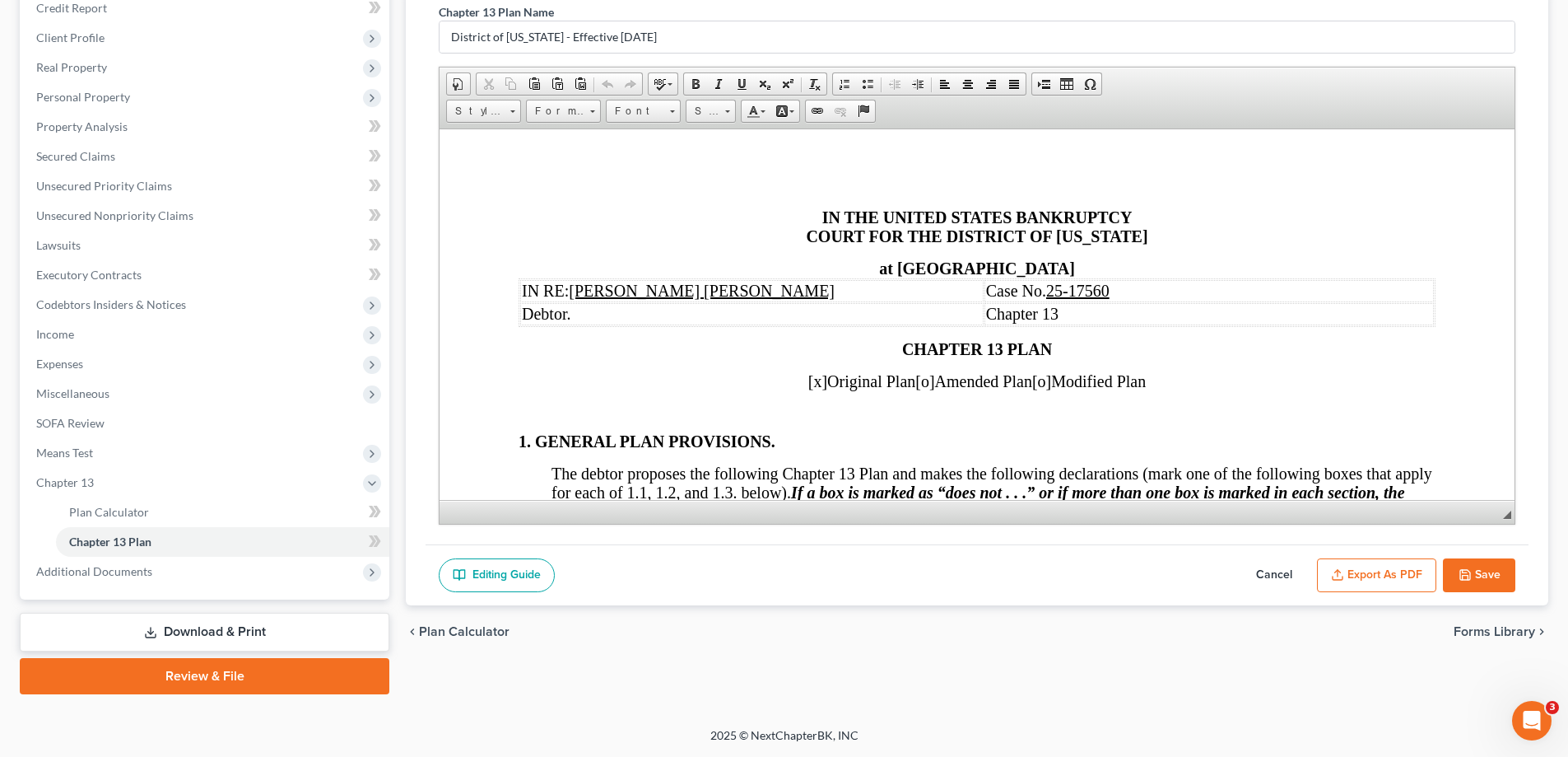
click at [1466, 577] on icon "button" at bounding box center [1465, 575] width 13 height 13
